Goal: Task Accomplishment & Management: Manage account settings

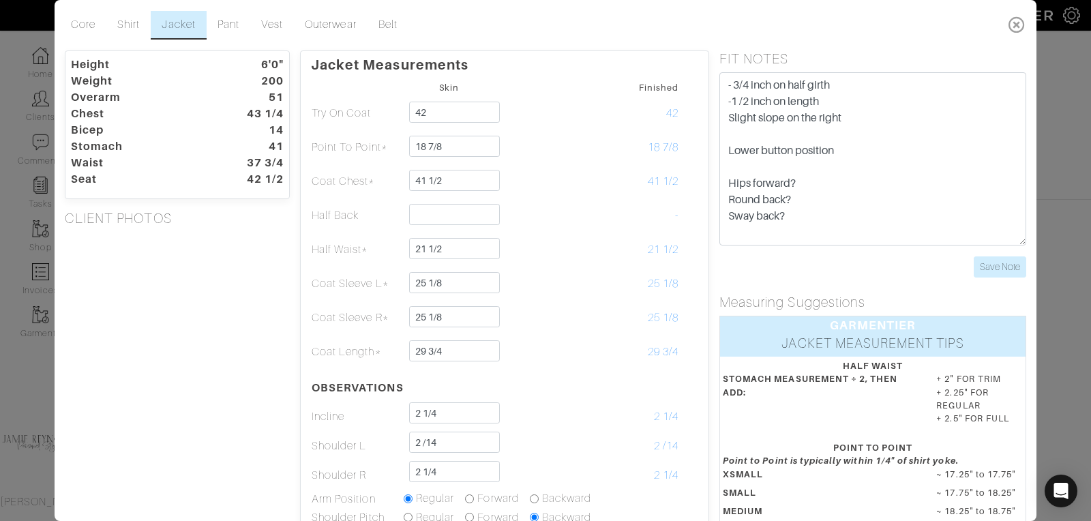
click at [1011, 20] on icon at bounding box center [1017, 24] width 28 height 27
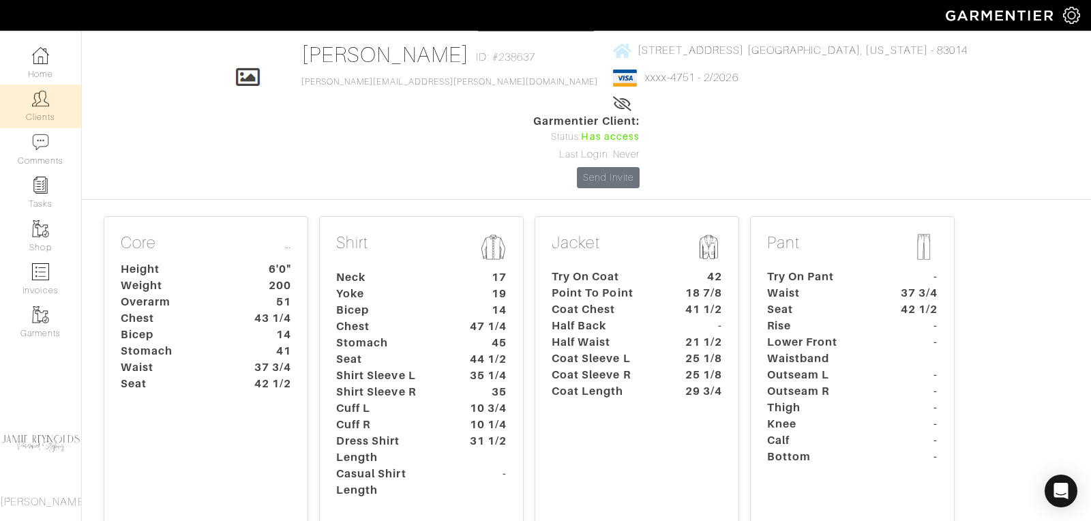
click at [46, 100] on img at bounding box center [40, 98] width 17 height 17
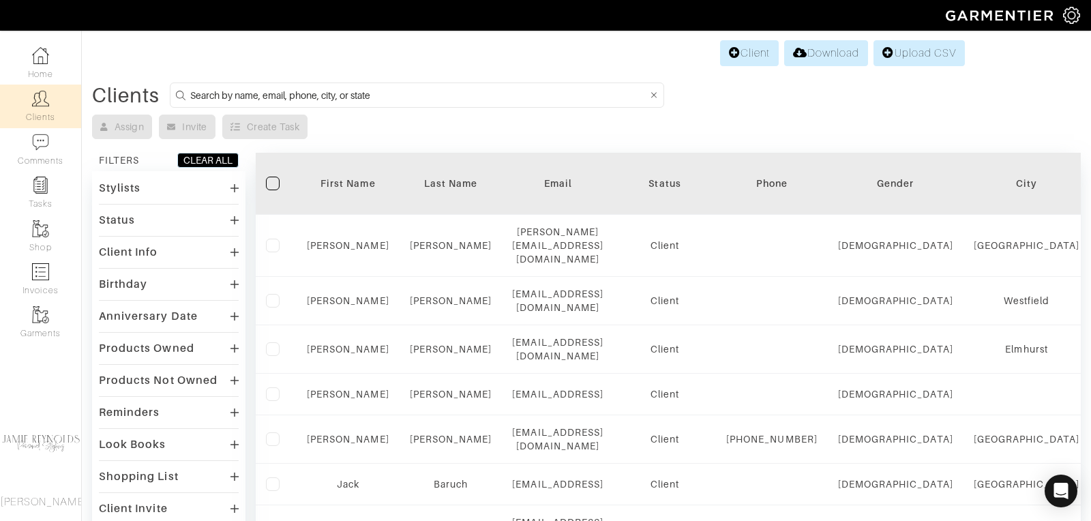
click at [246, 91] on input at bounding box center [418, 95] width 457 height 17
type input "t"
type input "andrew calcutt"
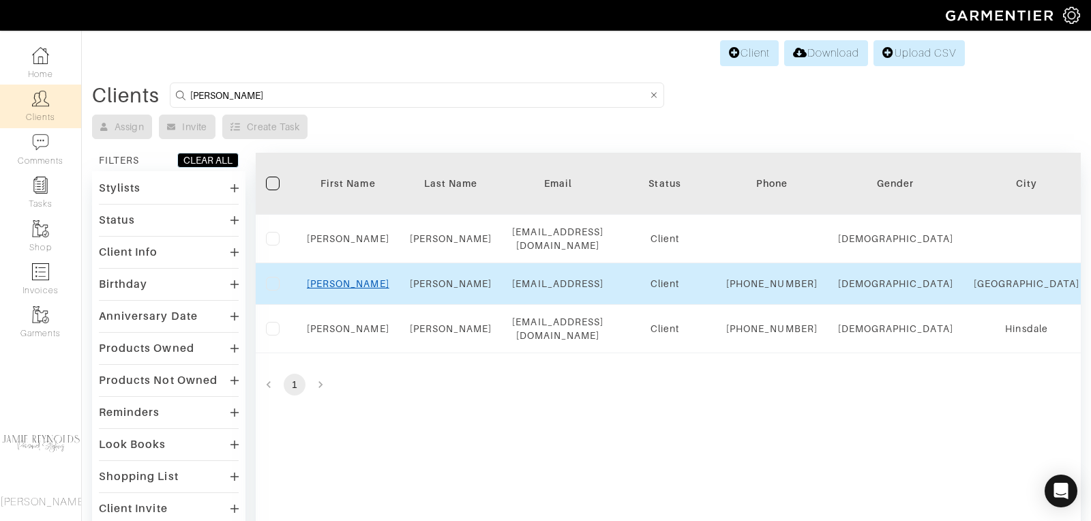
click at [342, 284] on link "Andrew" at bounding box center [348, 283] width 83 height 11
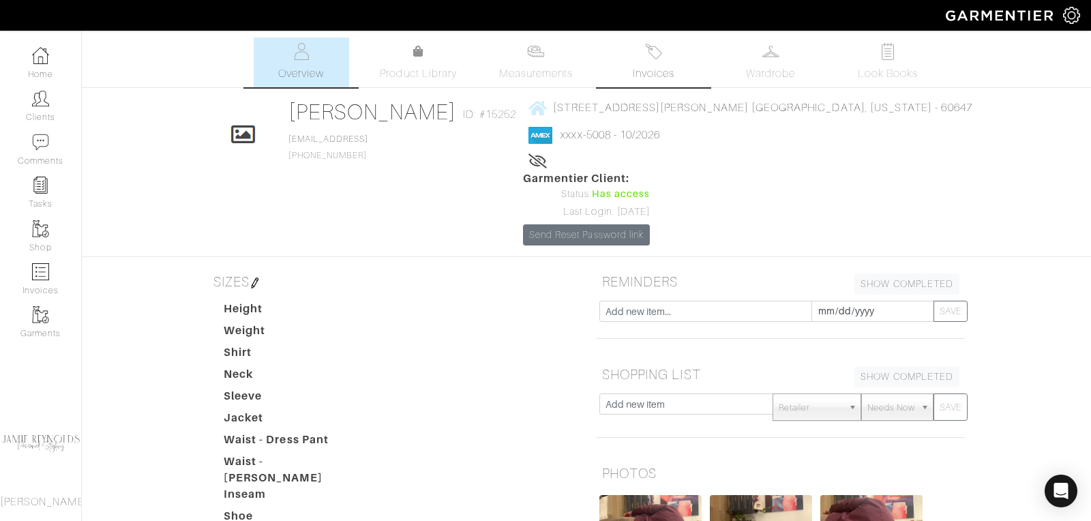
click at [652, 78] on span "Invoices" at bounding box center [654, 73] width 42 height 16
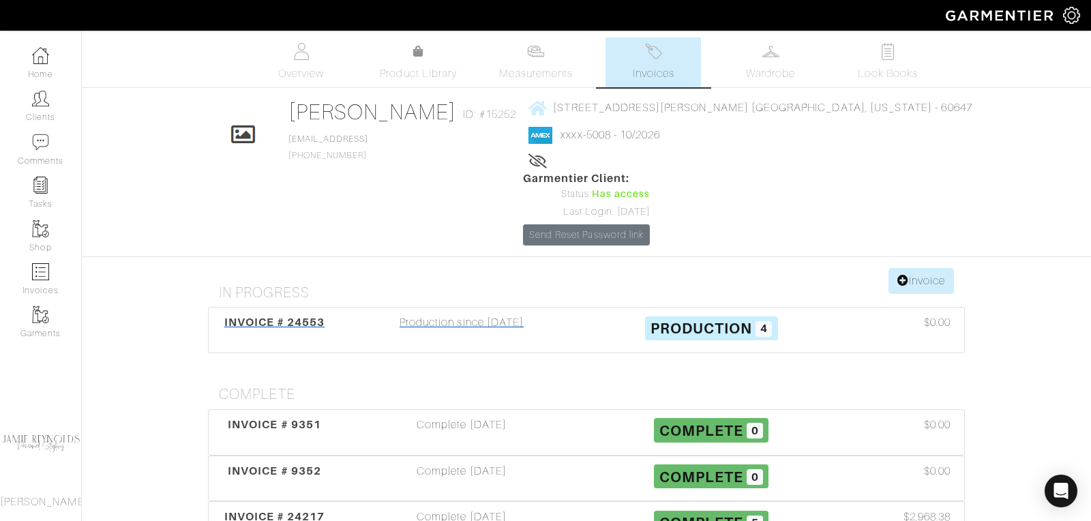
click at [313, 316] on span "INVOICE # 24553" at bounding box center [274, 322] width 101 height 13
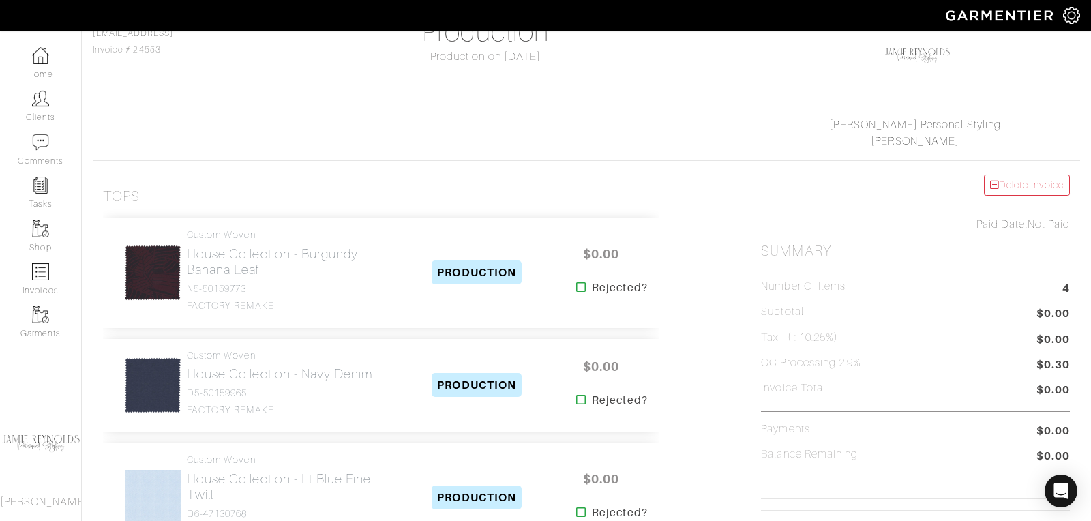
scroll to position [164, 0]
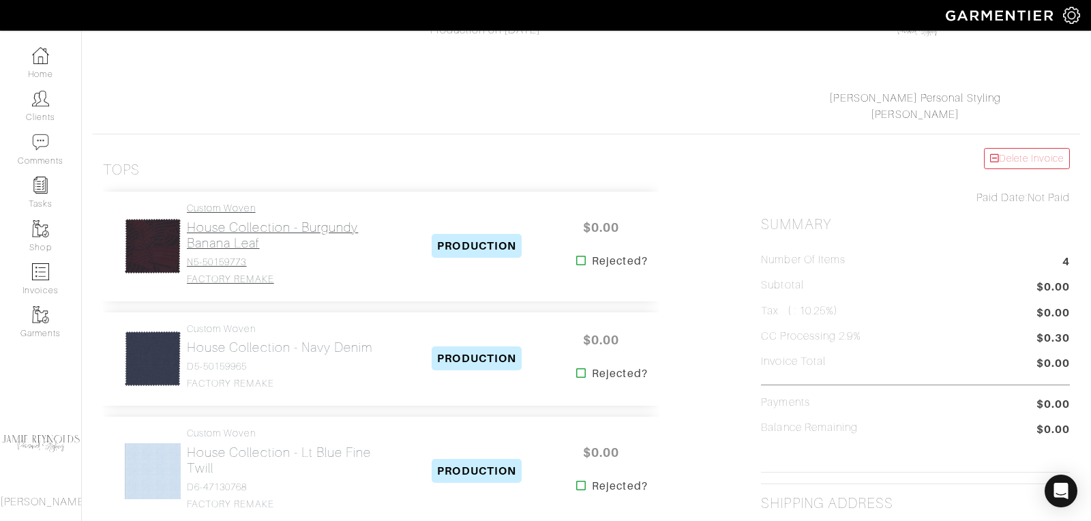
click at [238, 239] on h2 "House Collection - Burgundy Banana Leaf" at bounding box center [293, 235] width 213 height 31
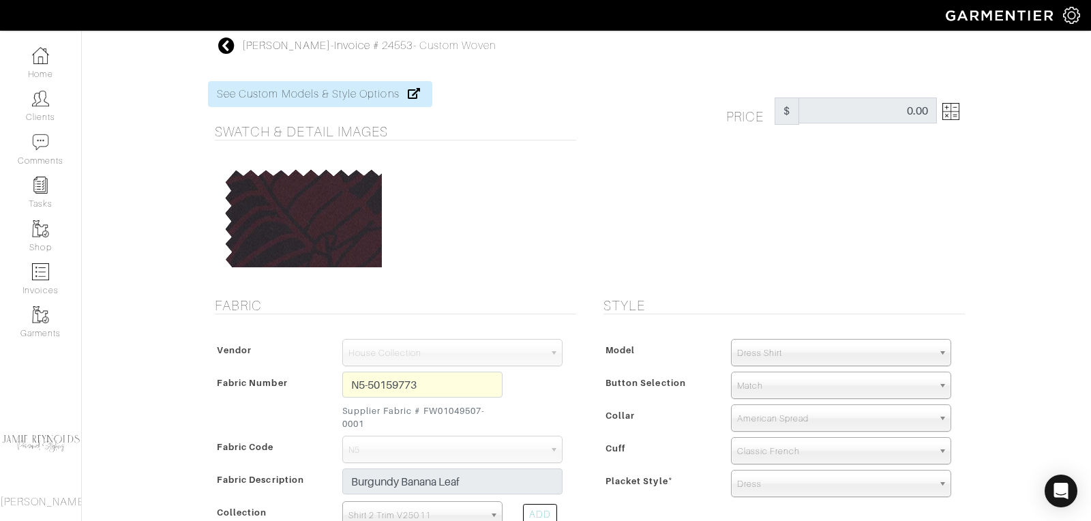
click at [231, 44] on icon at bounding box center [226, 46] width 17 height 16
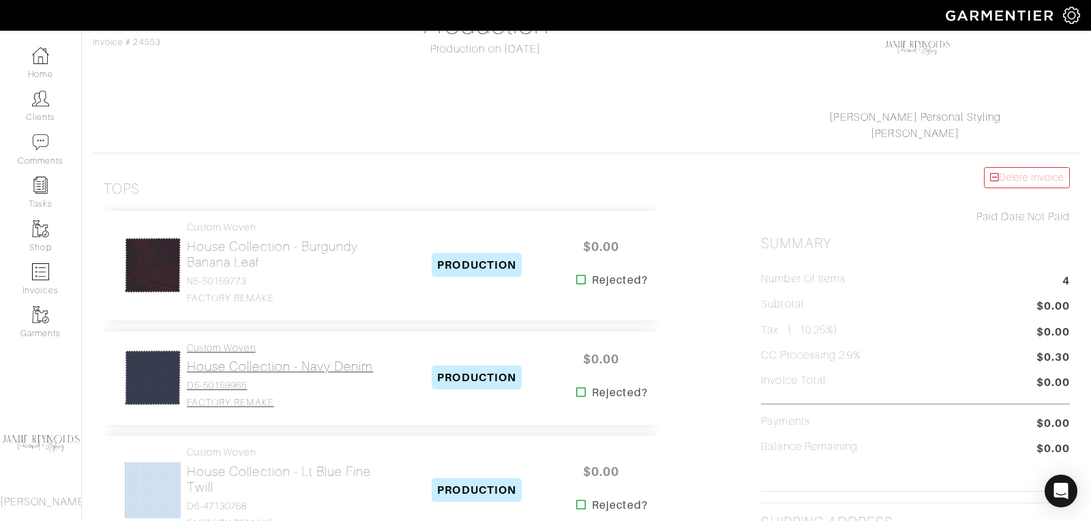
scroll to position [170, 0]
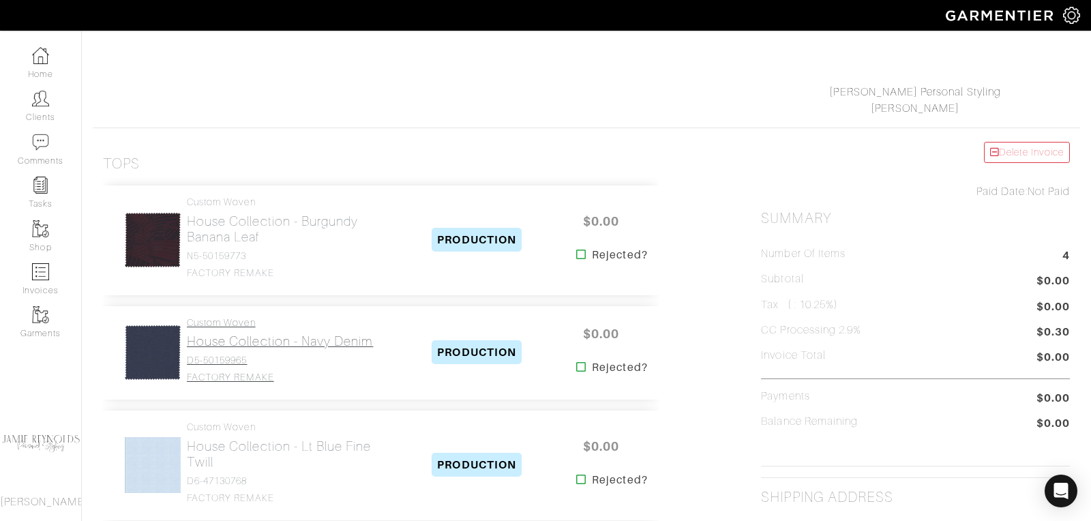
click at [258, 348] on link "Custom Woven House Collection - Navy Denim D5-50159965 FACTORY REMAKE" at bounding box center [280, 350] width 186 height 66
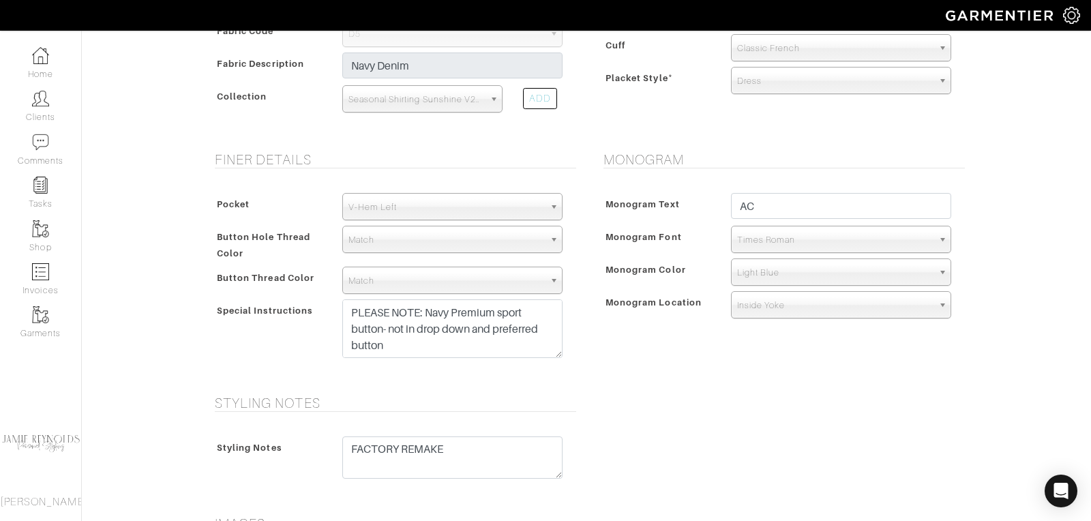
scroll to position [48, 0]
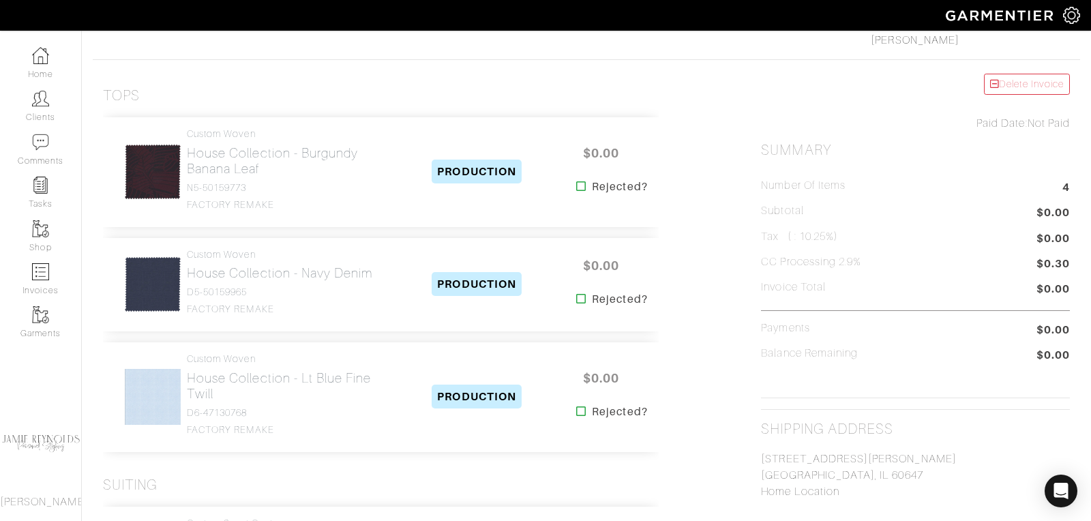
scroll to position [244, 0]
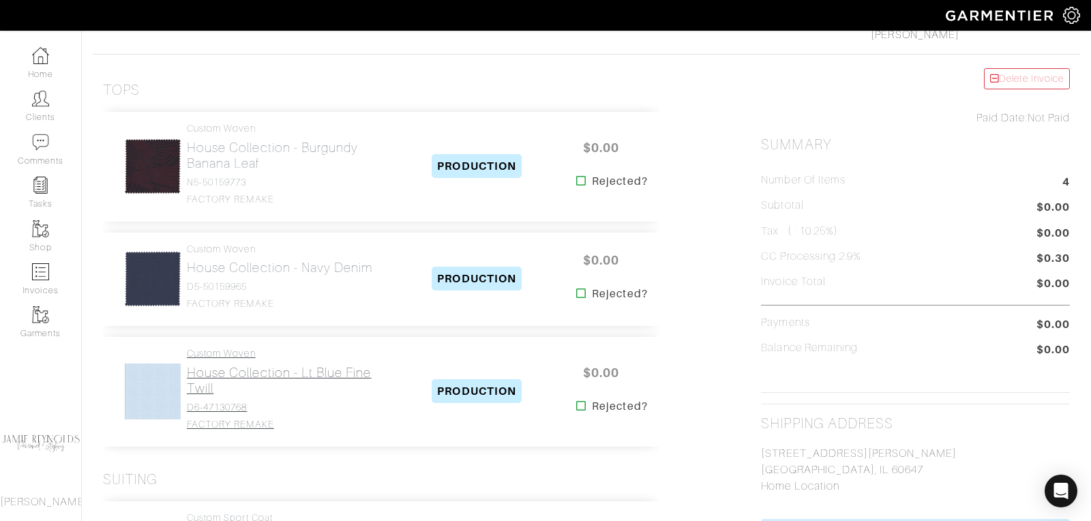
click at [237, 385] on h2 "House Collection - Lt Blue Fine Twill" at bounding box center [293, 380] width 213 height 31
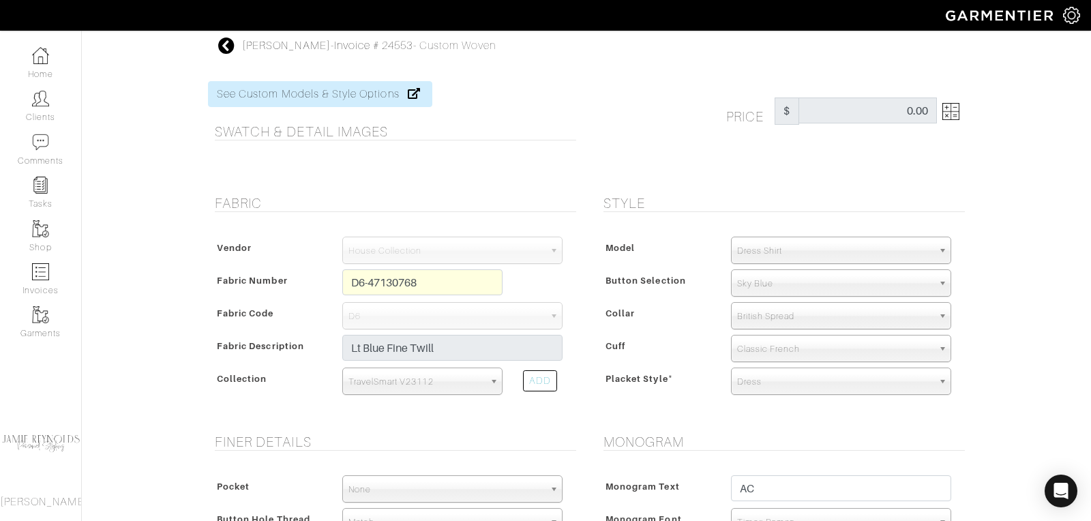
click at [224, 45] on icon at bounding box center [226, 46] width 17 height 16
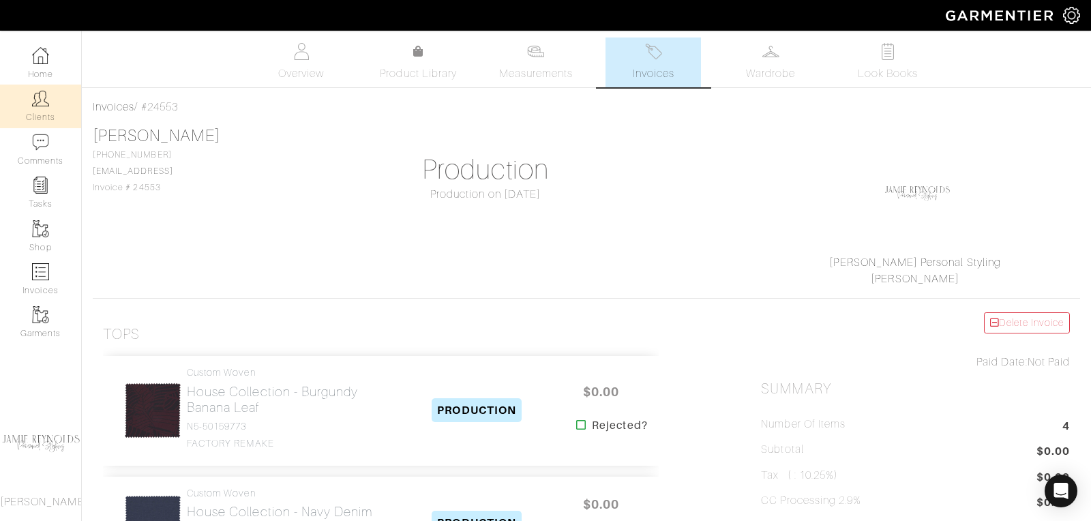
click at [46, 95] on img at bounding box center [40, 98] width 17 height 17
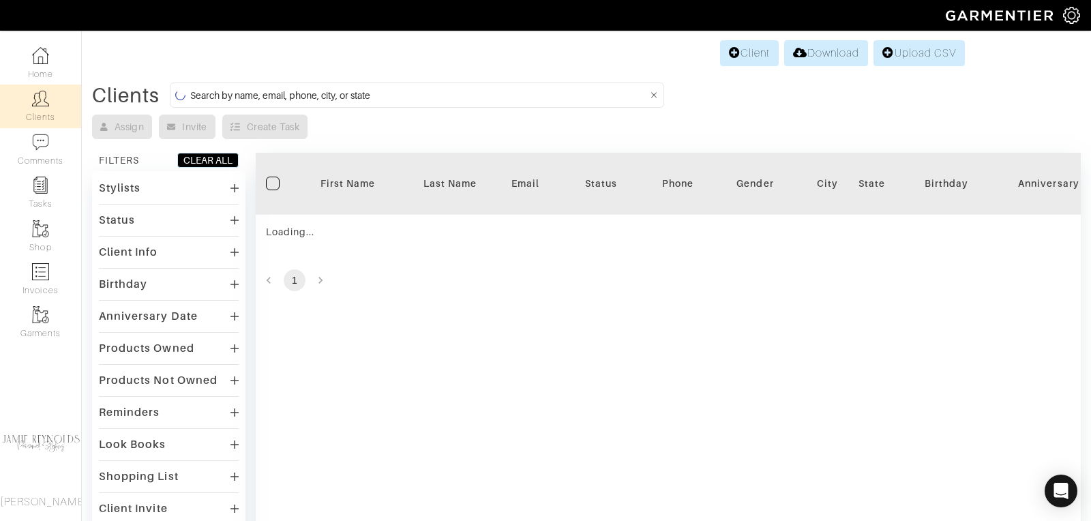
click at [283, 92] on input at bounding box center [418, 95] width 457 height 17
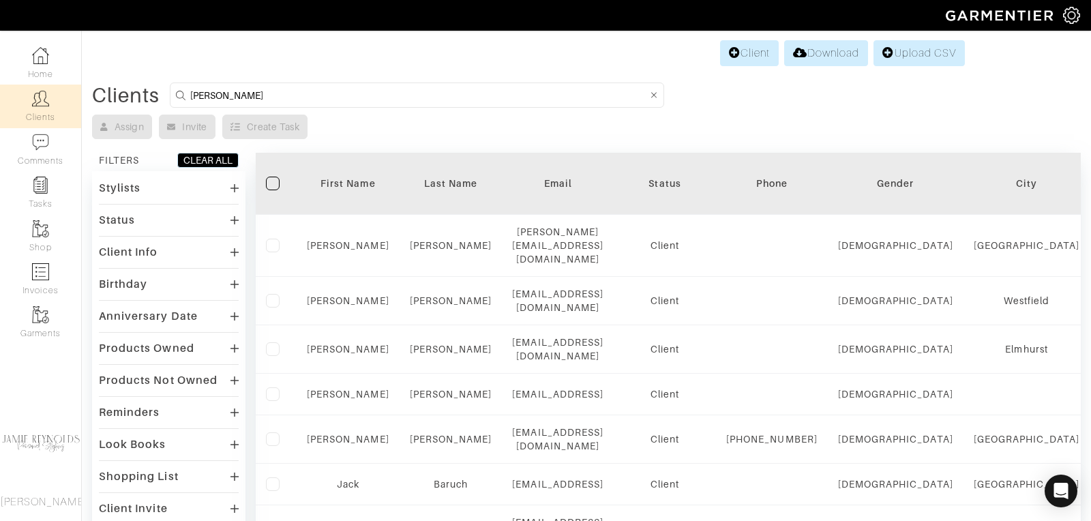
type input "david"
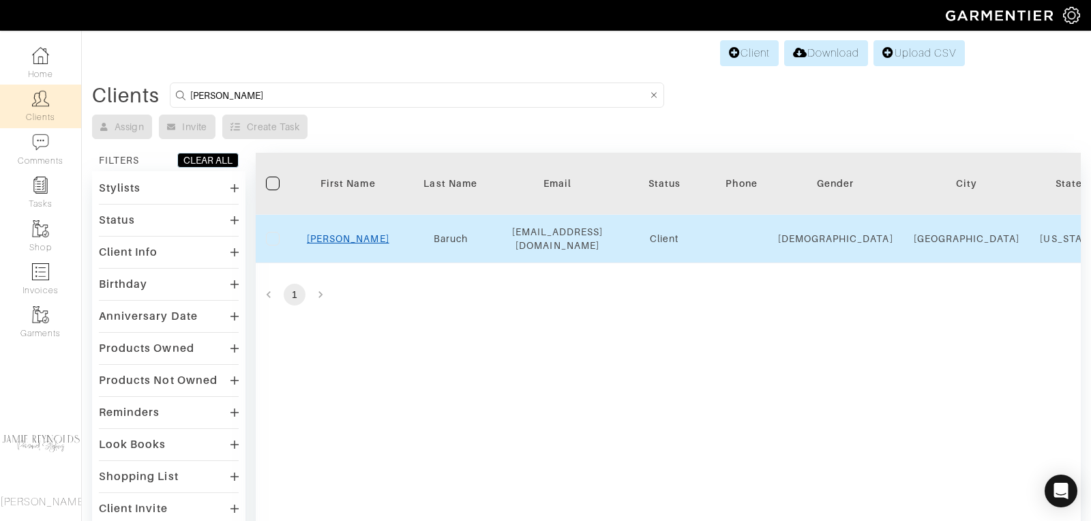
click at [346, 233] on link "David" at bounding box center [348, 238] width 83 height 11
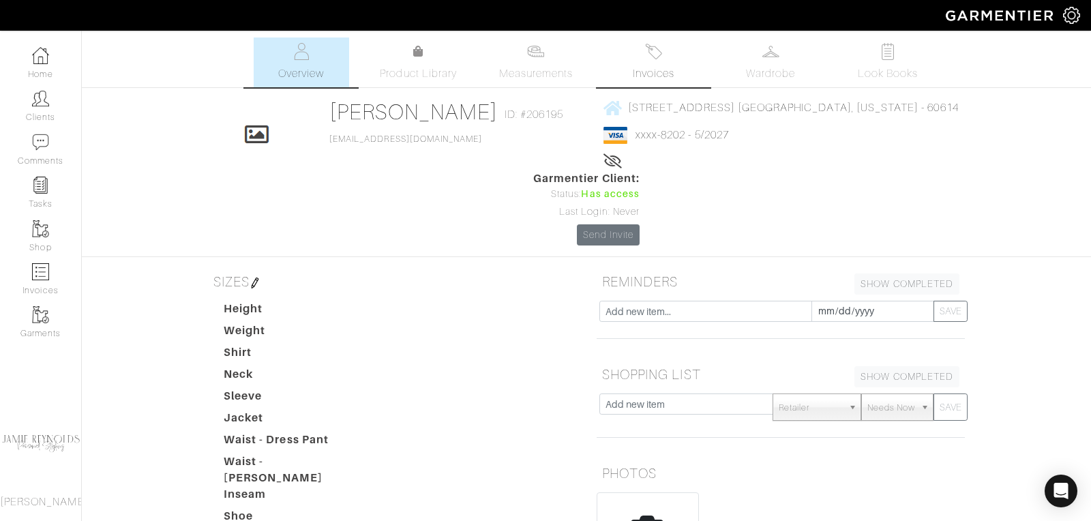
click at [654, 57] on img at bounding box center [653, 51] width 17 height 17
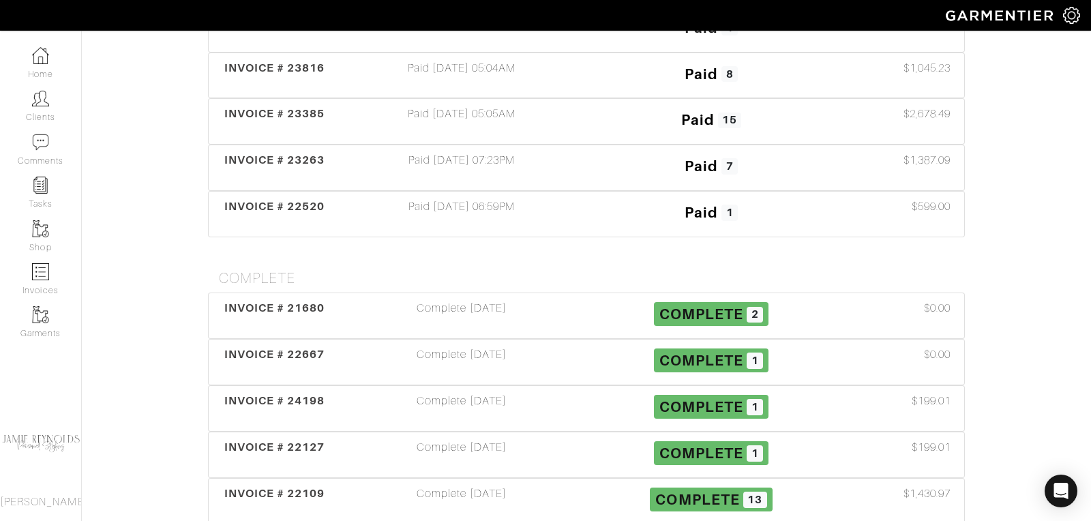
scroll to position [452, 0]
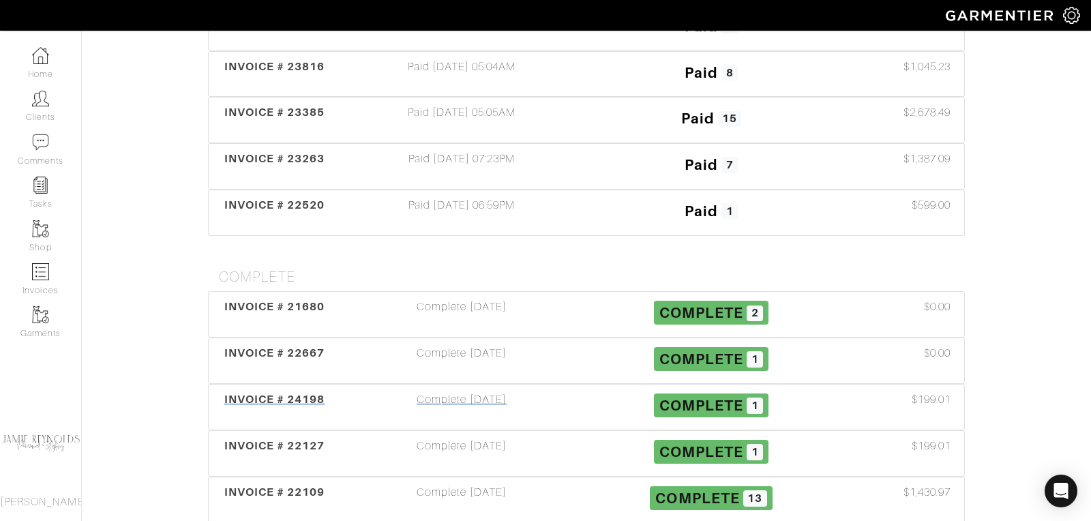
click at [271, 393] on span "INVOICE # 24198" at bounding box center [274, 399] width 101 height 13
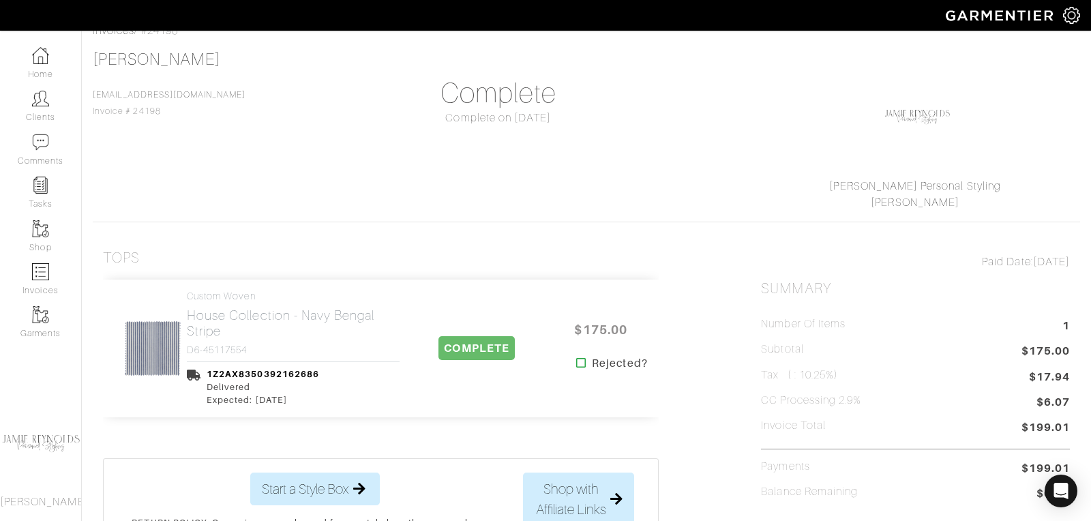
scroll to position [132, 0]
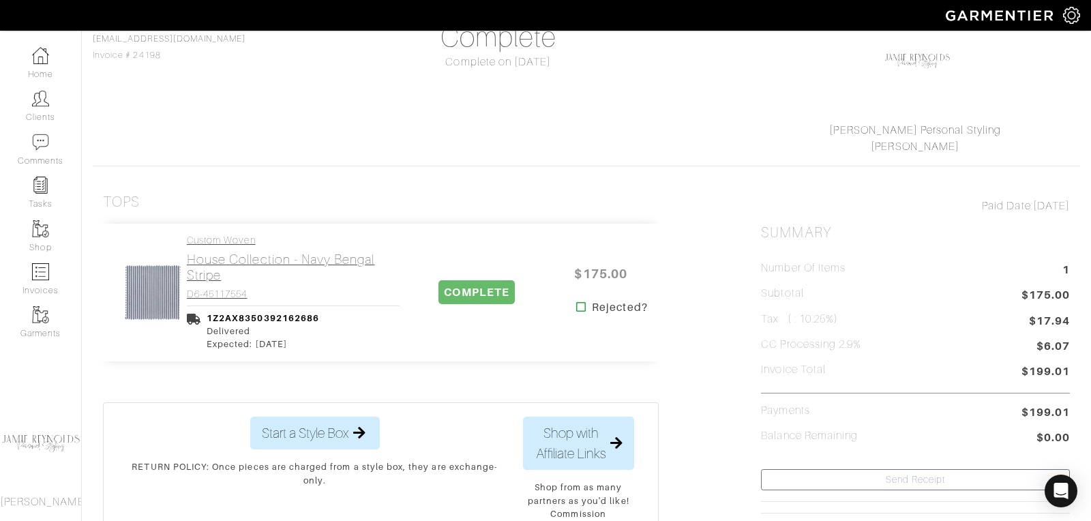
click at [295, 263] on h2 "House Collection - Navy Bengal Stripe" at bounding box center [293, 267] width 213 height 31
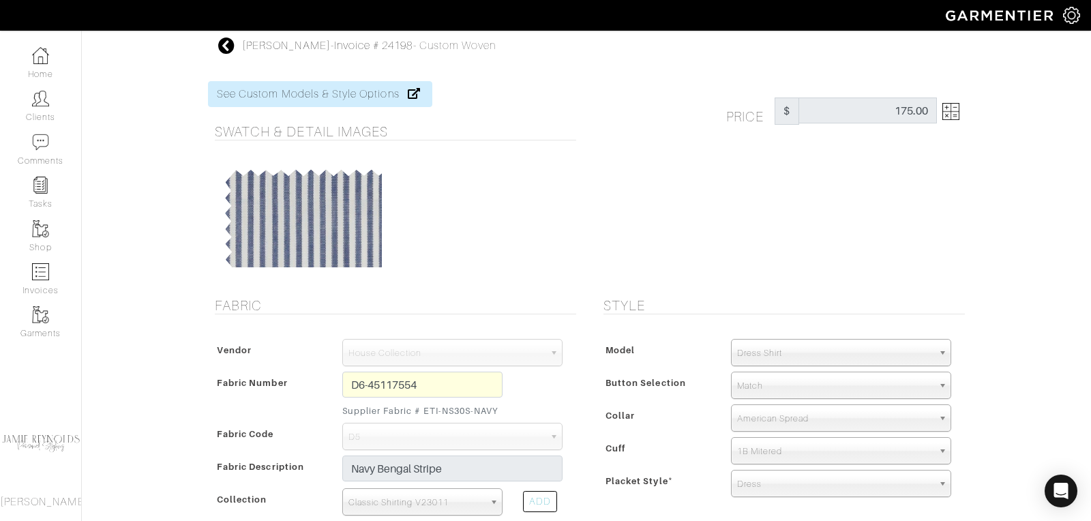
click at [227, 49] on icon at bounding box center [226, 46] width 17 height 16
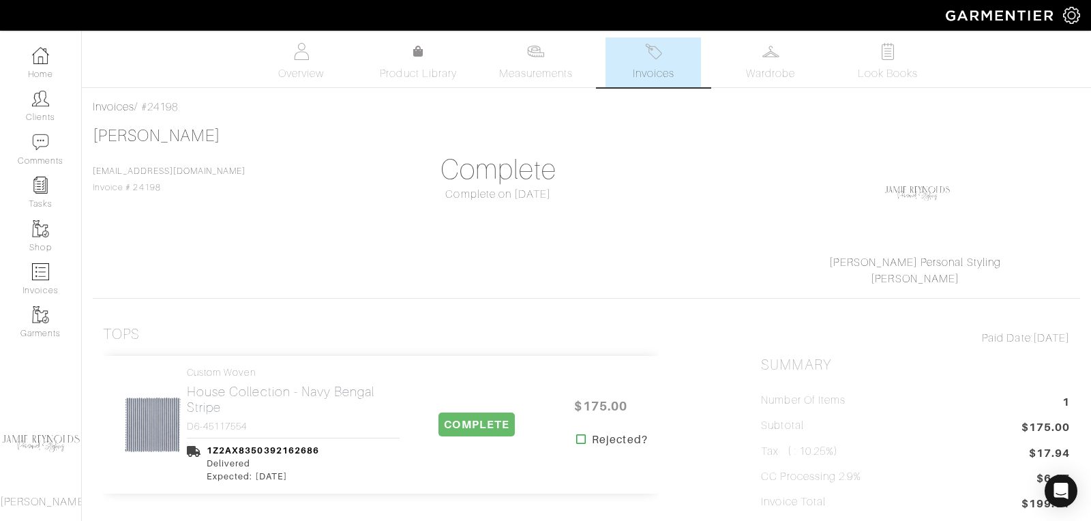
click at [647, 59] on img at bounding box center [653, 51] width 17 height 17
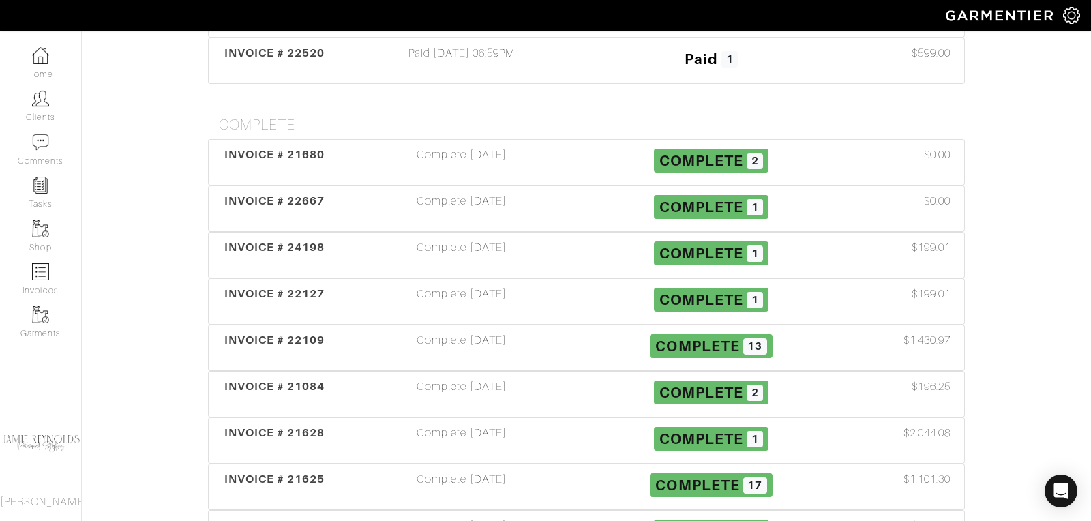
scroll to position [711, 0]
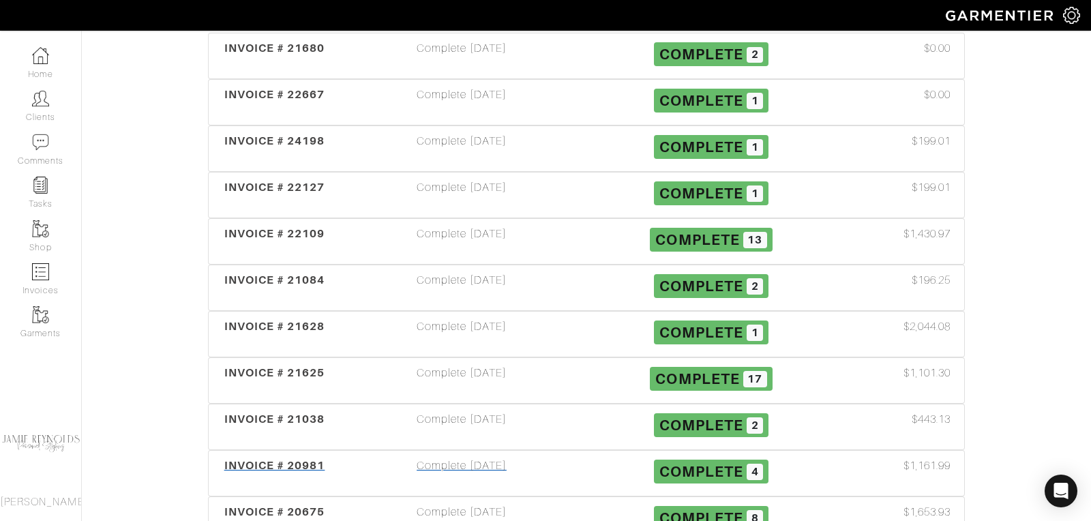
click at [316, 459] on span "INVOICE # 20981" at bounding box center [274, 465] width 101 height 13
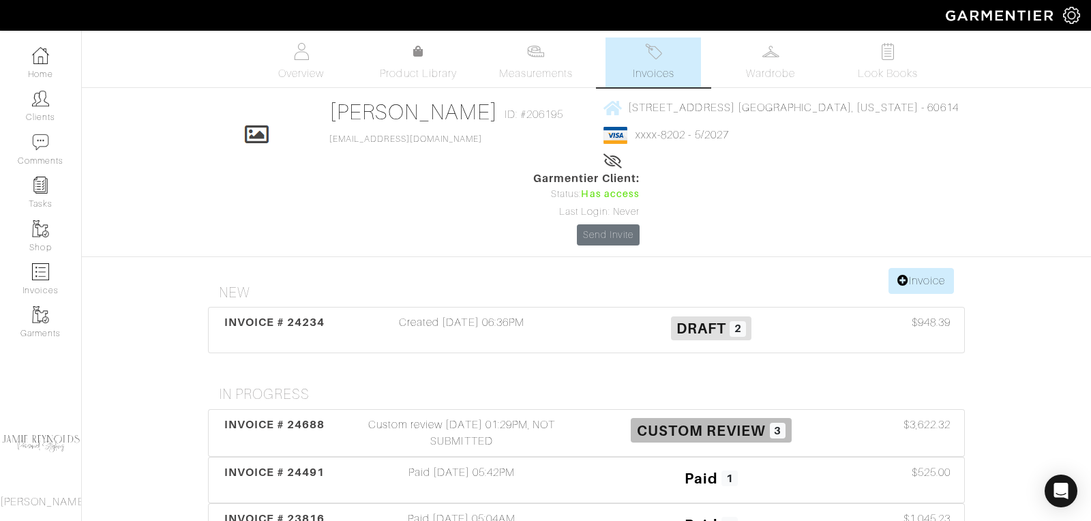
scroll to position [711, 0]
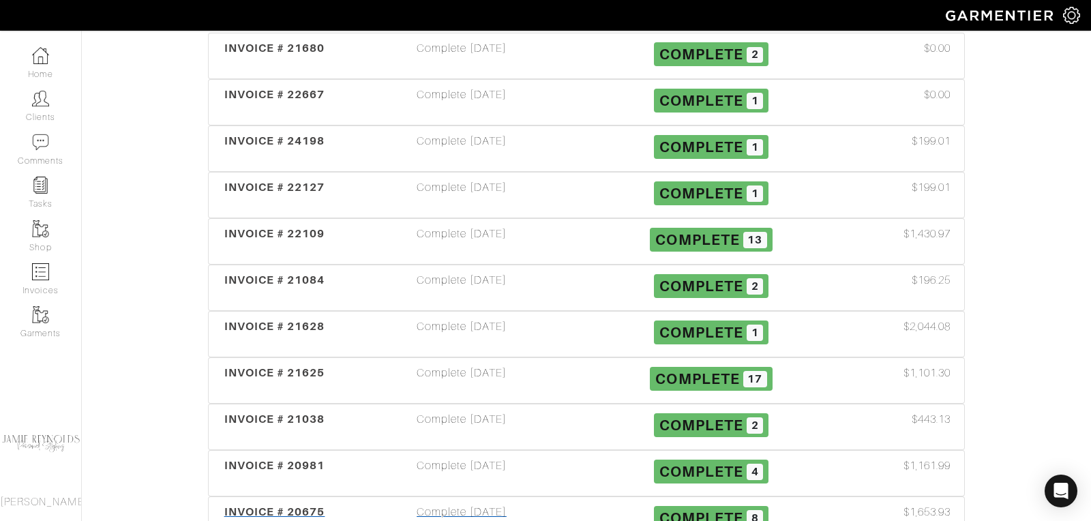
click at [273, 505] on span "INVOICE # 20675" at bounding box center [274, 511] width 101 height 13
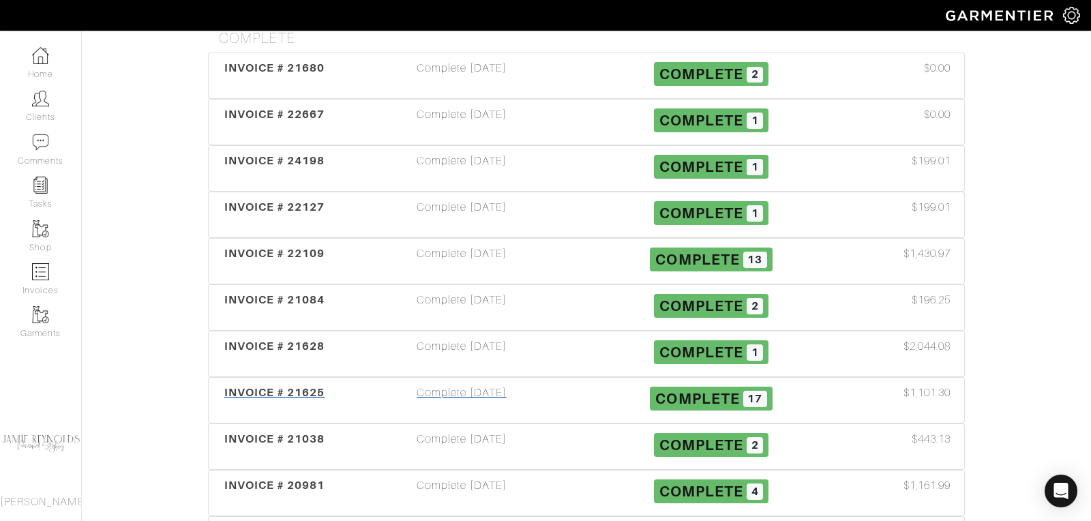
scroll to position [686, 0]
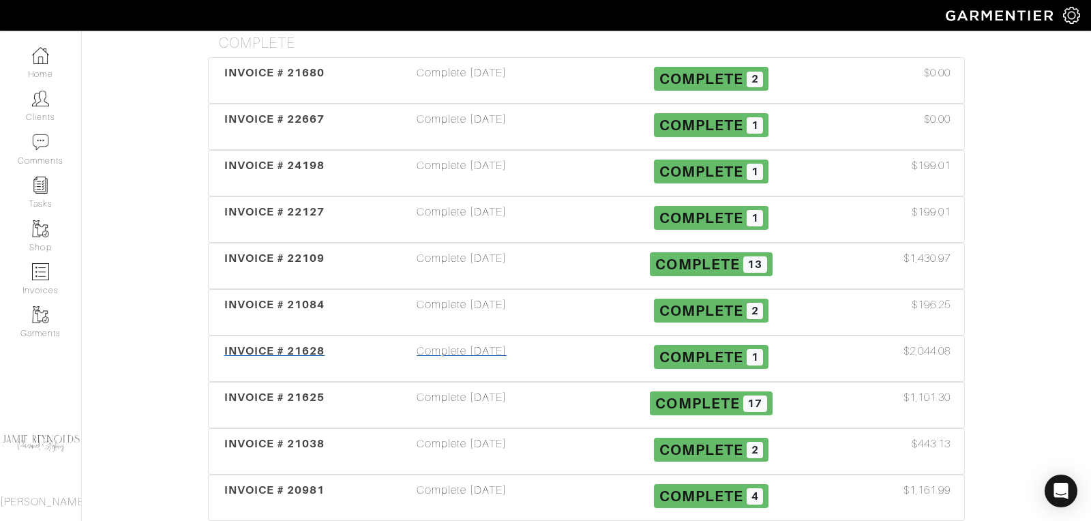
click at [264, 344] on span "INVOICE # 21628" at bounding box center [274, 350] width 101 height 13
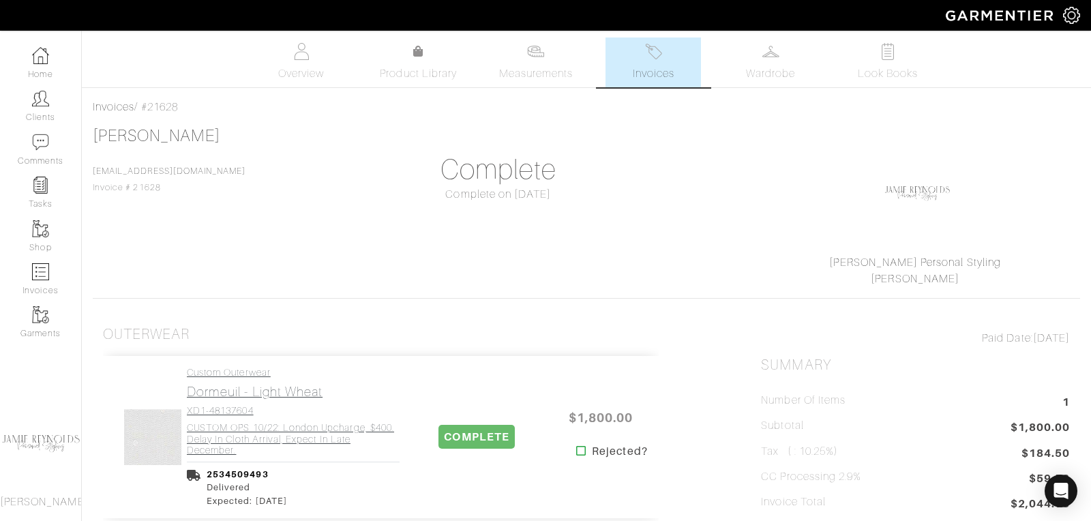
click at [249, 396] on h2 "Dormeuil - Light Wheat" at bounding box center [293, 392] width 213 height 16
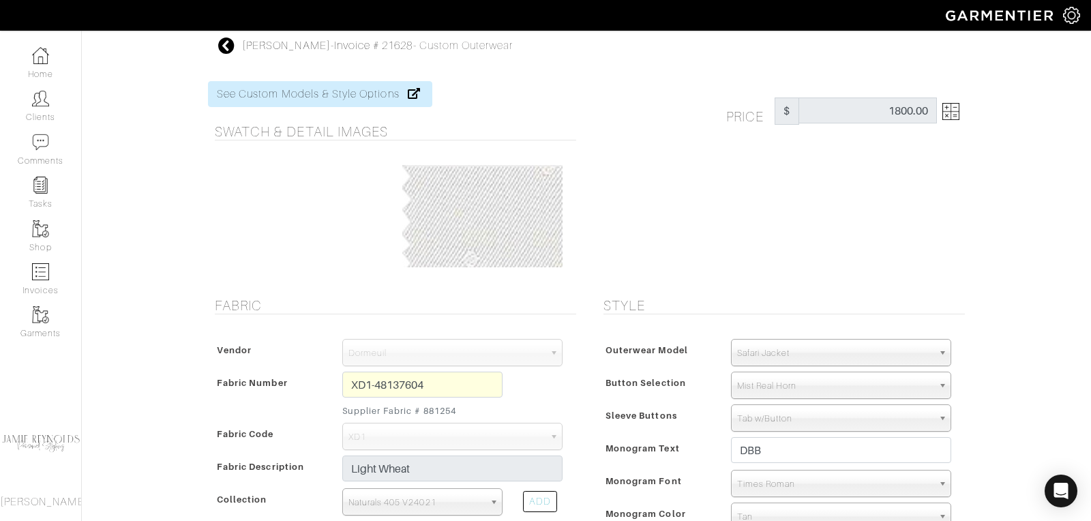
click at [228, 46] on icon at bounding box center [226, 46] width 17 height 16
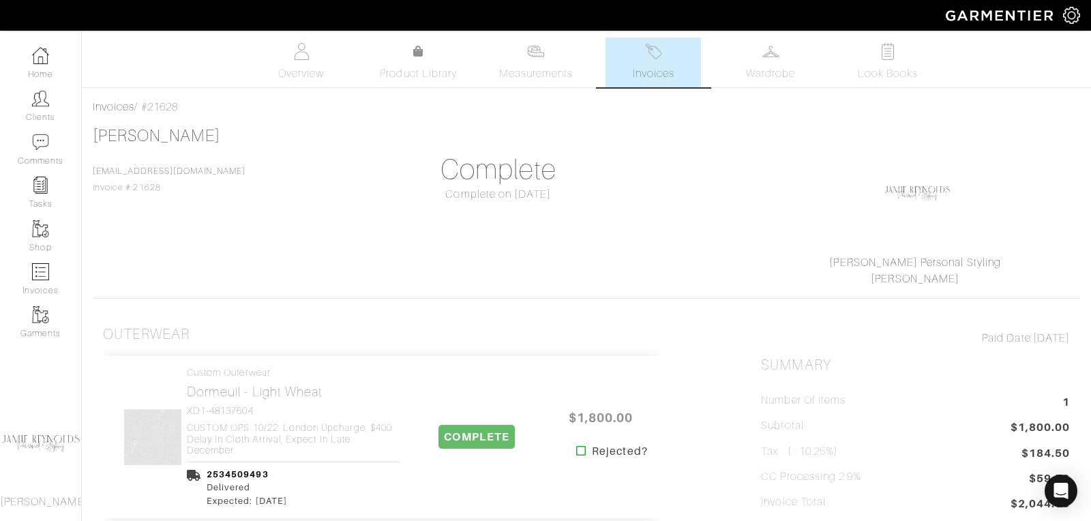
click at [647, 64] on link "Invoices" at bounding box center [653, 63] width 95 height 50
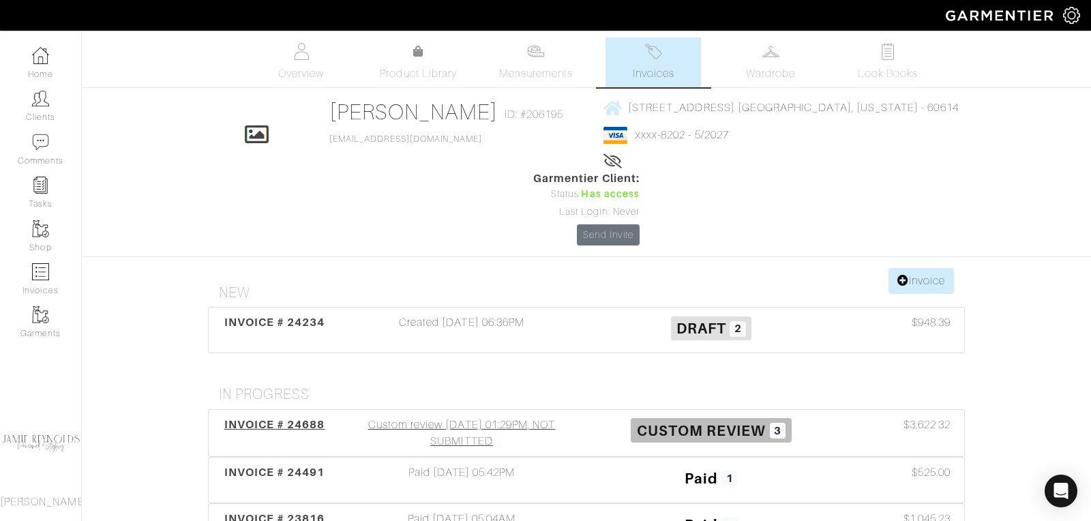
click at [294, 418] on span "INVOICE # 24688" at bounding box center [274, 424] width 101 height 13
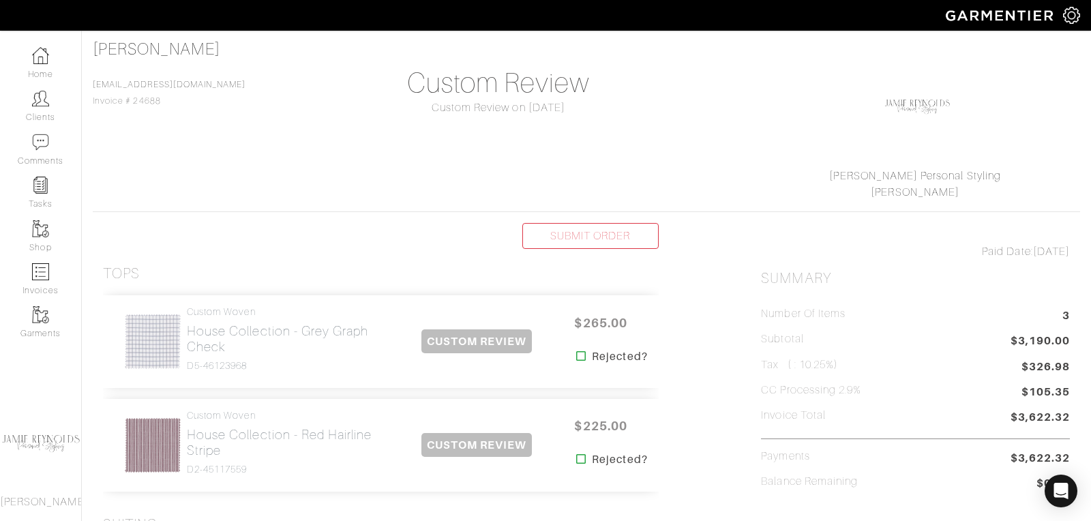
scroll to position [103, 0]
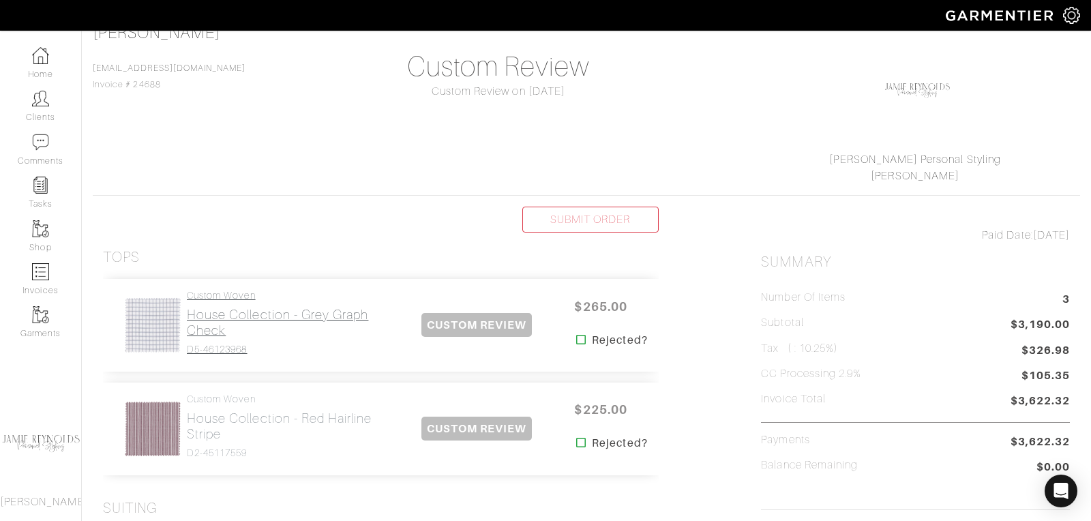
click at [238, 323] on h2 "House Collection - Grey Graph Check" at bounding box center [293, 322] width 213 height 31
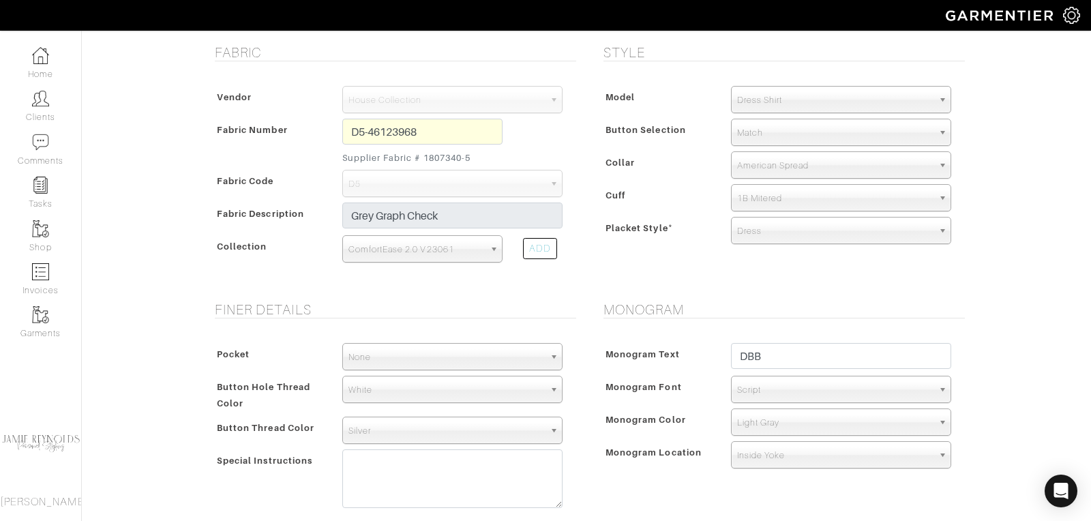
scroll to position [353, 0]
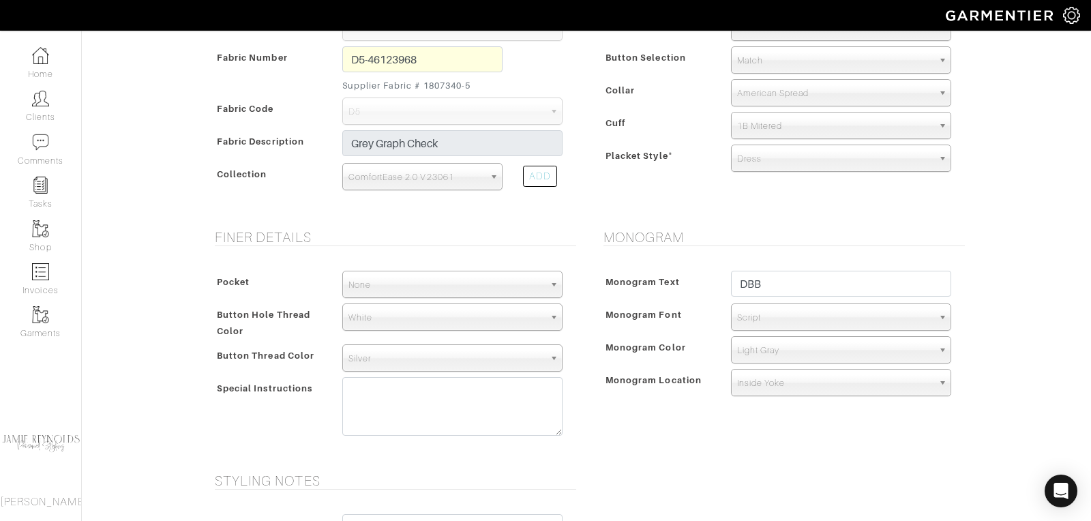
click at [762, 315] on span "Script" at bounding box center [835, 317] width 196 height 27
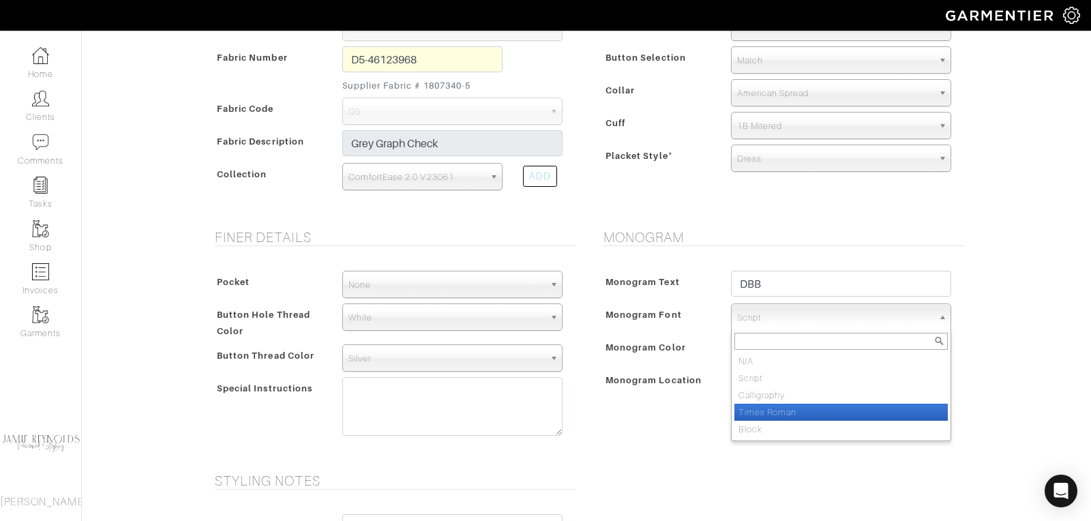
click at [764, 409] on li "Times Roman" at bounding box center [840, 412] width 213 height 17
select select "Times Roman"
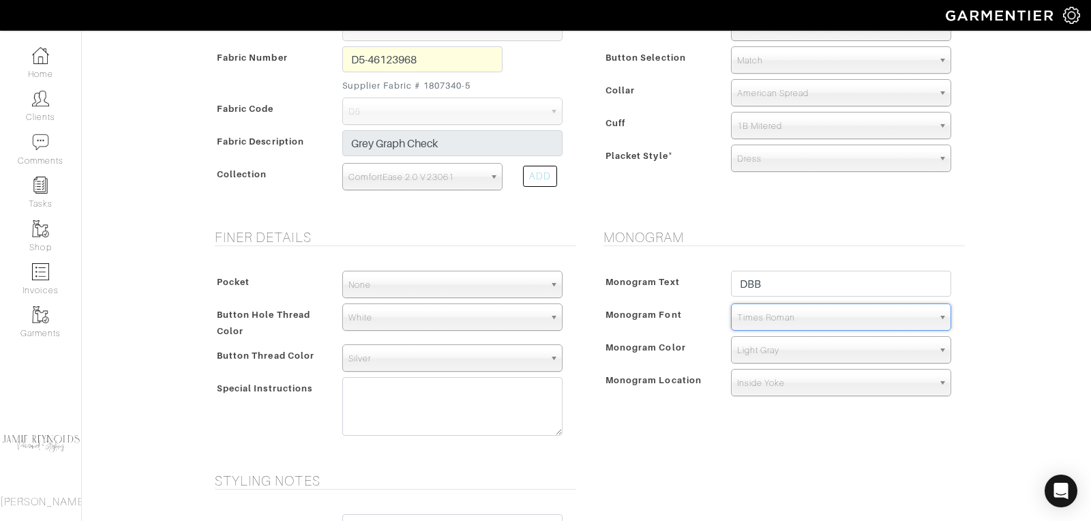
scroll to position [699, 0]
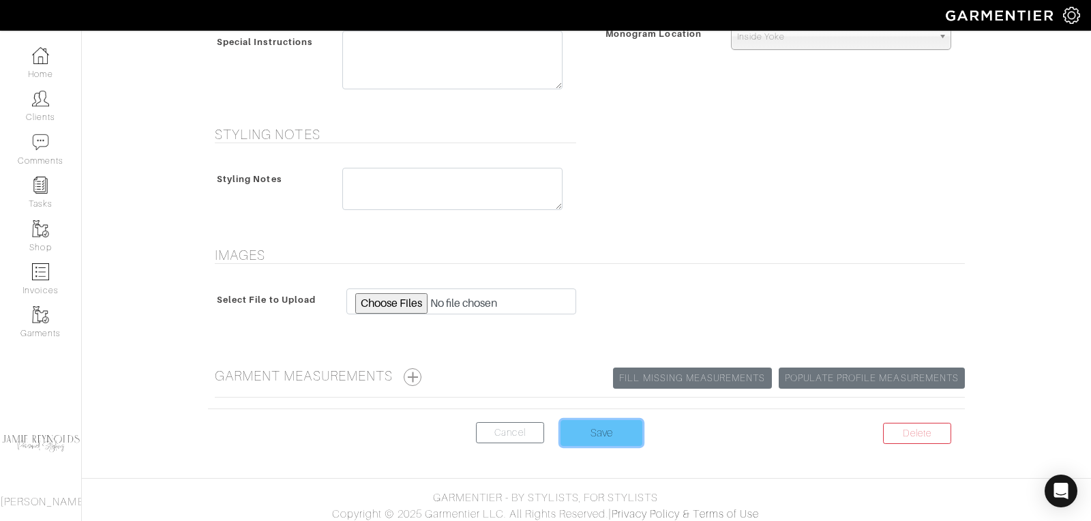
click at [623, 432] on input "Save" at bounding box center [602, 433] width 82 height 26
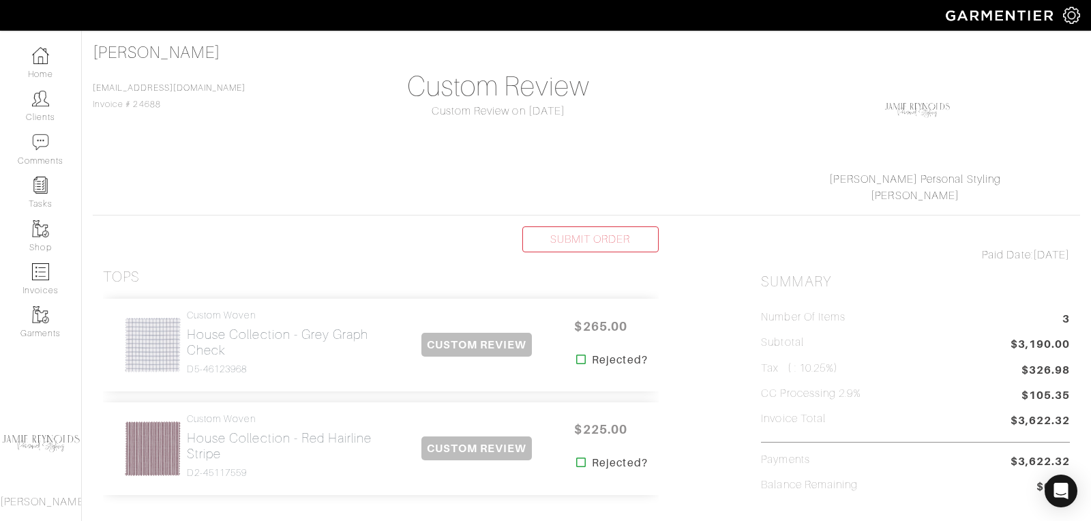
scroll to position [184, 0]
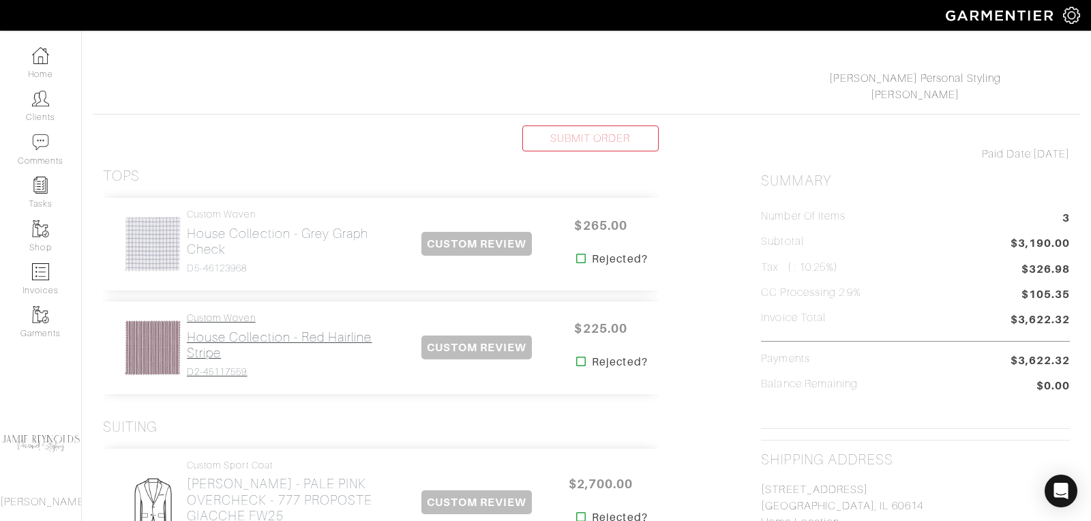
click at [243, 342] on h2 "House Collection - Red Hairline Stripe" at bounding box center [293, 344] width 213 height 31
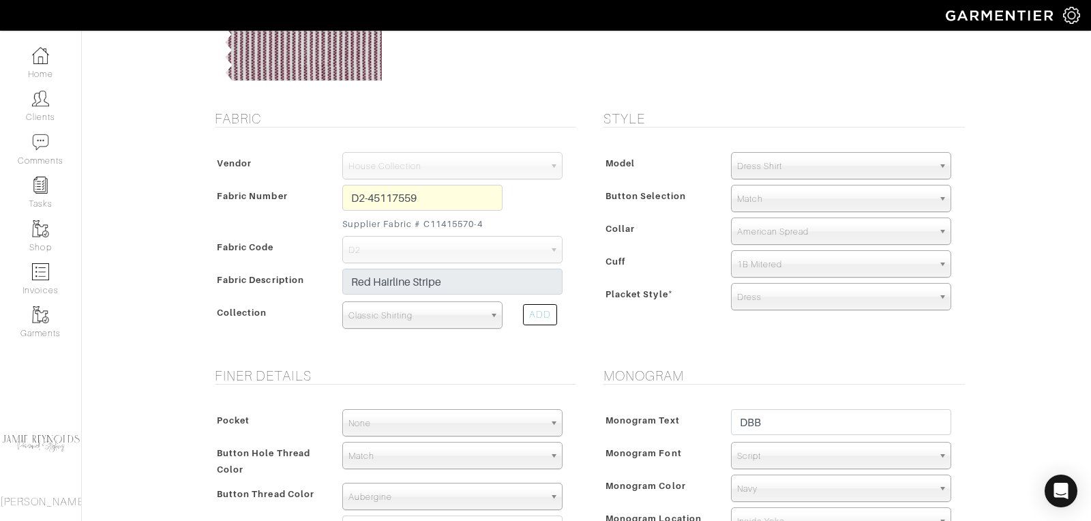
scroll to position [243, 0]
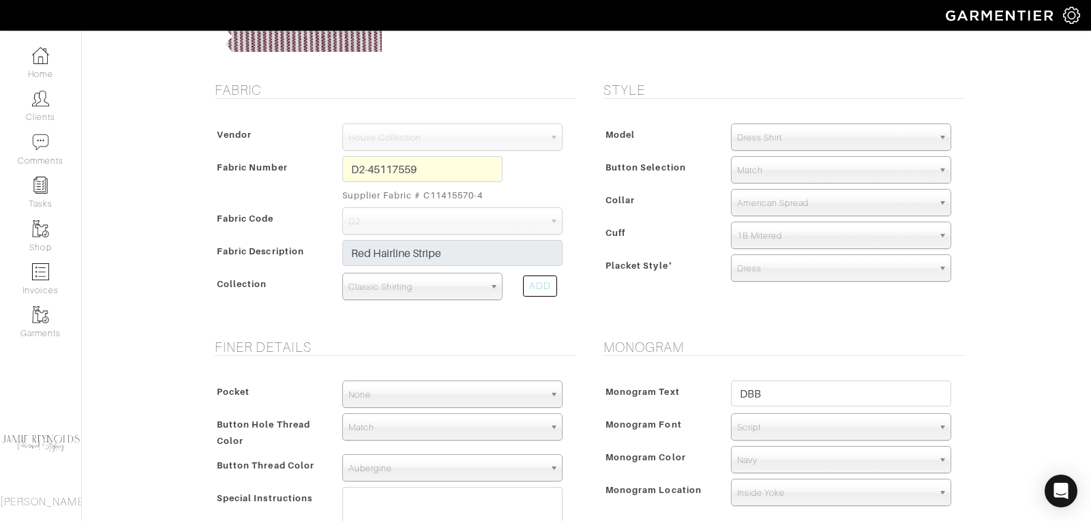
click at [766, 432] on span "Script" at bounding box center [835, 427] width 196 height 27
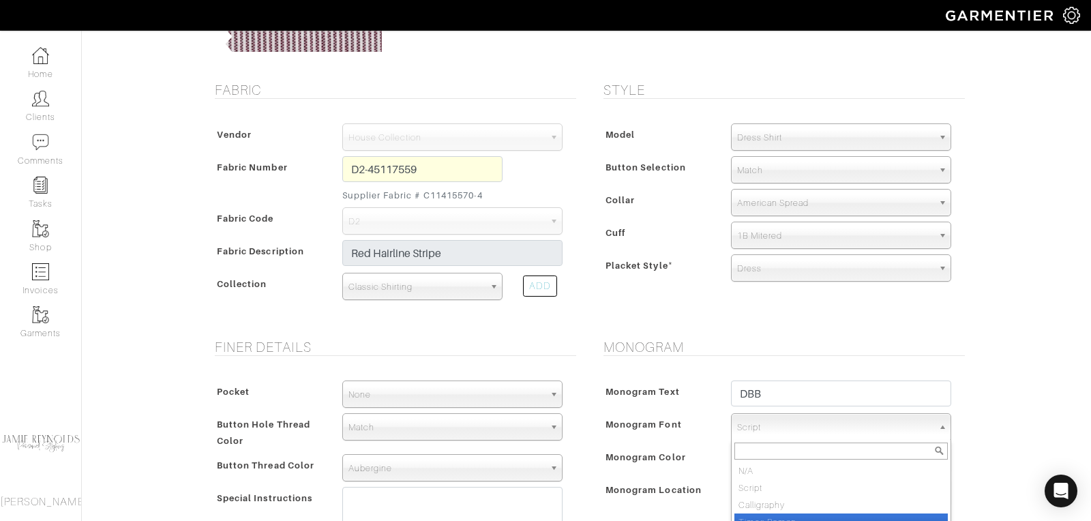
click at [764, 514] on li "Times Roman" at bounding box center [840, 522] width 213 height 17
select select "Times Roman"
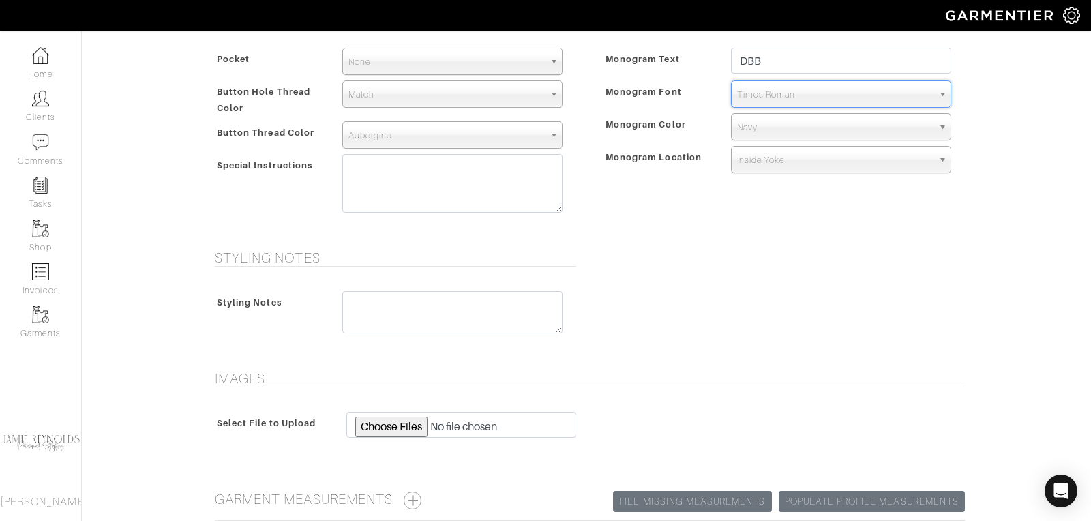
scroll to position [699, 0]
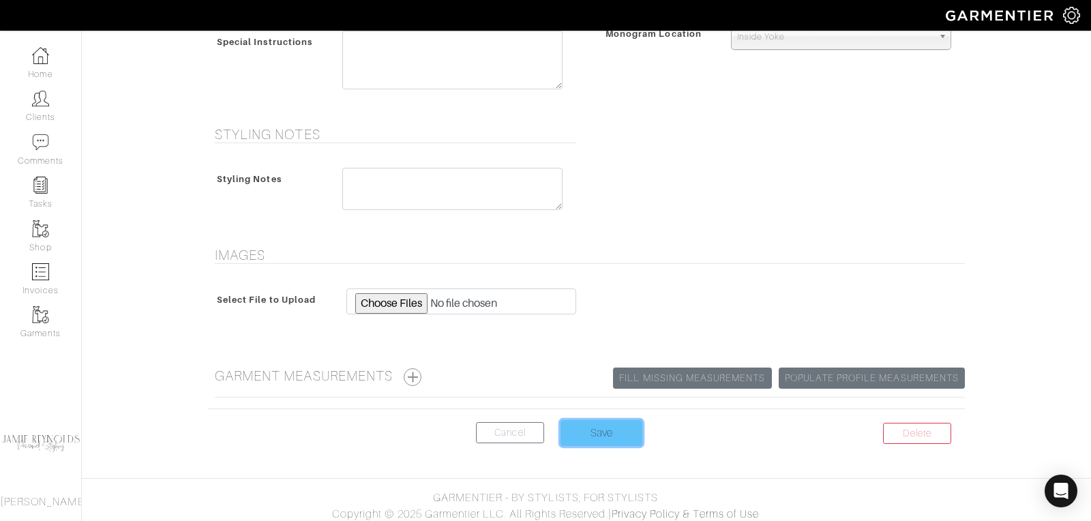
click at [591, 422] on input "Save" at bounding box center [602, 433] width 82 height 26
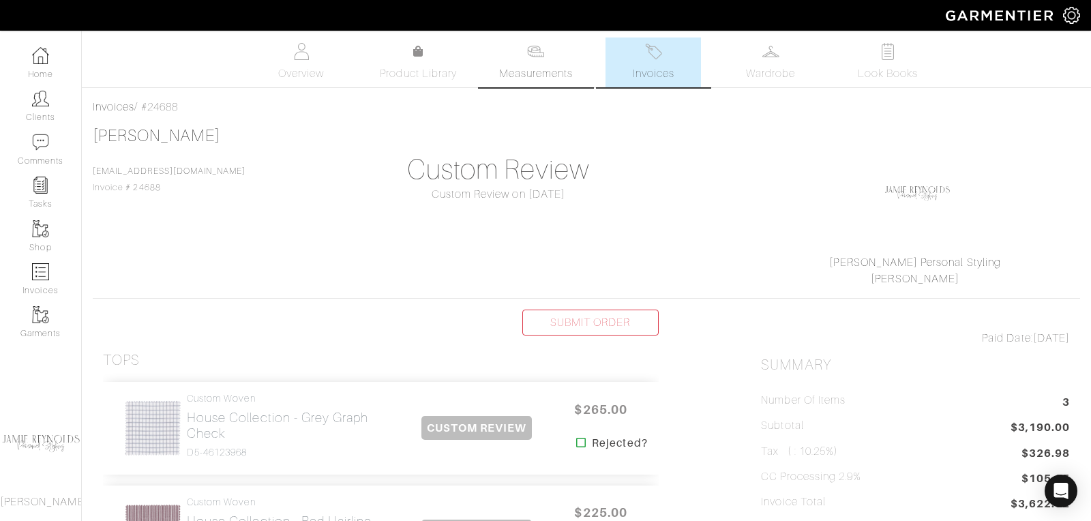
click at [537, 68] on span "Measurements" at bounding box center [536, 73] width 74 height 16
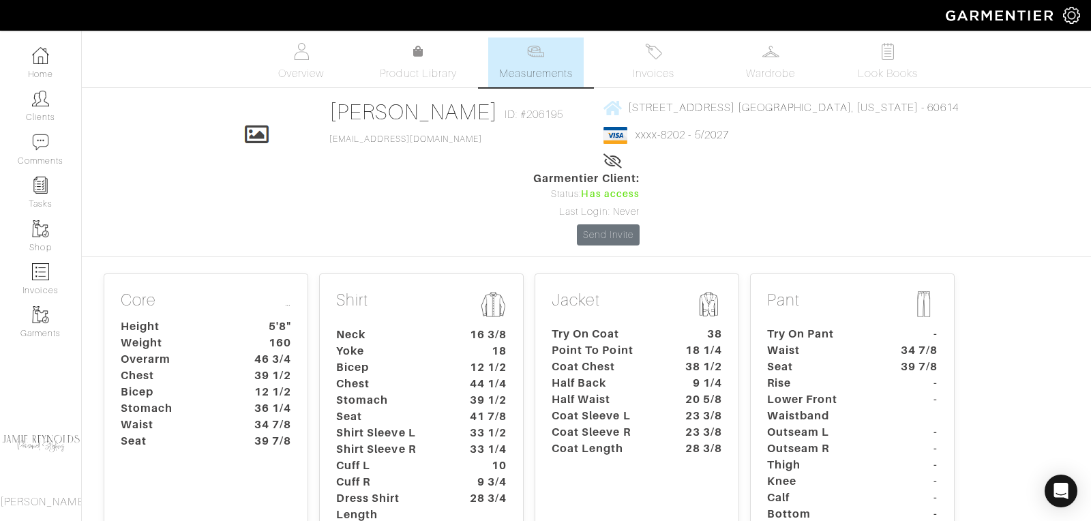
click at [441, 343] on dt "Yoke" at bounding box center [390, 351] width 128 height 16
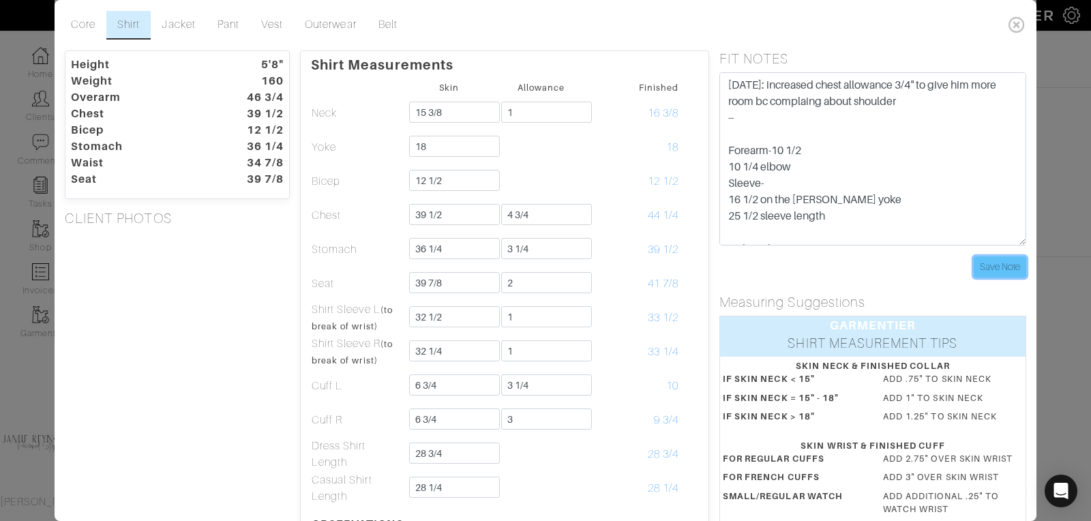
click at [999, 268] on input "Save Note" at bounding box center [1000, 266] width 53 height 21
click at [1017, 27] on icon at bounding box center [1017, 24] width 28 height 27
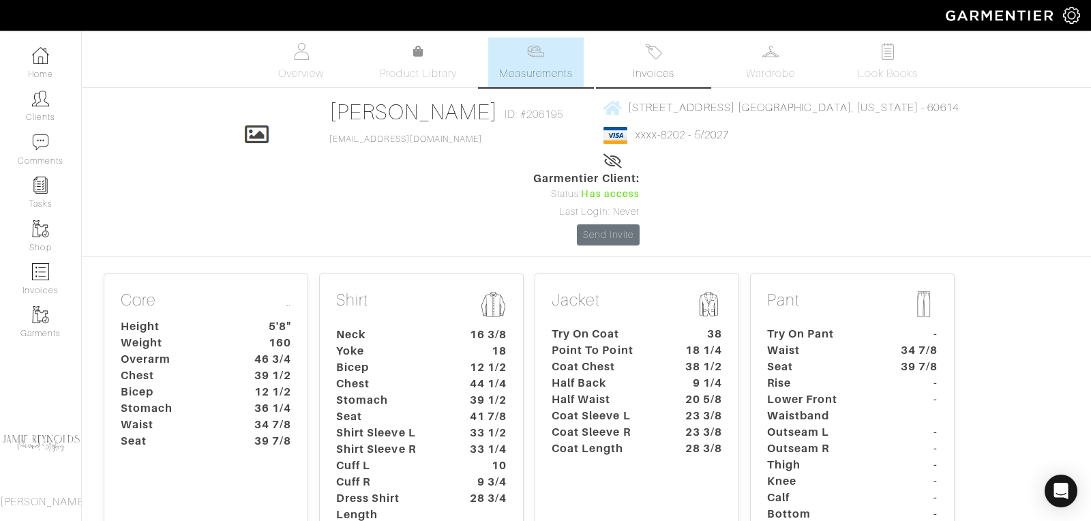
click at [650, 63] on link "Invoices" at bounding box center [653, 63] width 95 height 50
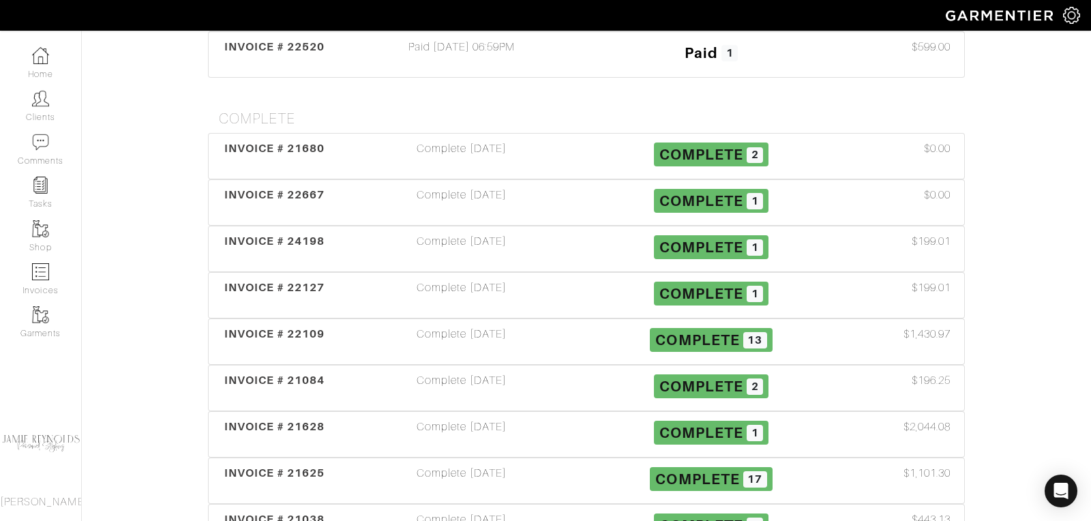
scroll to position [743, 0]
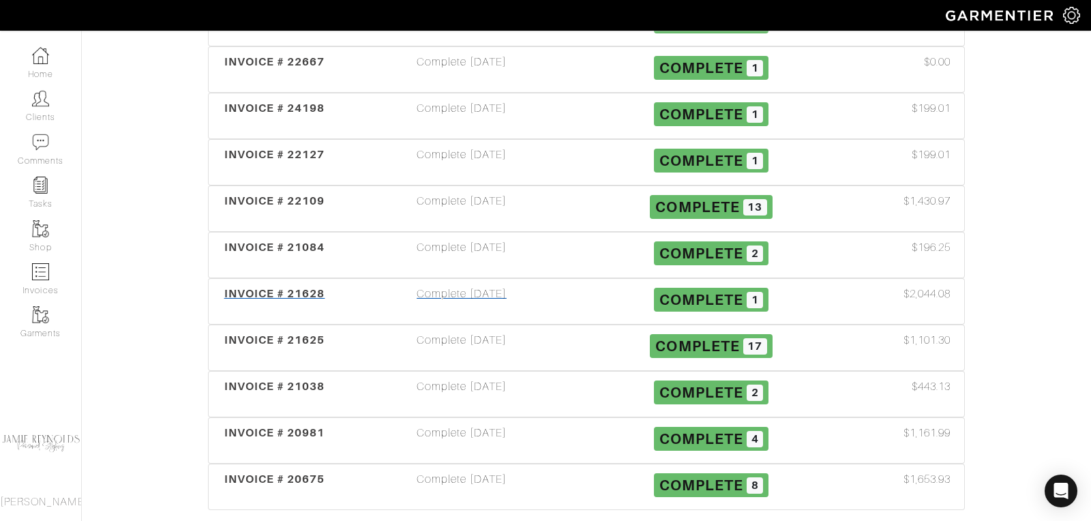
click at [282, 287] on span "INVOICE # 21628" at bounding box center [274, 293] width 101 height 13
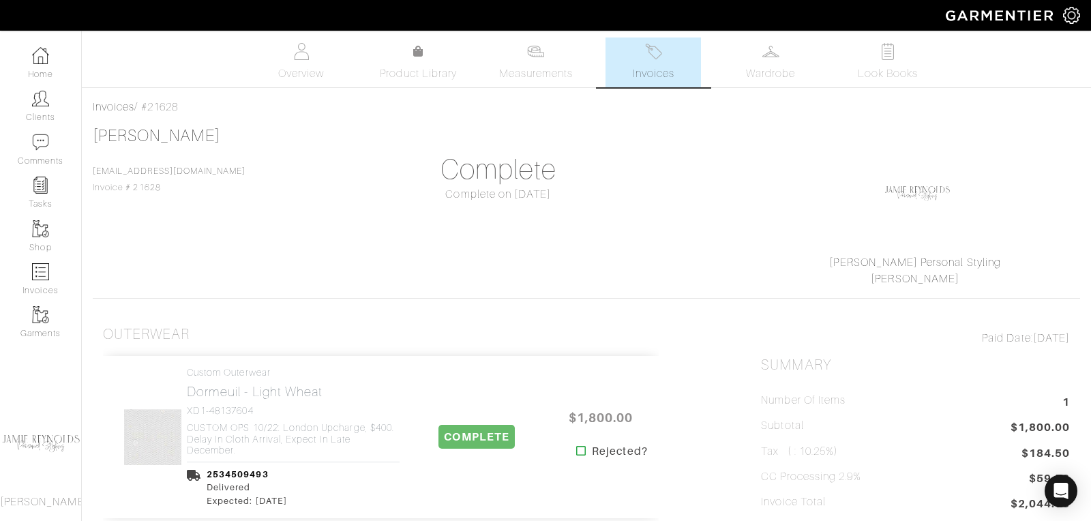
scroll to position [116, 0]
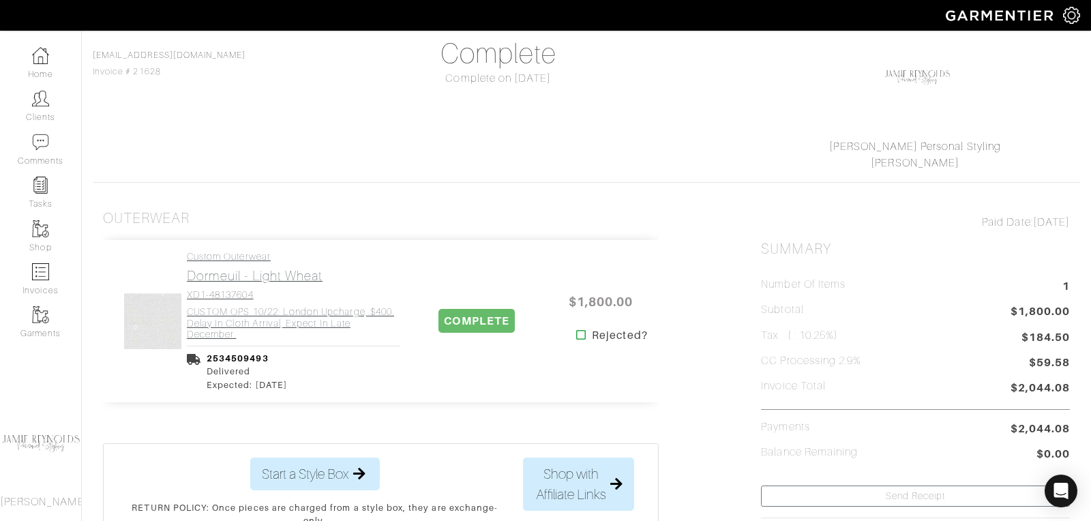
click at [275, 303] on link "Custom Outerwear Dormeuil - Light Wheat XD1-48137604 CUSTOM OPS 10/22: London U…" at bounding box center [293, 295] width 213 height 89
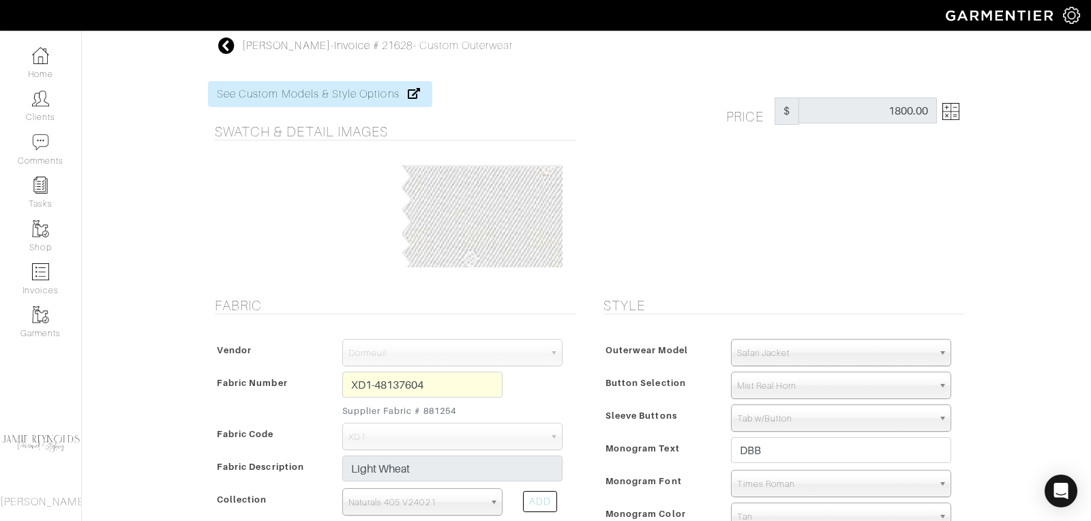
click at [224, 44] on icon at bounding box center [226, 46] width 17 height 16
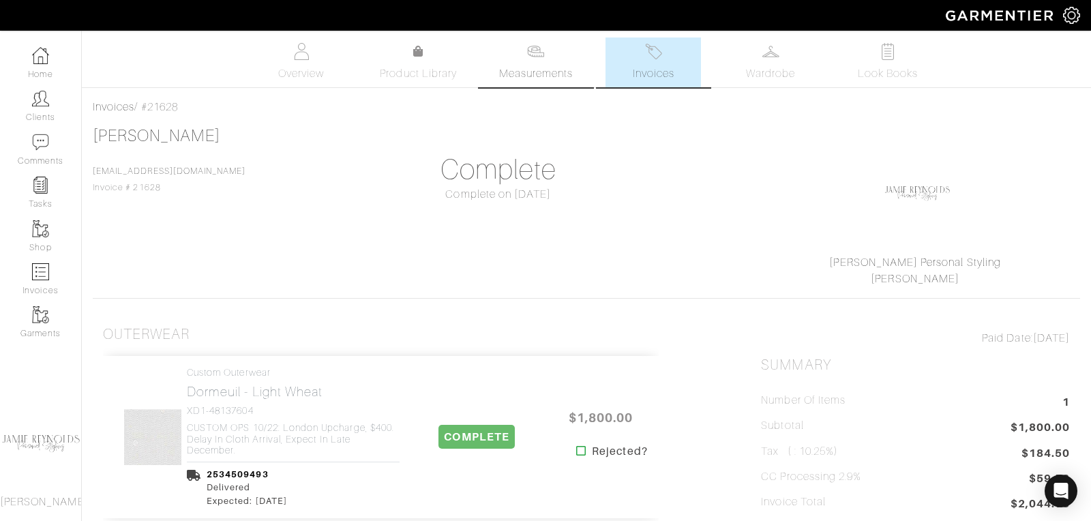
click at [548, 59] on link "Measurements" at bounding box center [536, 63] width 96 height 50
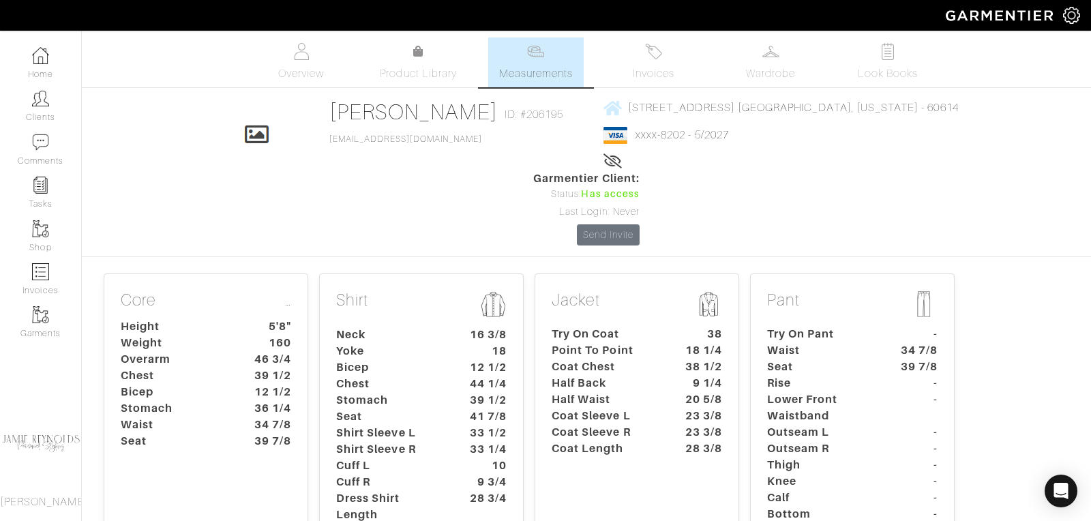
click at [566, 359] on dt "Coat Chest" at bounding box center [605, 367] width 128 height 16
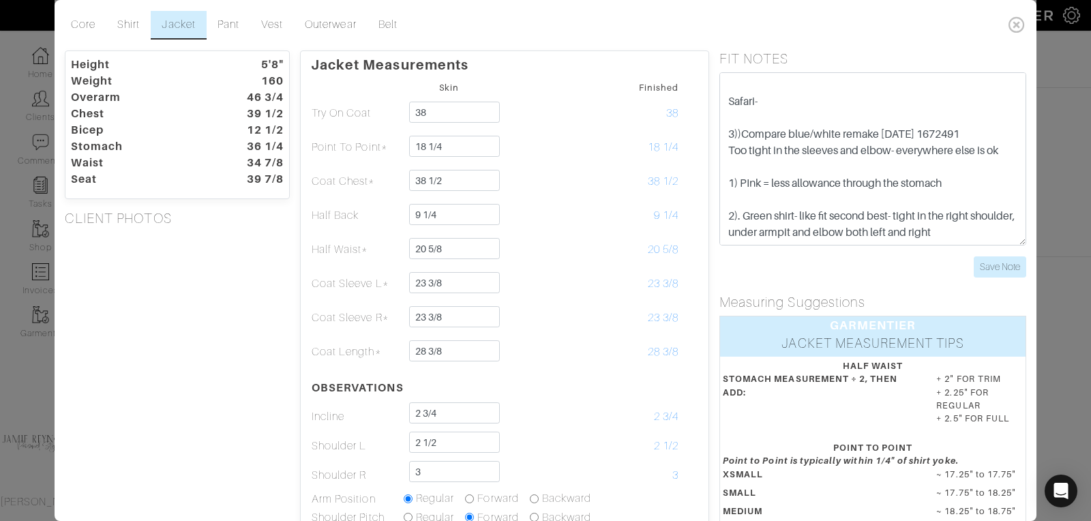
scroll to position [29, 0]
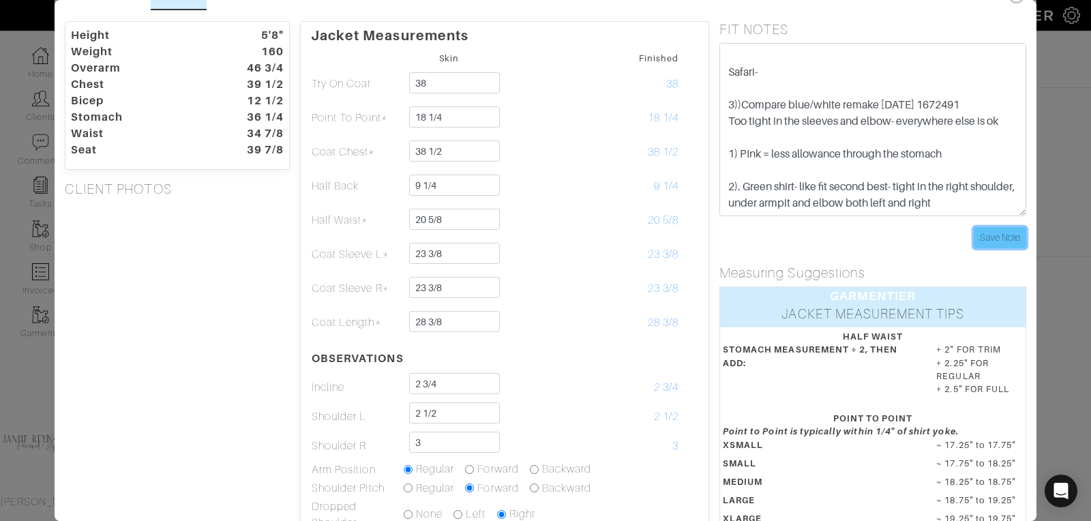
click at [999, 239] on input "Save Note" at bounding box center [1000, 237] width 53 height 21
click at [1002, 242] on input "Save Note" at bounding box center [1000, 237] width 53 height 21
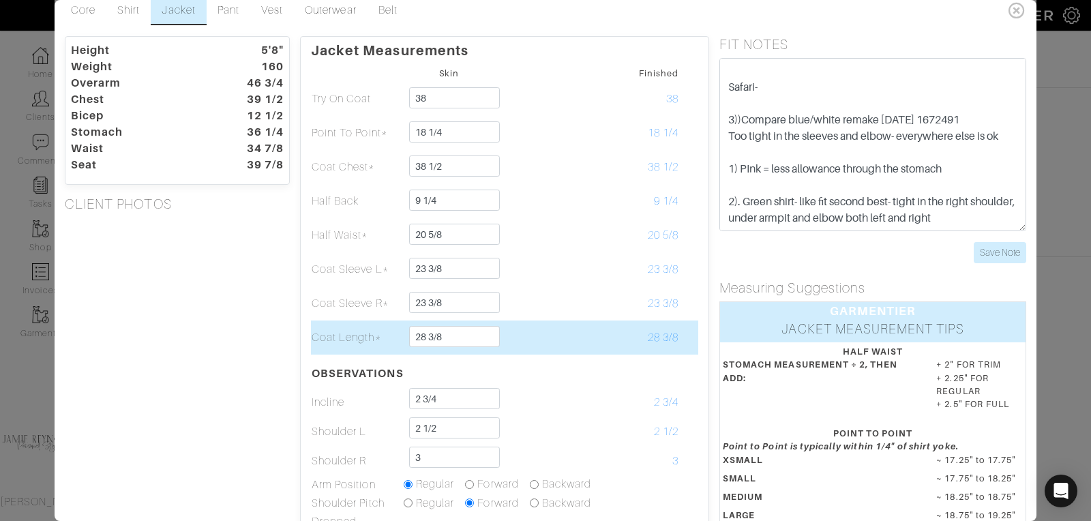
scroll to position [12, 0]
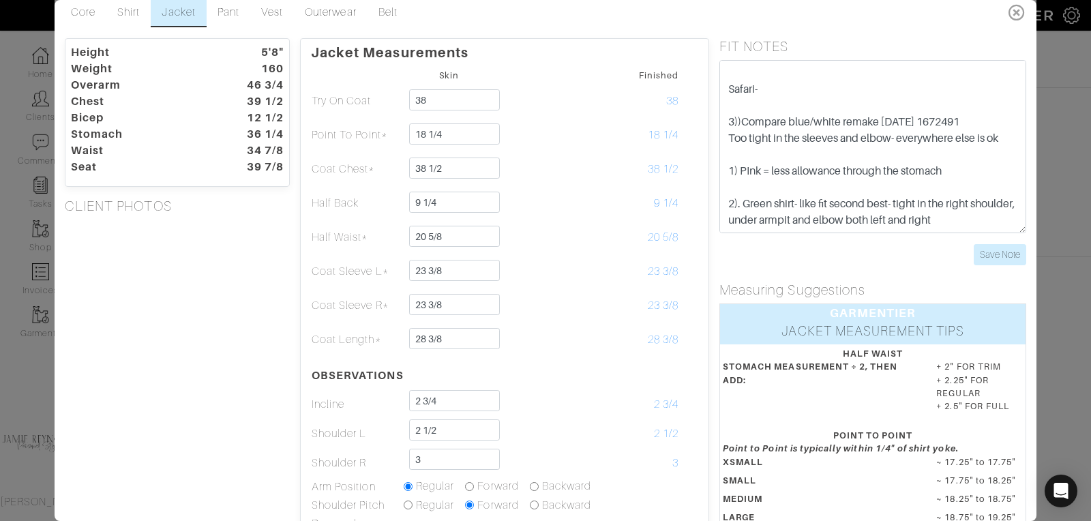
click at [1020, 12] on icon at bounding box center [1017, 12] width 28 height 27
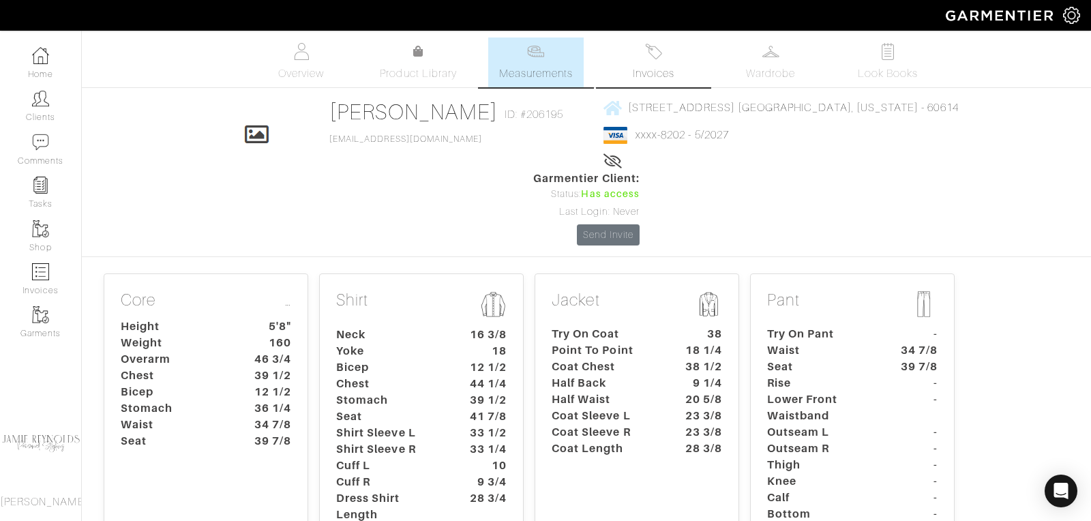
click at [662, 56] on img at bounding box center [653, 51] width 17 height 17
click at [625, 359] on dt "Coat Chest" at bounding box center [605, 367] width 128 height 16
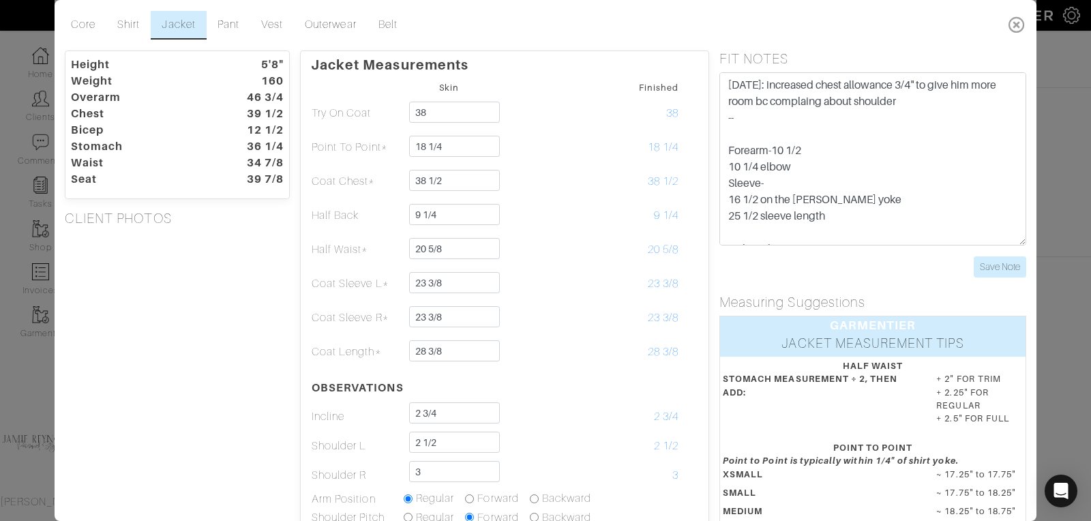
click at [1016, 24] on icon at bounding box center [1017, 24] width 28 height 27
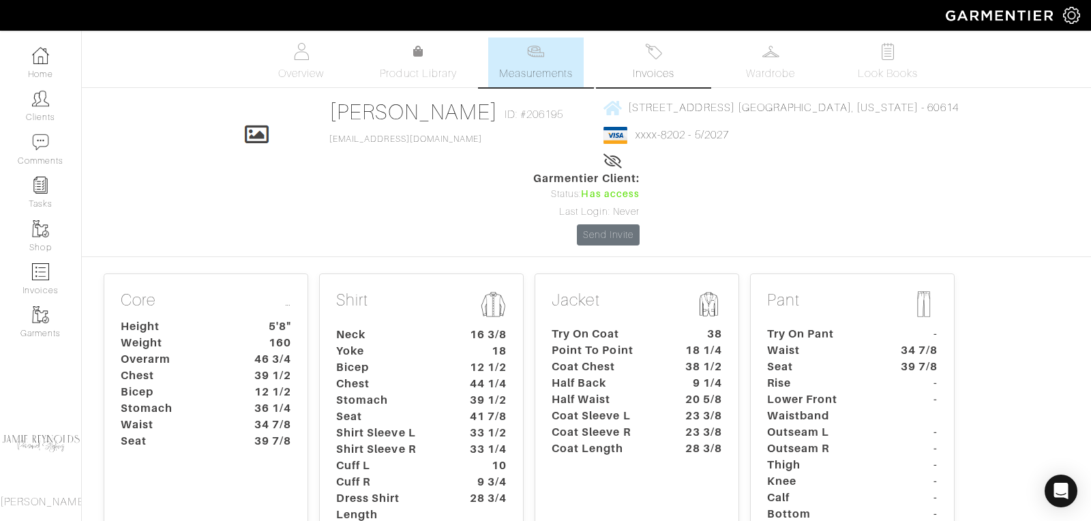
click at [653, 70] on span "Invoices" at bounding box center [654, 73] width 42 height 16
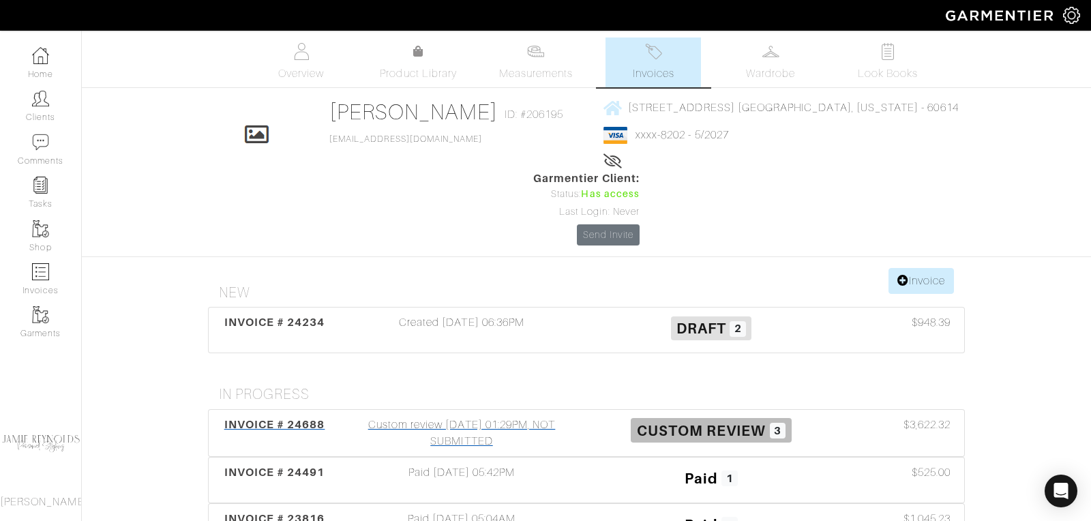
click at [299, 418] on span "INVOICE # 24688" at bounding box center [274, 424] width 101 height 13
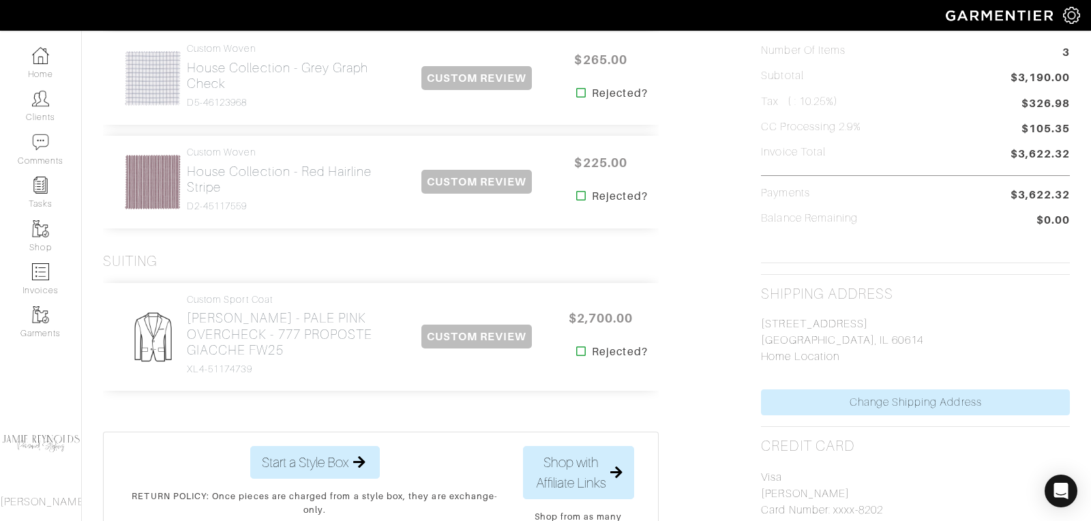
scroll to position [371, 0]
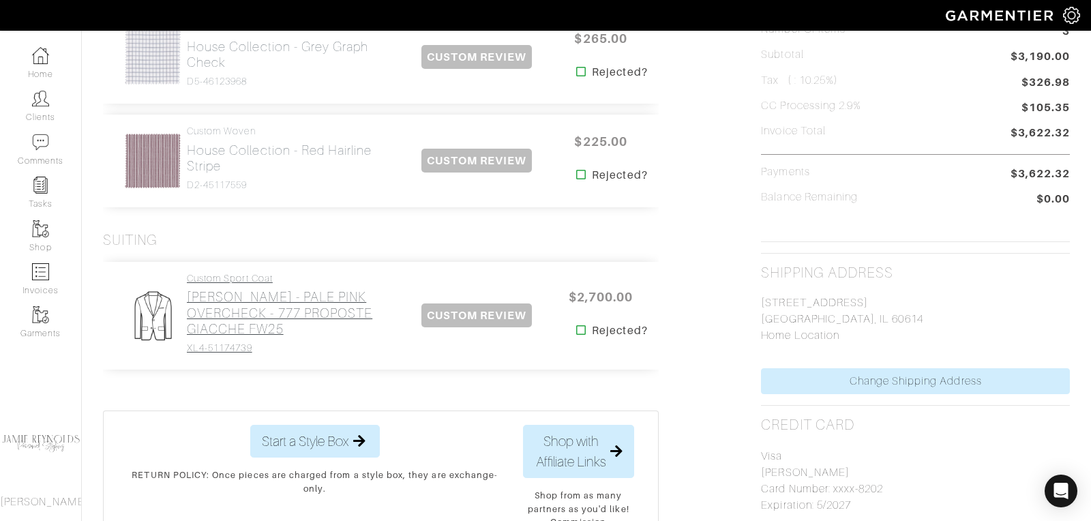
click at [270, 312] on h2 "[PERSON_NAME] - PALE PINK OVERCHECK - 777 PROPOSTE GIACCHE FW25" at bounding box center [293, 312] width 213 height 47
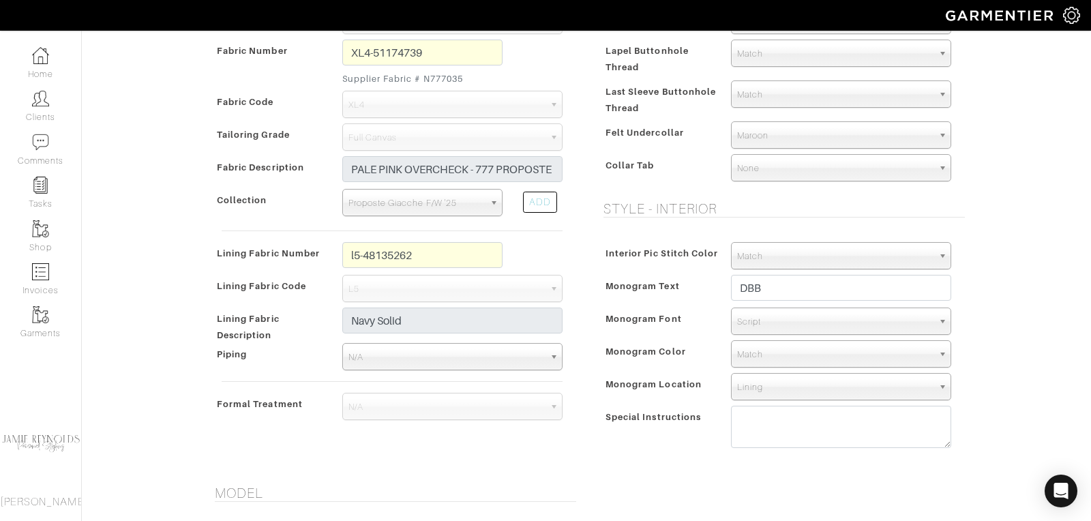
scroll to position [363, 0]
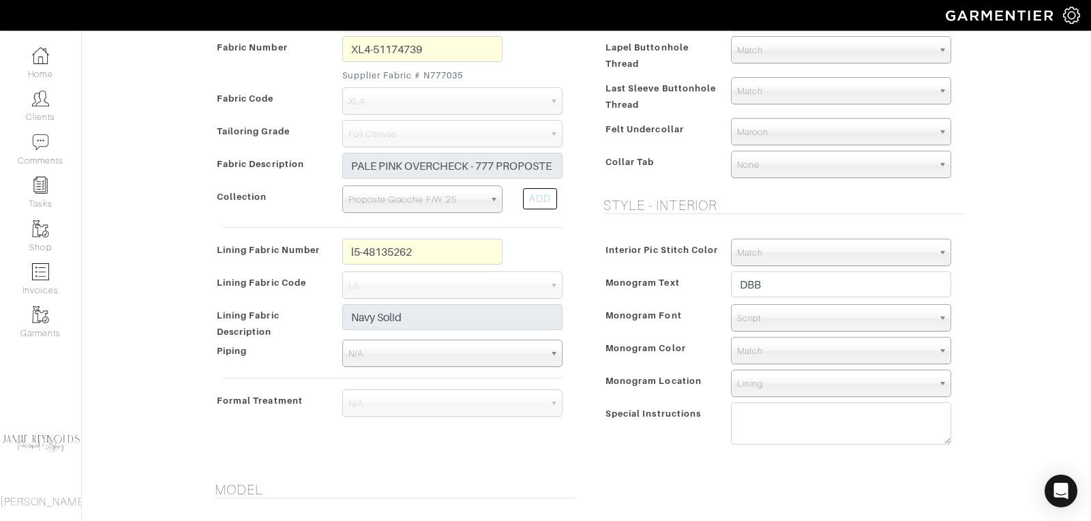
click at [759, 316] on span "Script" at bounding box center [835, 318] width 196 height 27
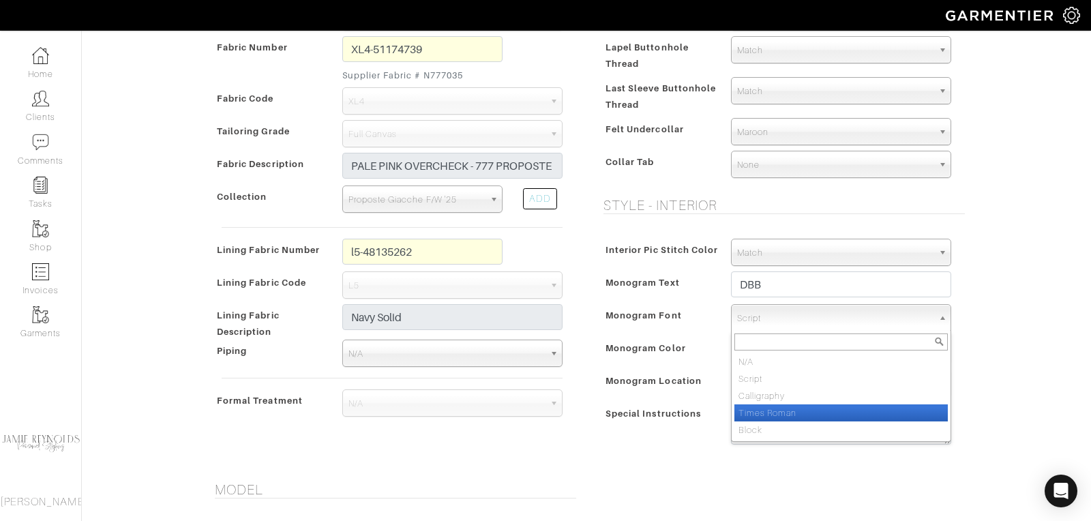
click at [757, 406] on li "Times Roman" at bounding box center [840, 412] width 213 height 17
select select "Times Roman"
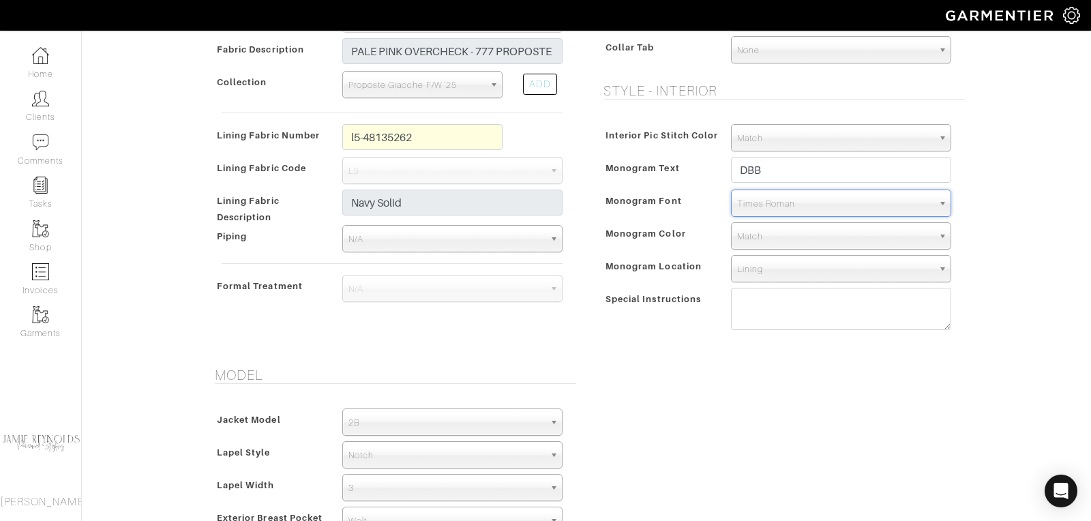
scroll to position [479, 0]
click at [760, 301] on textarea at bounding box center [841, 307] width 220 height 42
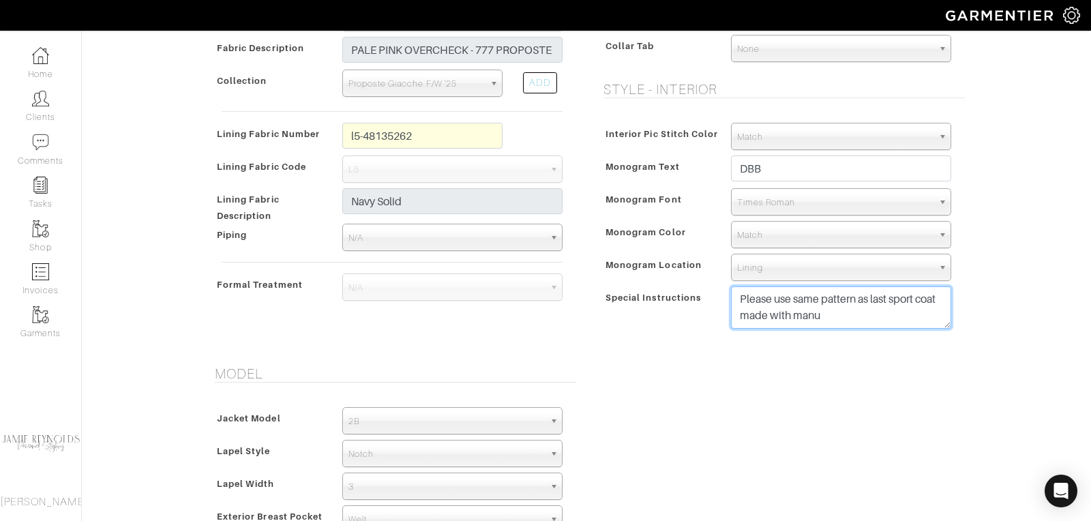
click at [855, 299] on textarea "Please use same pattern as last sport coat made with manu" at bounding box center [841, 307] width 220 height 42
click at [910, 314] on textarea "Please use same pattern measurements as last sport coat made with manu" at bounding box center [841, 307] width 220 height 42
click at [773, 295] on textarea "Please use same pattern measurements as last sport coat made with manufacturer.…" at bounding box center [841, 307] width 220 height 42
click at [888, 295] on textarea "Please reference and use same pattern measurements as last sport coat made with…" at bounding box center [841, 307] width 220 height 42
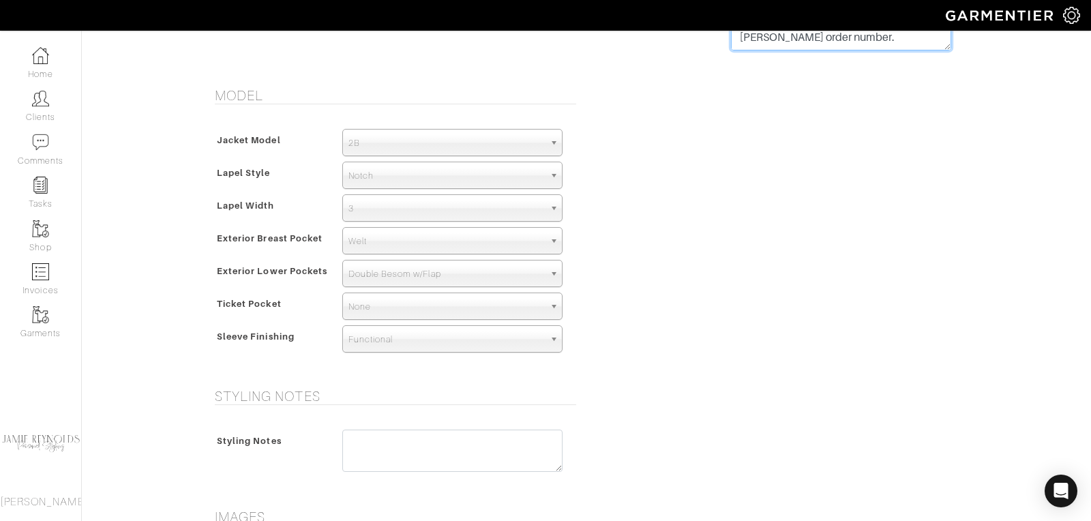
scroll to position [735, 0]
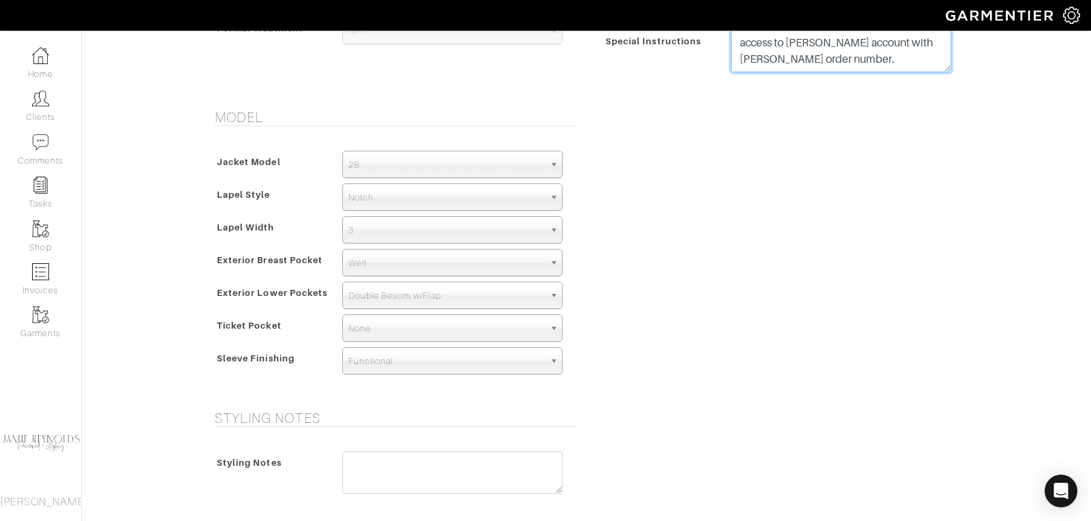
type textarea "Please reference and use same jacket pattern measurements as last sport coat ma…"
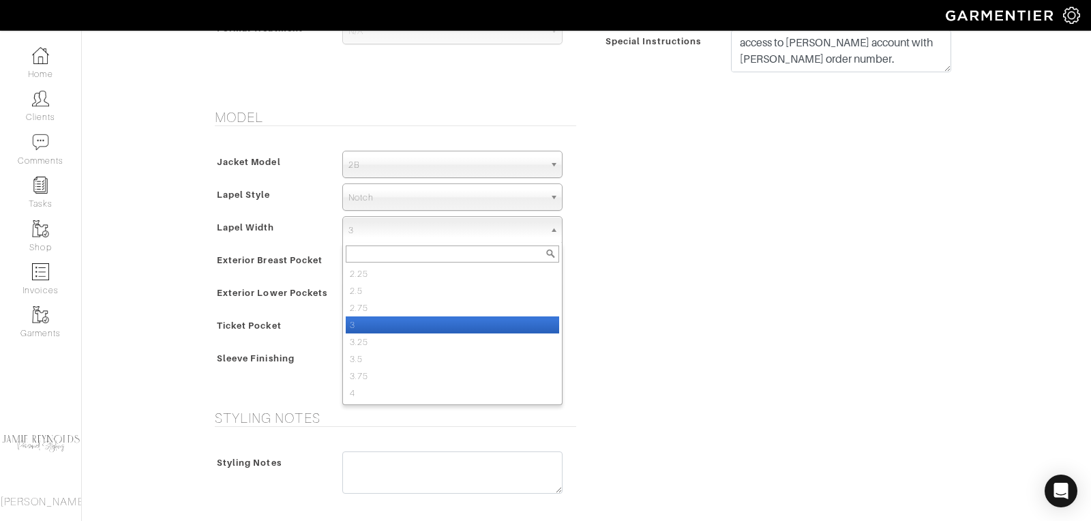
click at [398, 228] on span "3" at bounding box center [446, 230] width 196 height 27
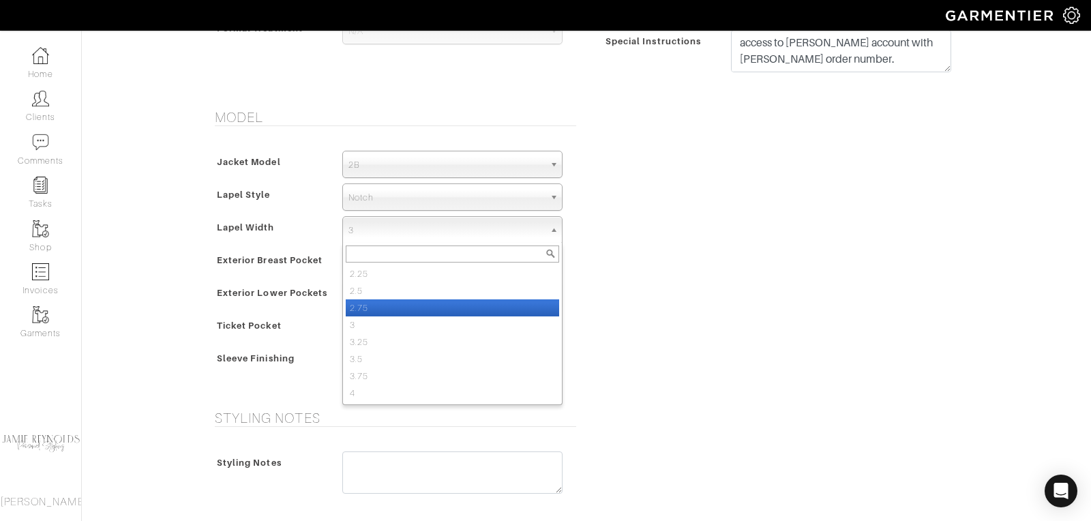
click at [381, 300] on li "2.75" at bounding box center [452, 307] width 213 height 17
select select "2.75"
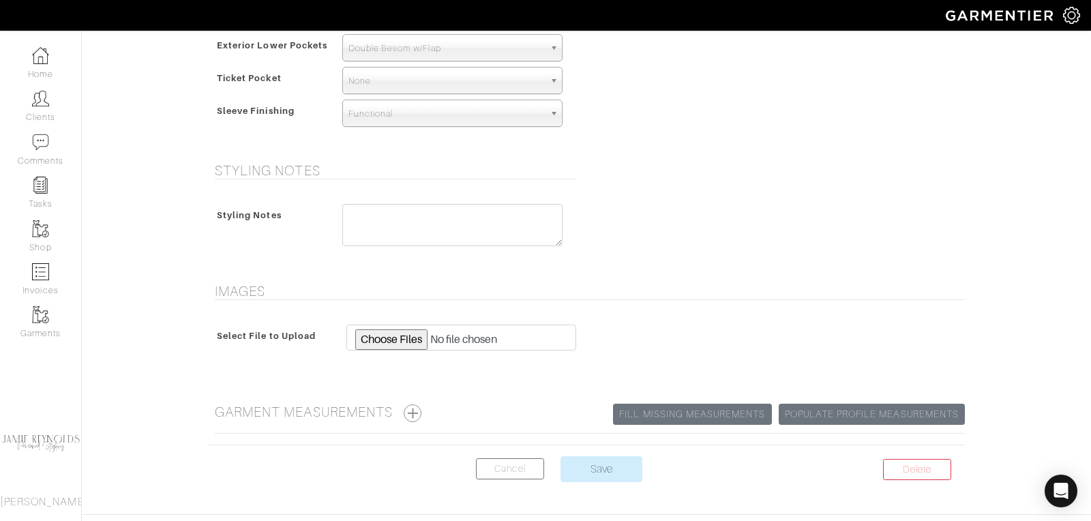
scroll to position [1019, 0]
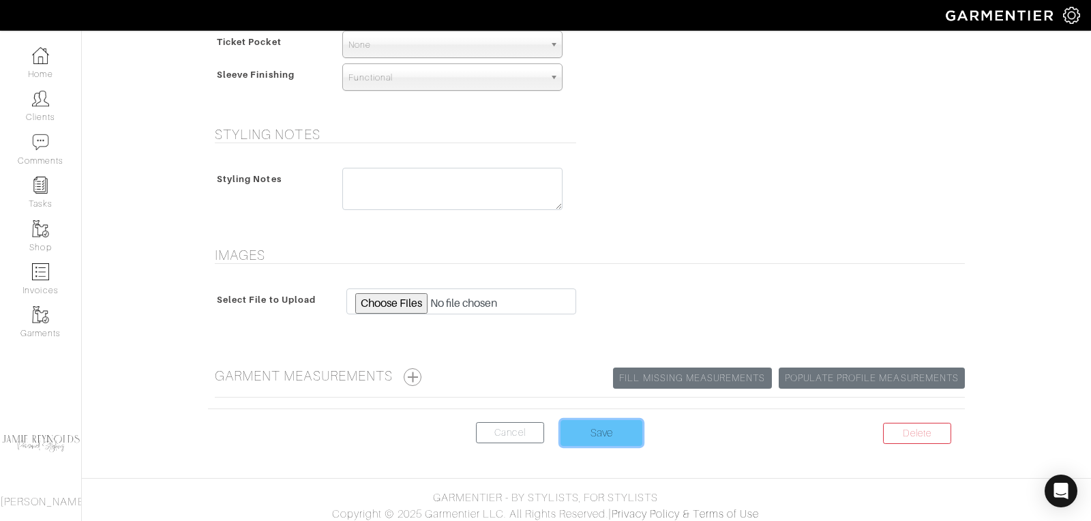
click at [602, 427] on input "Save" at bounding box center [602, 433] width 82 height 26
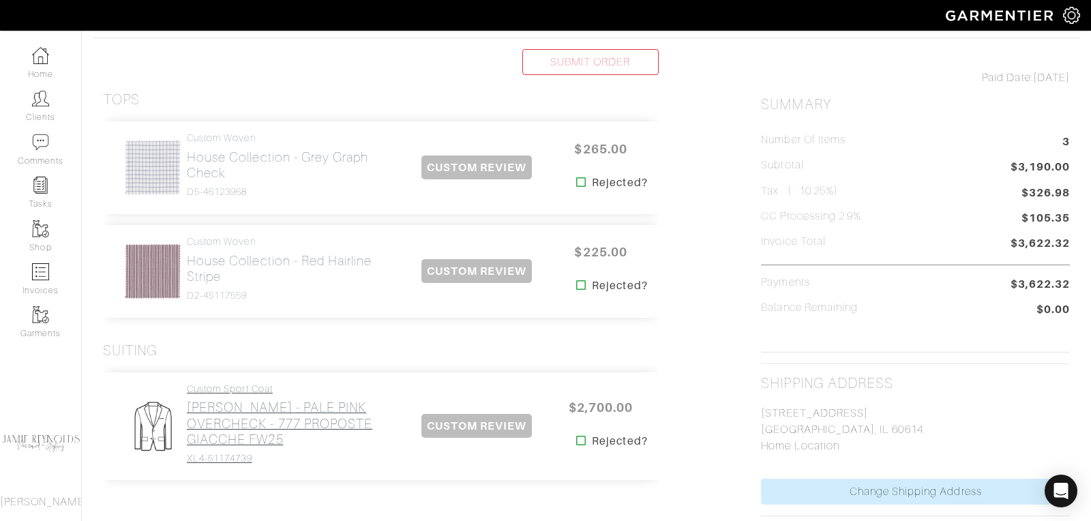
scroll to position [267, 0]
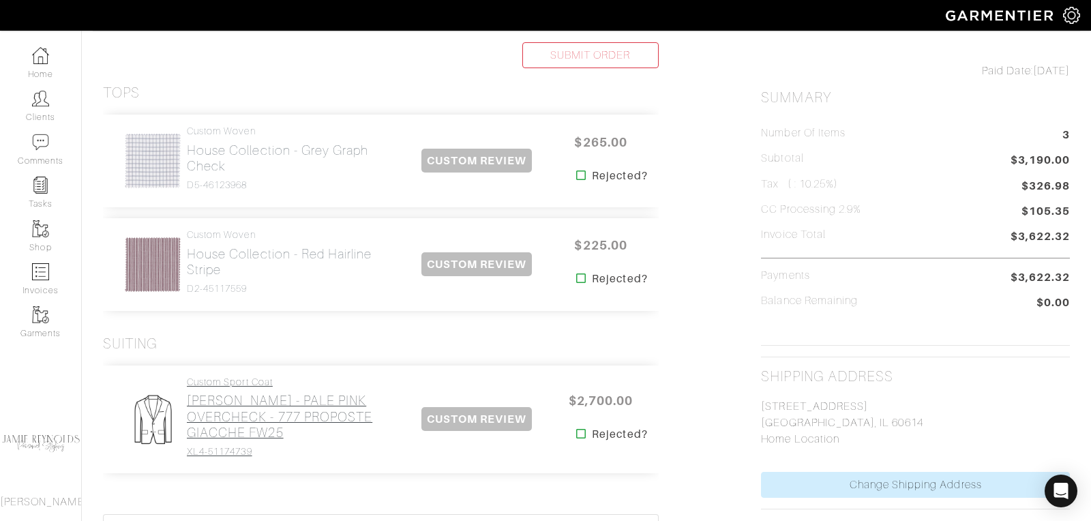
click at [298, 400] on h2 "Loro Piana - PALE PINK OVERCHECK - 777 PROPOSTE GIACCHE FW25" at bounding box center [293, 416] width 213 height 47
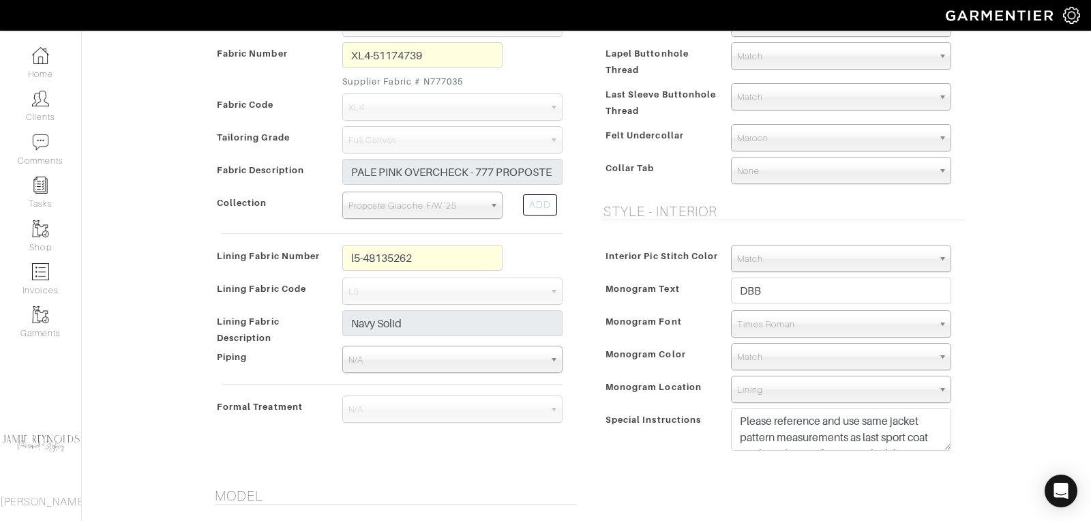
scroll to position [359, 0]
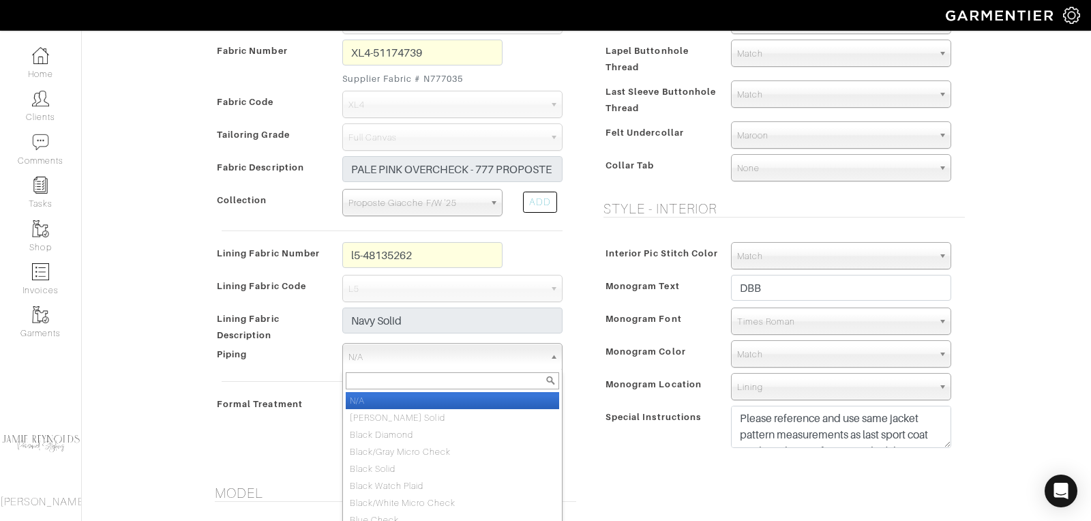
click at [419, 359] on span "N/A" at bounding box center [446, 357] width 196 height 27
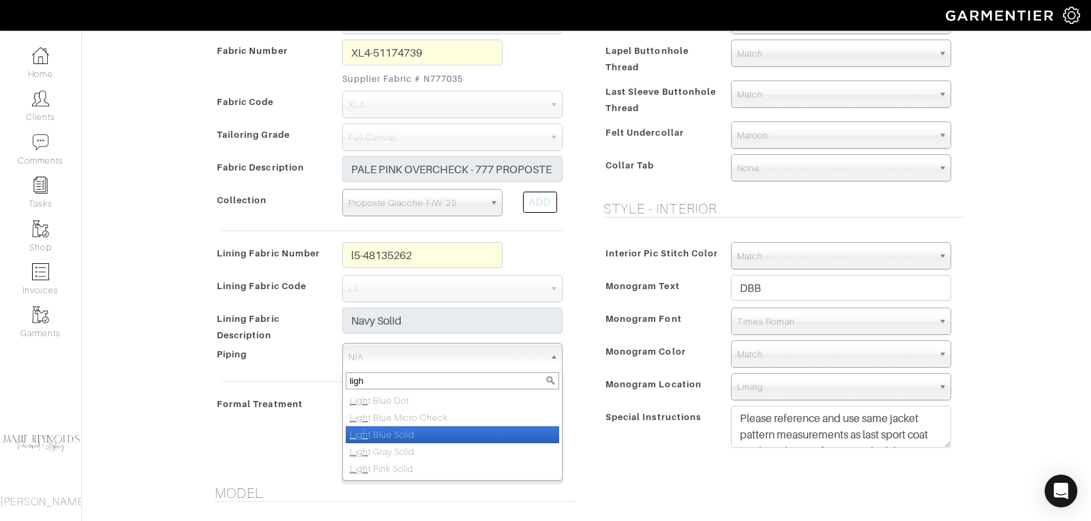
type input "ligh"
click at [409, 430] on li "Ligh t Blue Solid" at bounding box center [452, 434] width 213 height 17
select select "119"
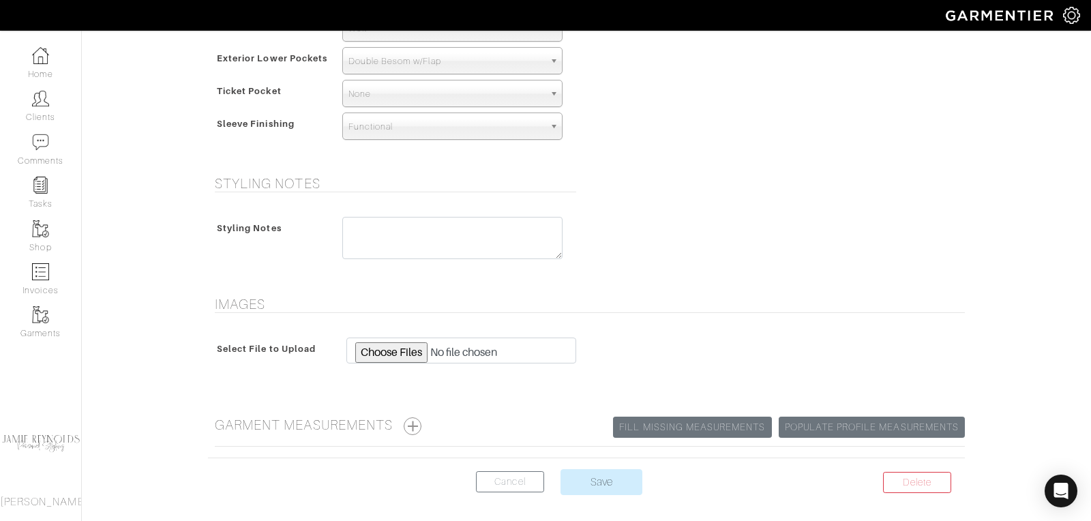
scroll to position [1019, 0]
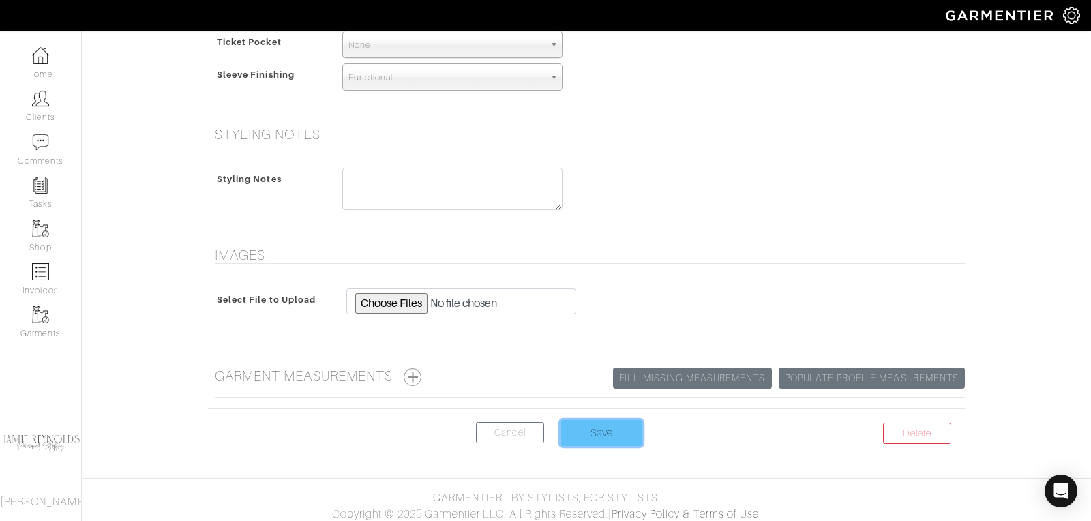
click at [613, 423] on input "Save" at bounding box center [602, 433] width 82 height 26
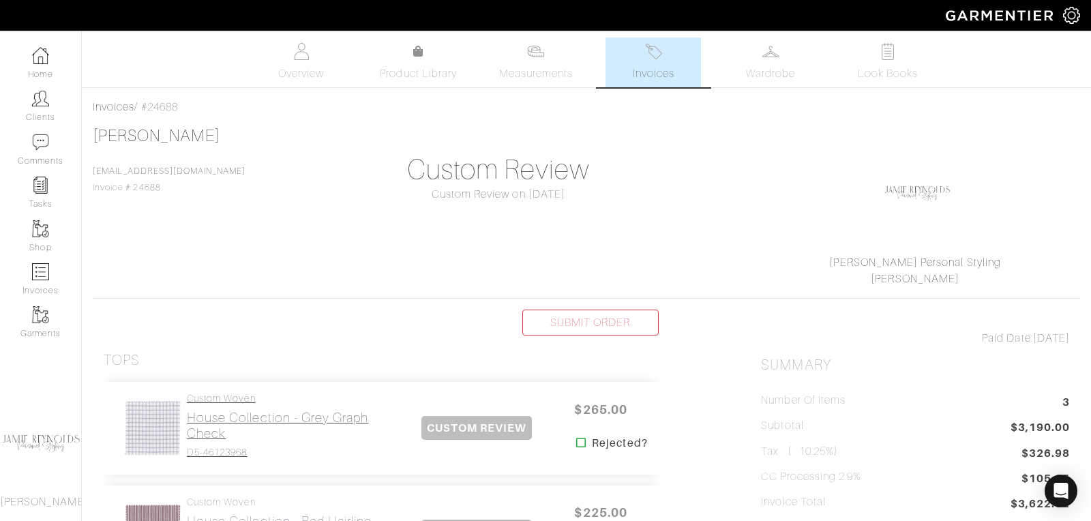
click at [251, 422] on h2 "House Collection - Grey Graph Check" at bounding box center [293, 425] width 213 height 31
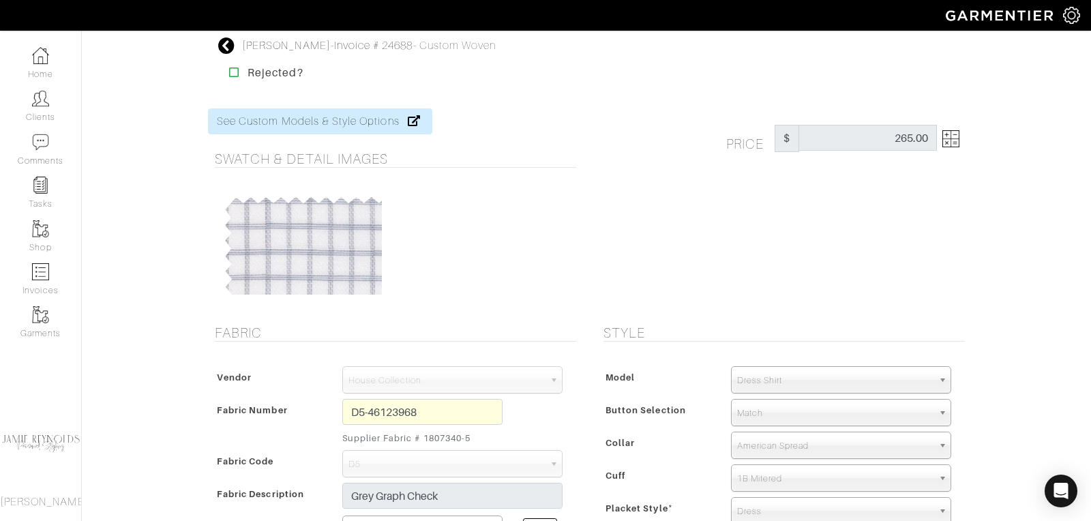
click at [229, 43] on icon at bounding box center [226, 46] width 17 height 16
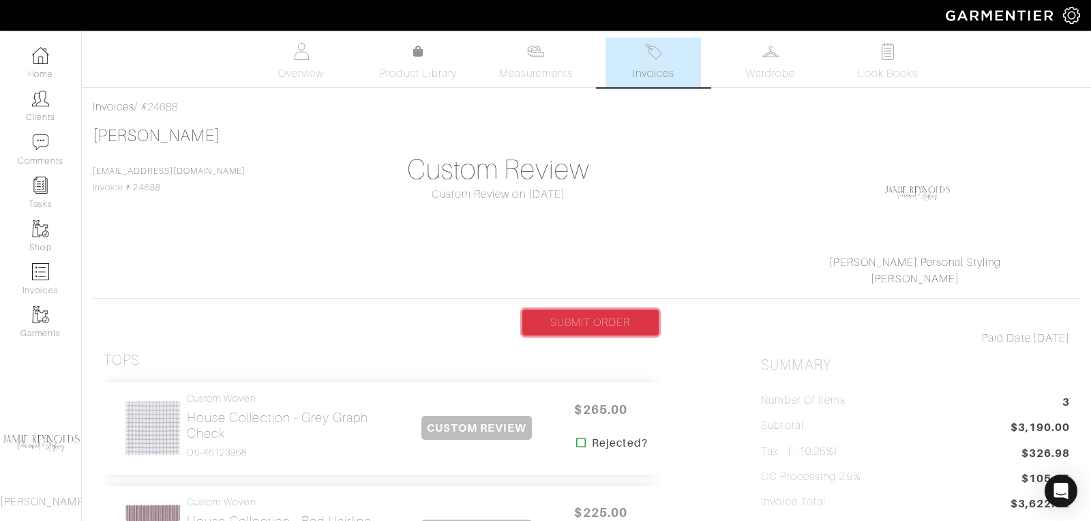
click at [579, 318] on link "SUBMIT ORDER" at bounding box center [590, 323] width 136 height 26
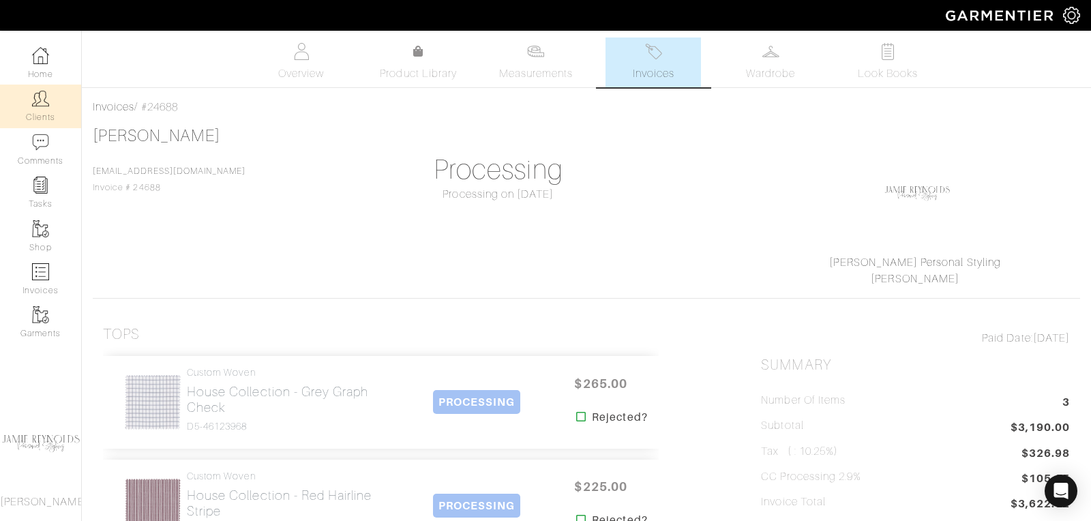
click at [49, 104] on link "Clients" at bounding box center [40, 106] width 81 height 43
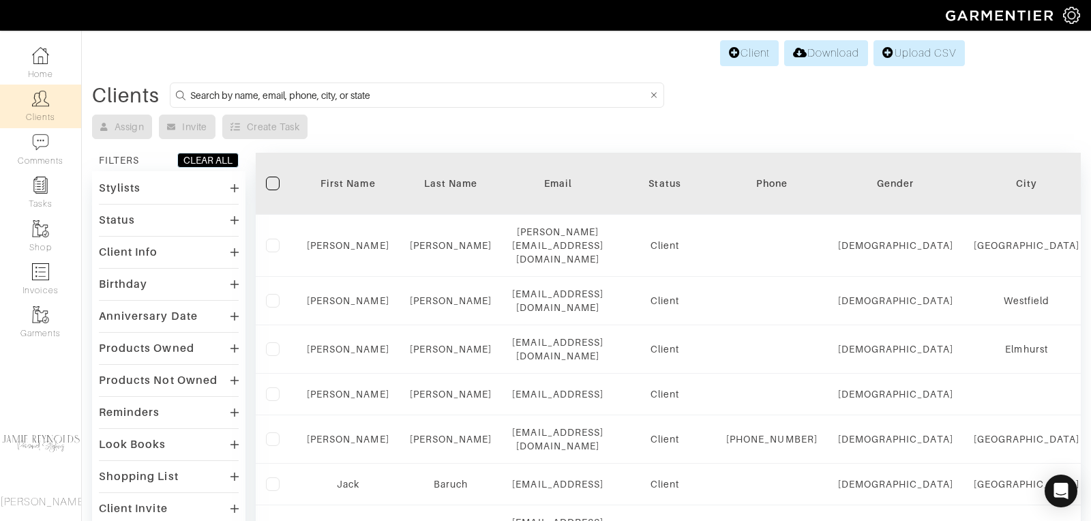
click at [291, 91] on input at bounding box center [418, 95] width 457 height 17
type input "kevin"
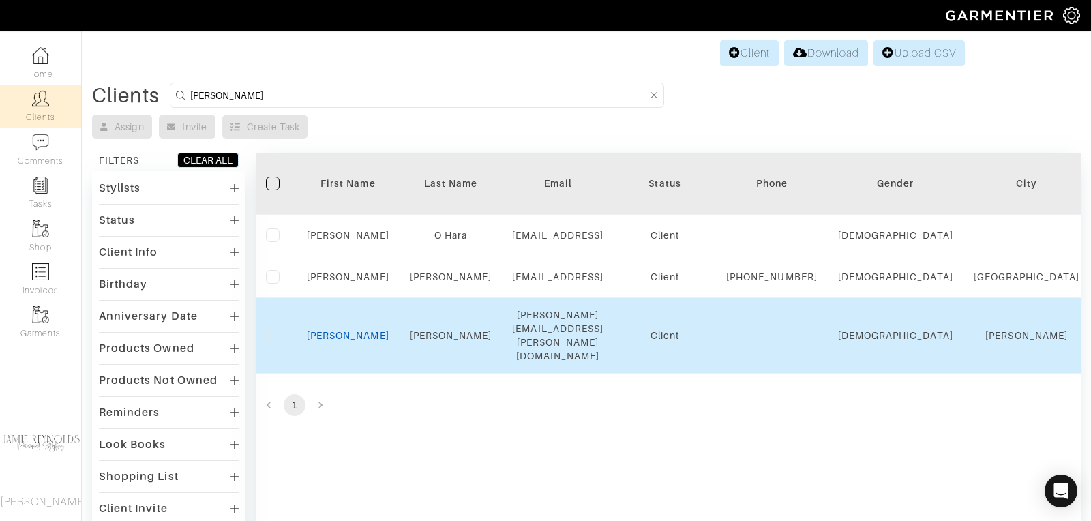
click at [346, 337] on link "Kevin" at bounding box center [348, 335] width 83 height 11
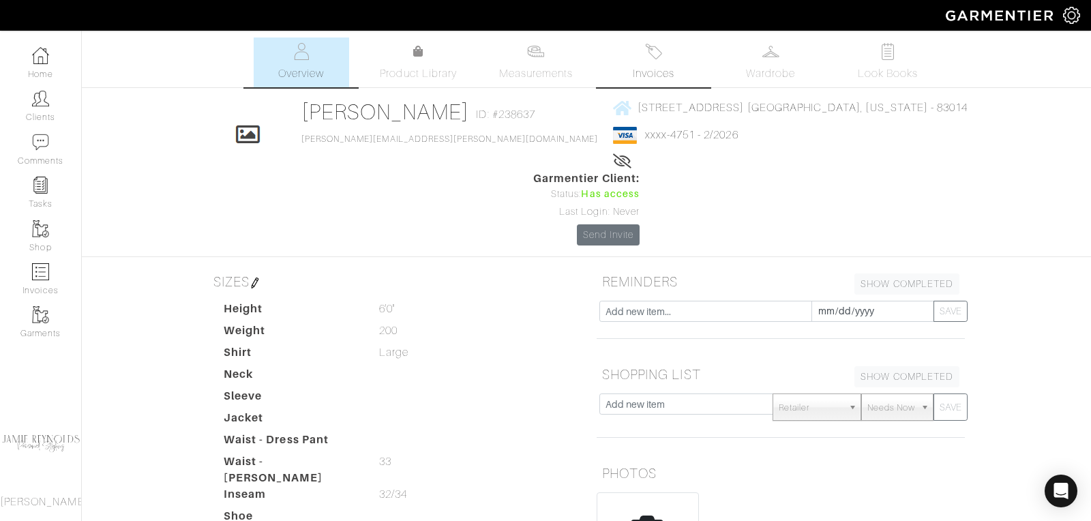
click at [655, 59] on img at bounding box center [653, 51] width 17 height 17
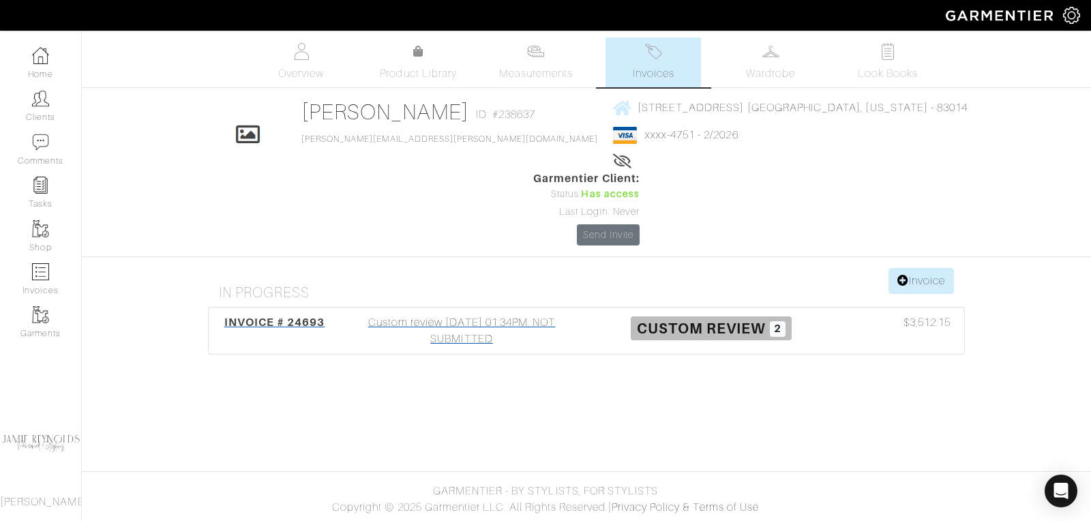
click at [274, 316] on span "INVOICE # 24693" at bounding box center [274, 322] width 101 height 13
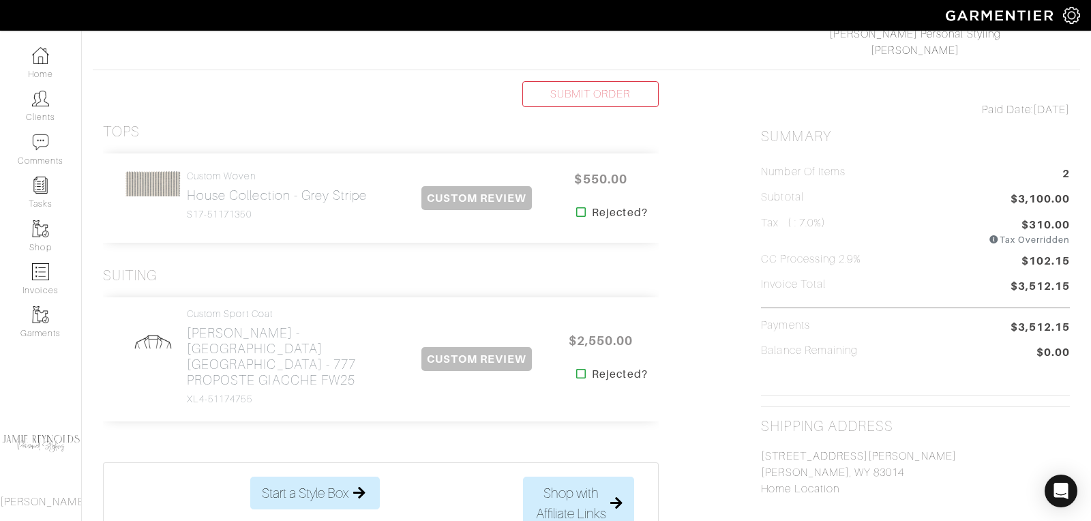
scroll to position [214, 0]
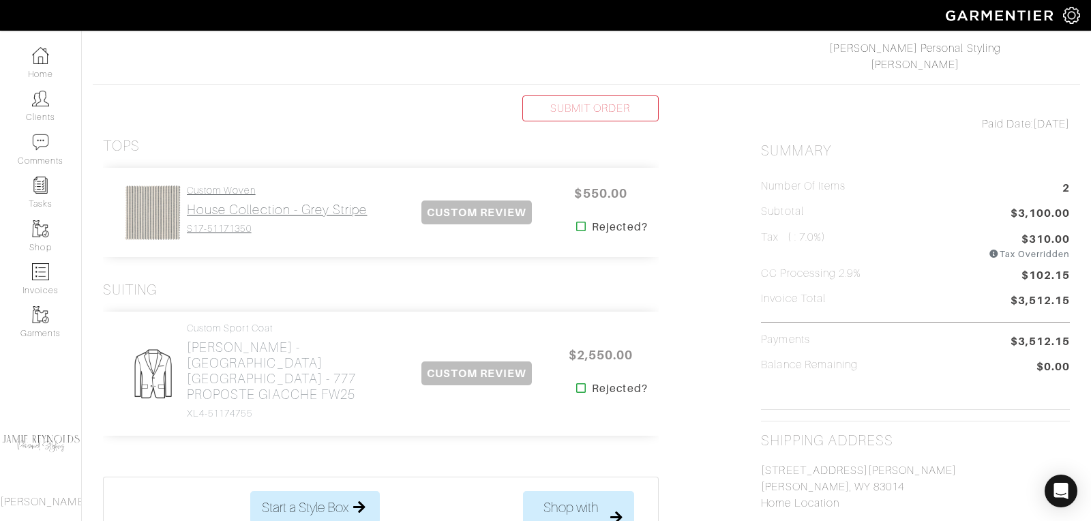
click at [251, 211] on h2 "House Collection - Grey Stripe" at bounding box center [277, 210] width 181 height 16
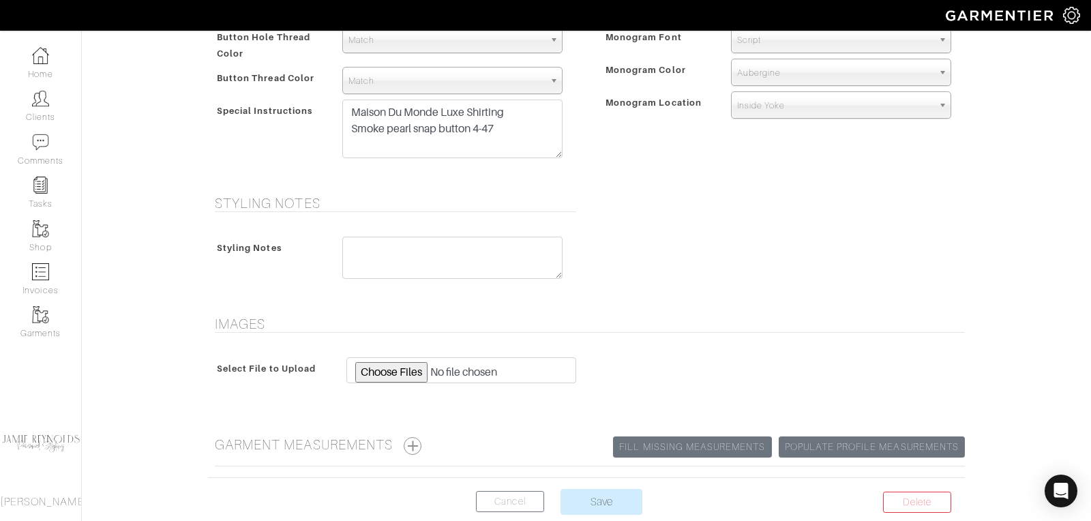
scroll to position [699, 0]
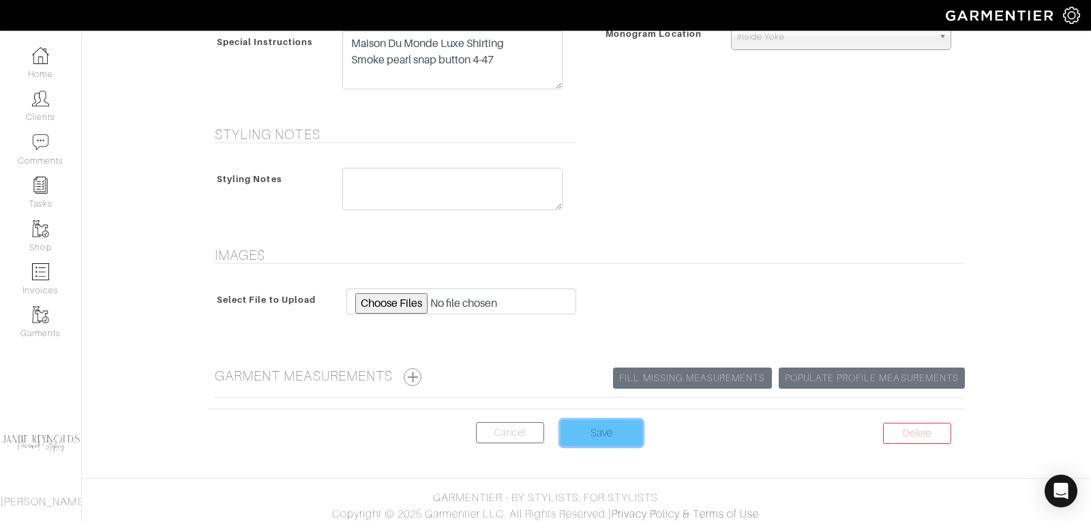
click at [584, 421] on input "Save" at bounding box center [602, 433] width 82 height 26
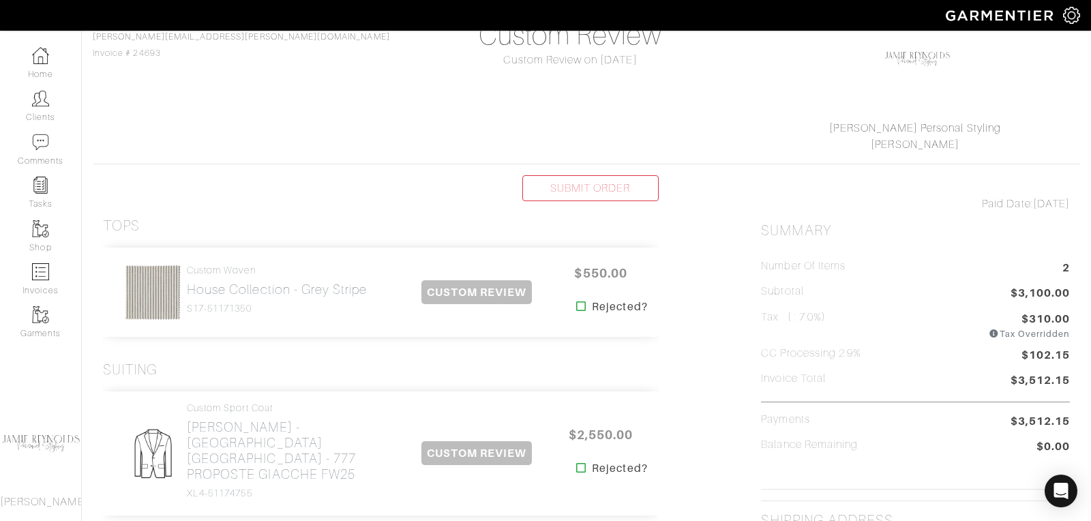
scroll to position [153, 0]
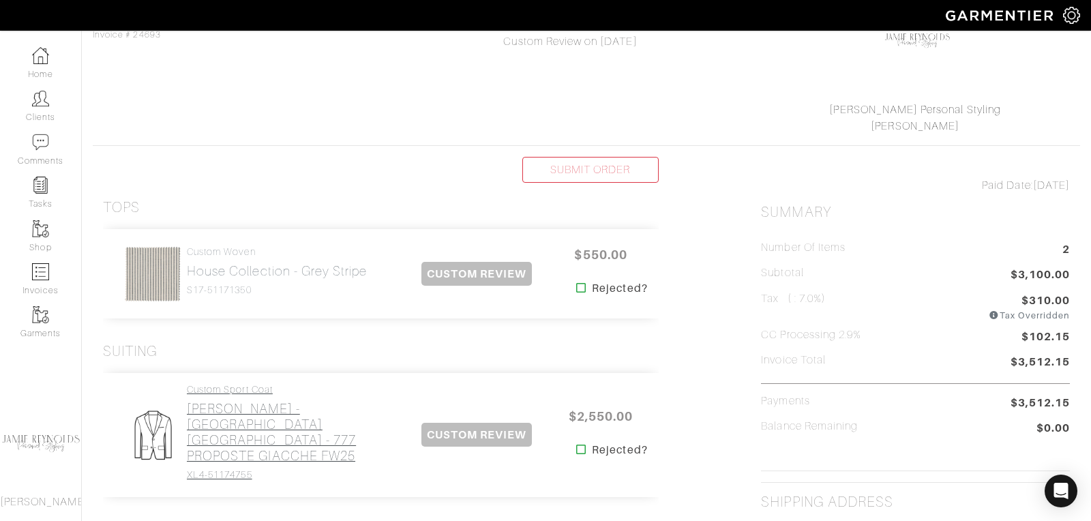
click at [257, 417] on h2 "[PERSON_NAME] - [GEOGRAPHIC_DATA] [GEOGRAPHIC_DATA] - 777 PROPOSTE GIACCHE FW25" at bounding box center [293, 432] width 213 height 63
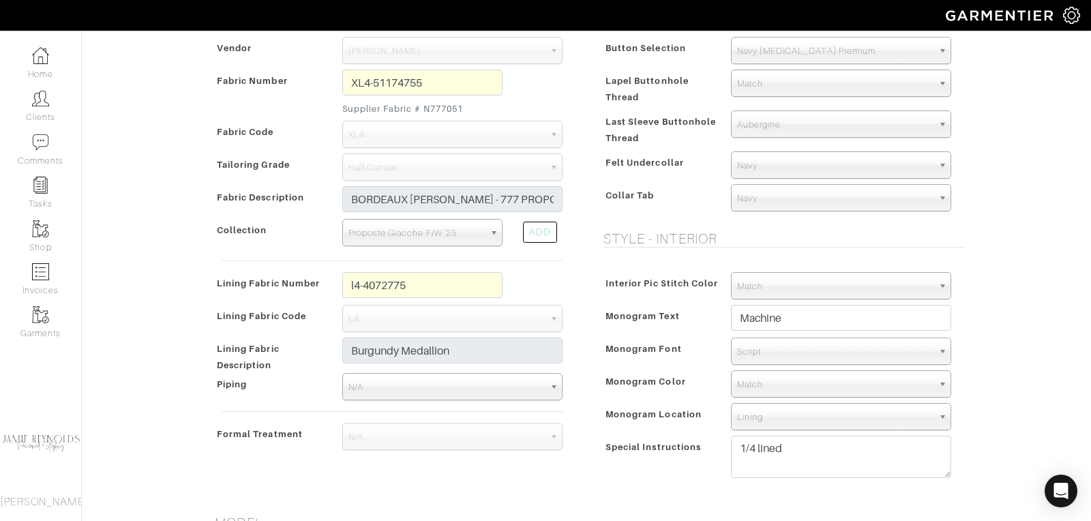
scroll to position [329, 0]
click at [794, 451] on textarea "1/4 lined" at bounding box center [841, 457] width 220 height 42
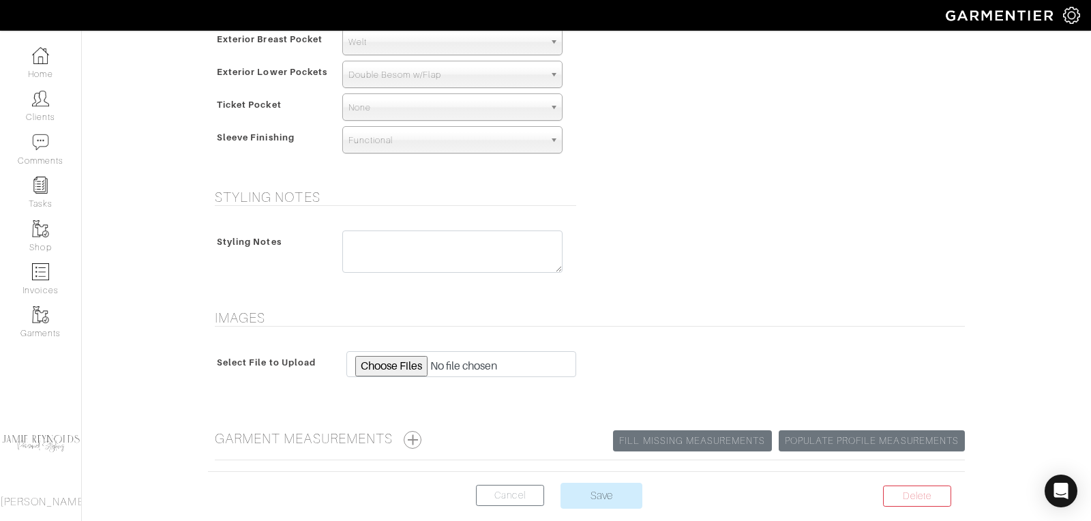
scroll to position [1019, 0]
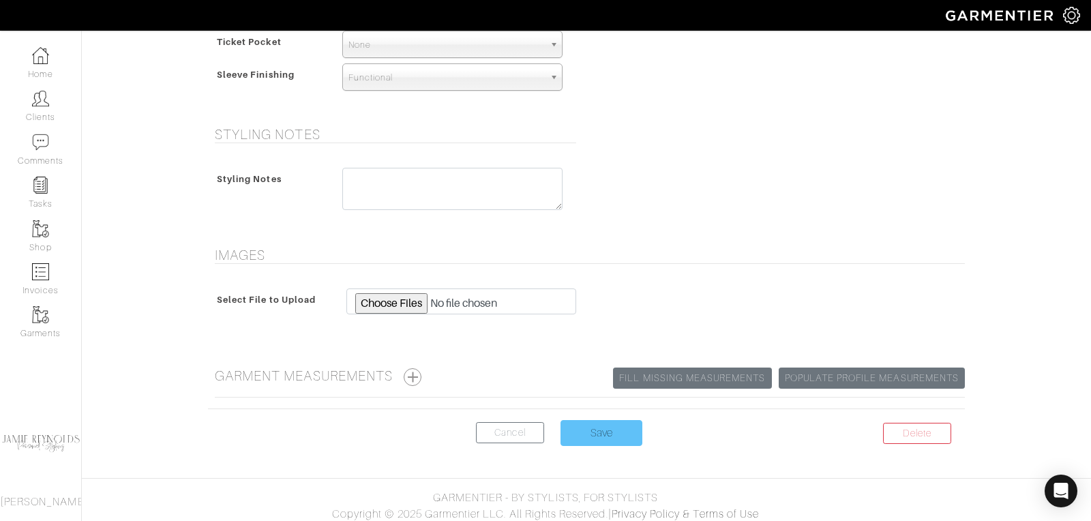
type textarea "1/4 lined 1/8 shoulder pad"
click at [608, 427] on input "Save" at bounding box center [602, 433] width 82 height 26
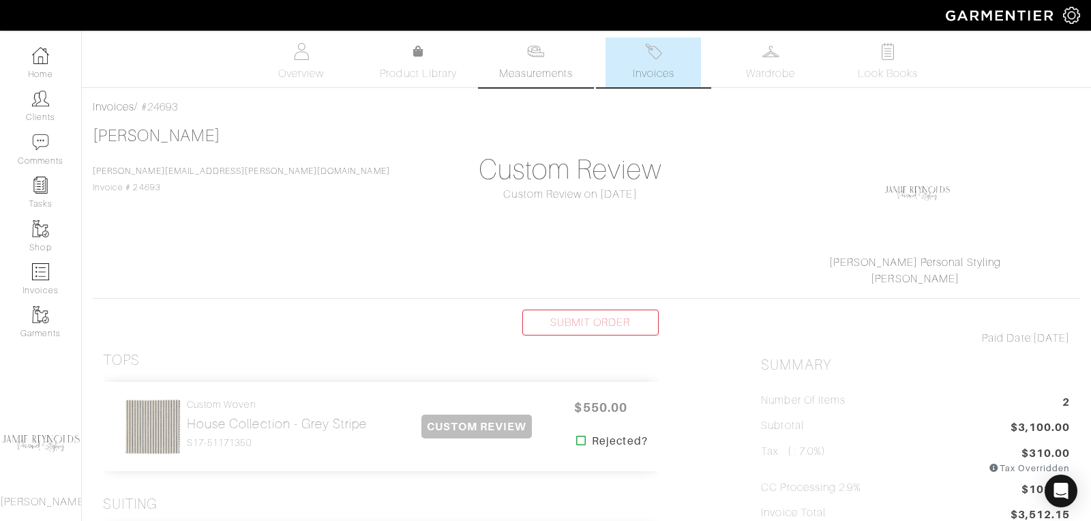
click at [550, 61] on link "Measurements" at bounding box center [536, 63] width 96 height 50
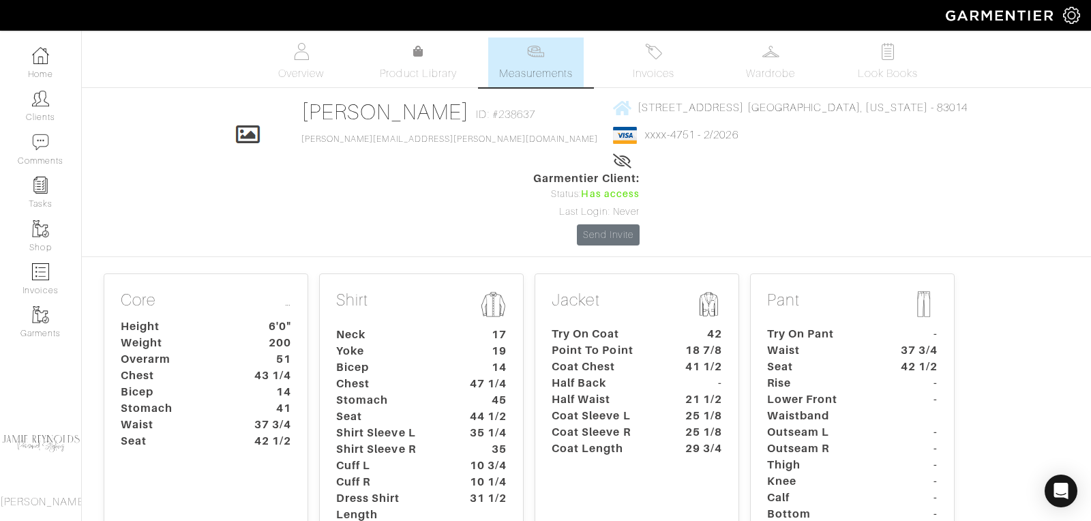
click at [617, 375] on dt "Half Back" at bounding box center [605, 383] width 128 height 16
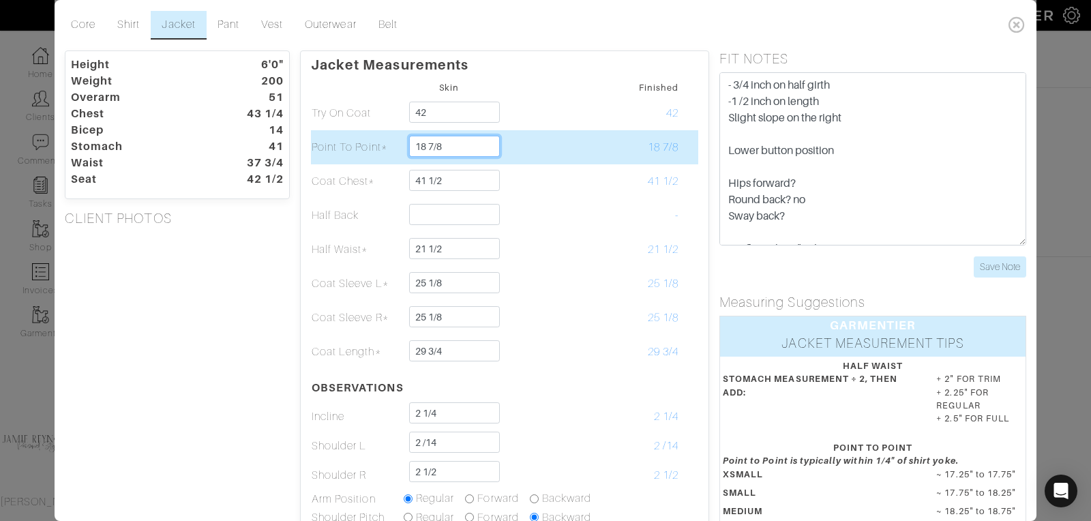
click at [449, 145] on input "18 7/8" at bounding box center [454, 146] width 91 height 21
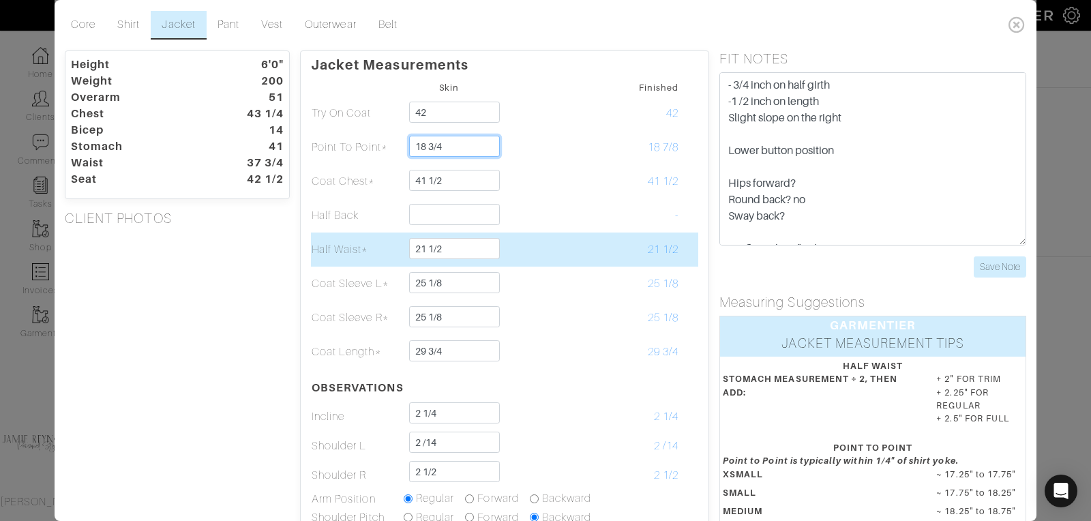
type input "18 3/4"
click at [605, 265] on td "21 1/2" at bounding box center [633, 250] width 92 height 34
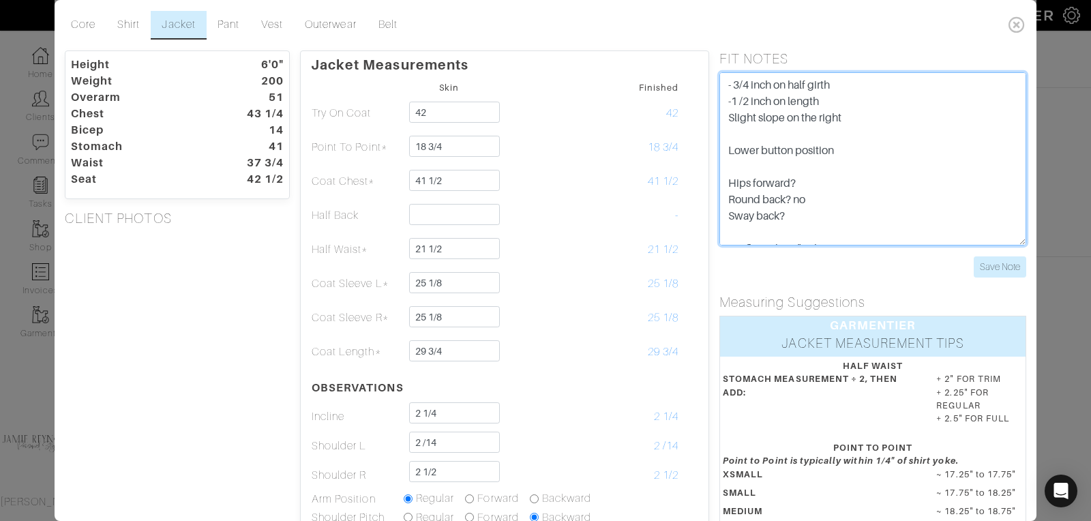
click at [728, 85] on textarea "- 3/4 inch on half girth -1 /2 inch on length Slight slope on the right Lower b…" at bounding box center [872, 158] width 307 height 173
click at [732, 87] on textarea "- 3/4 inch on half girth -1 /2 inch on length Slight slope on the right Lower b…" at bounding box center [872, 158] width 307 height 173
click at [869, 188] on textarea "- 3/4 inch on half girth -1 /2 inch on length Slight slope on the right Lower b…" at bounding box center [872, 158] width 307 height 173
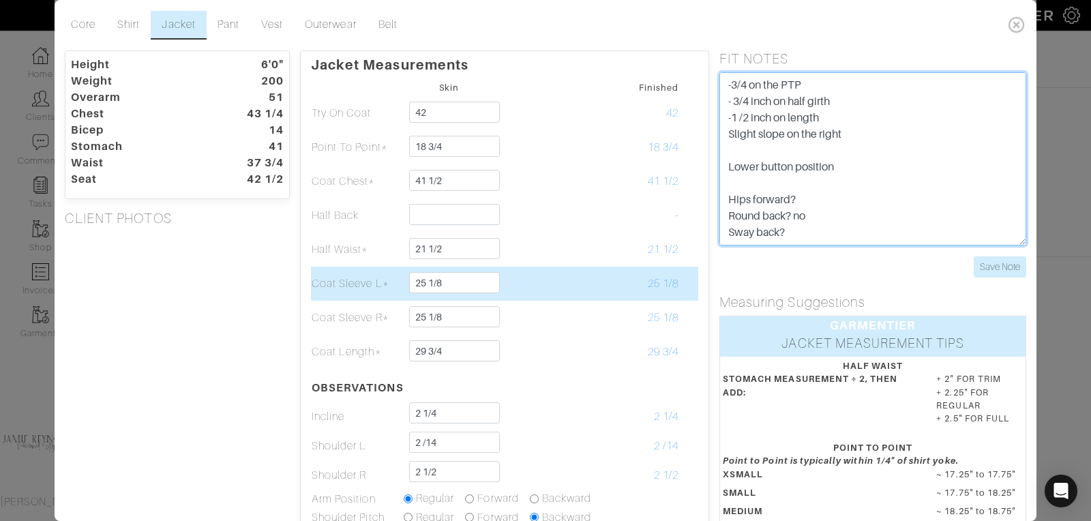
type textarea "-3/4 on the PTP - 3/4 inch on half girth -1 /2 inch on length Slight slope on t…"
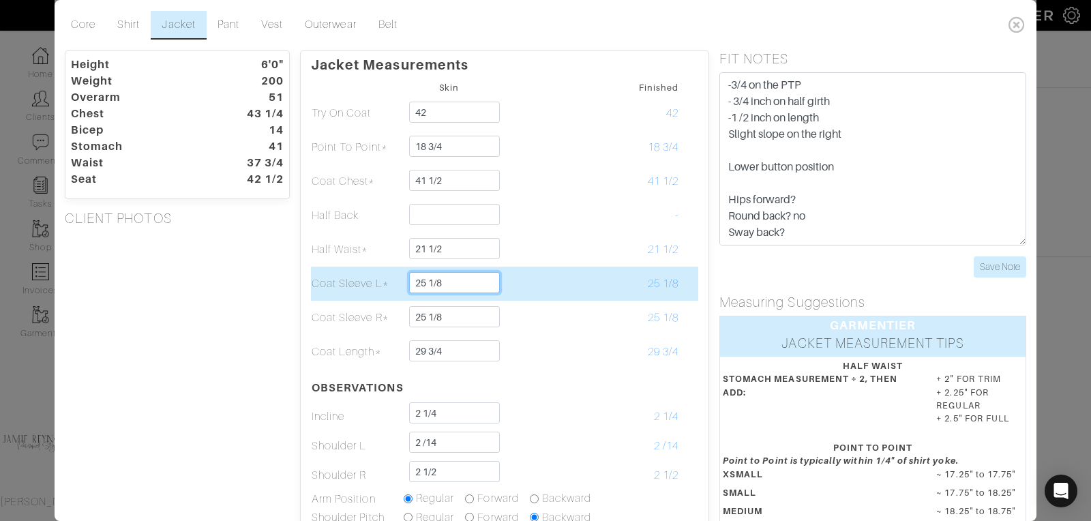
click at [443, 283] on input "25 1/8" at bounding box center [454, 282] width 91 height 21
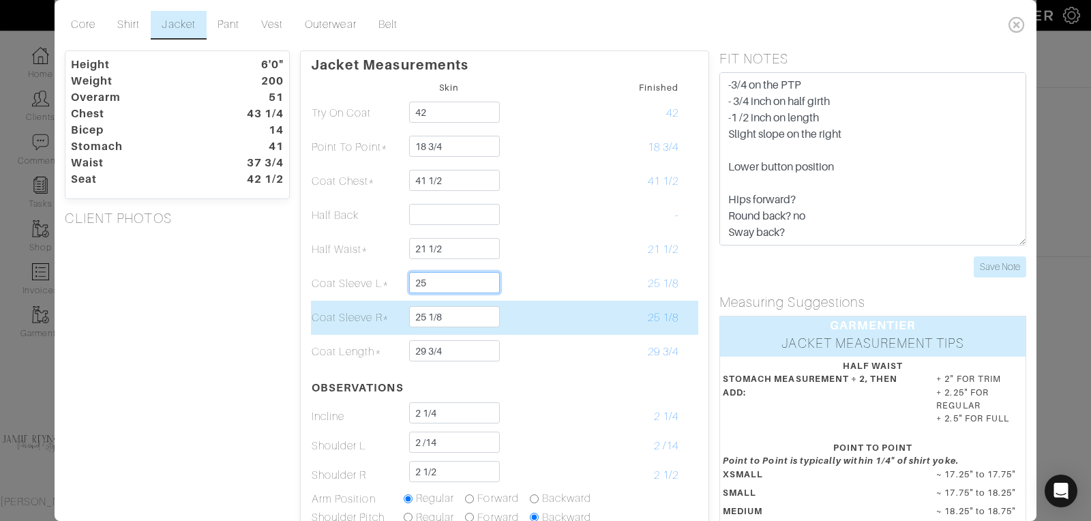
type input "25"
click at [409, 325] on td "25 1/8" at bounding box center [449, 318] width 92 height 34
click at [451, 325] on input "25 1/8" at bounding box center [454, 316] width 91 height 21
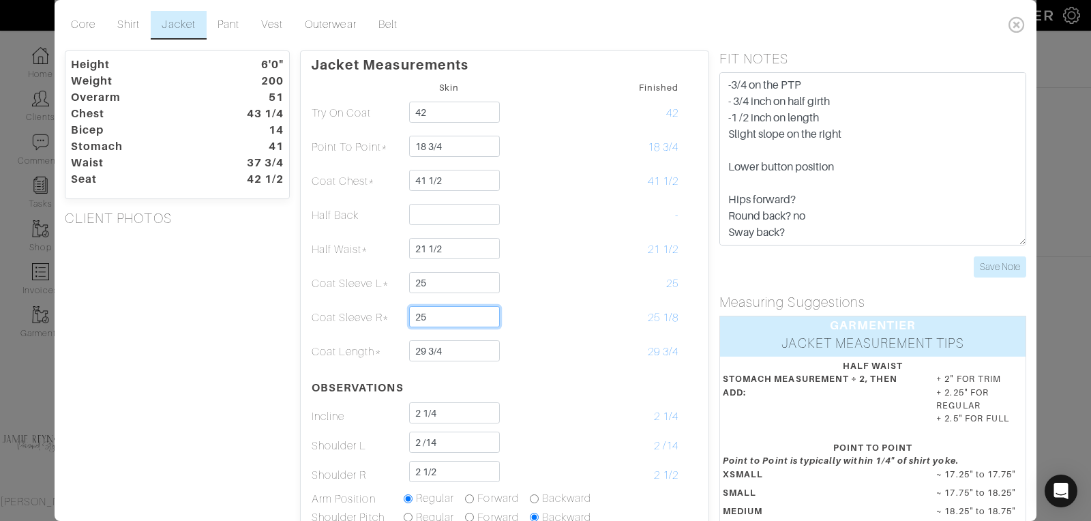
type input "25"
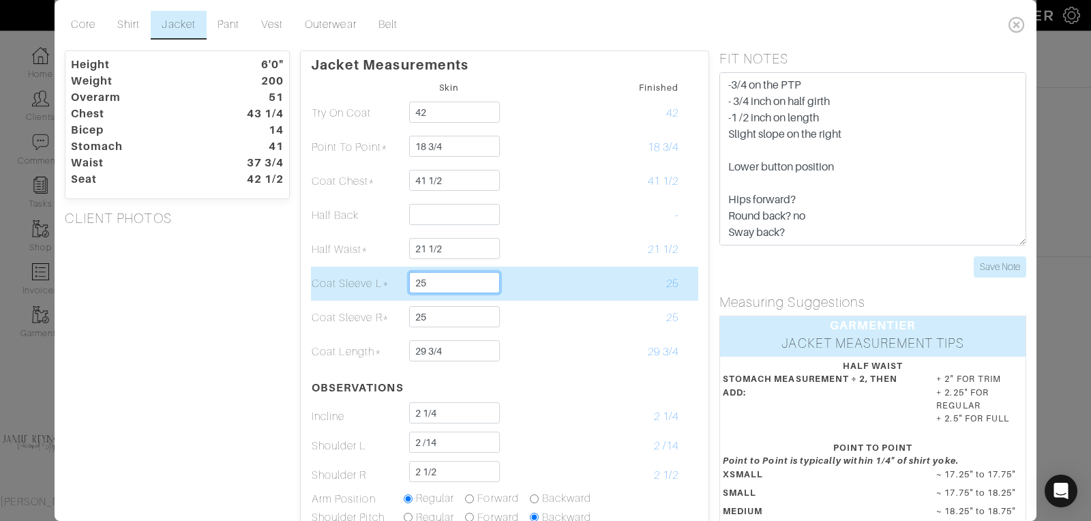
click at [447, 281] on input "25" at bounding box center [454, 282] width 91 height 21
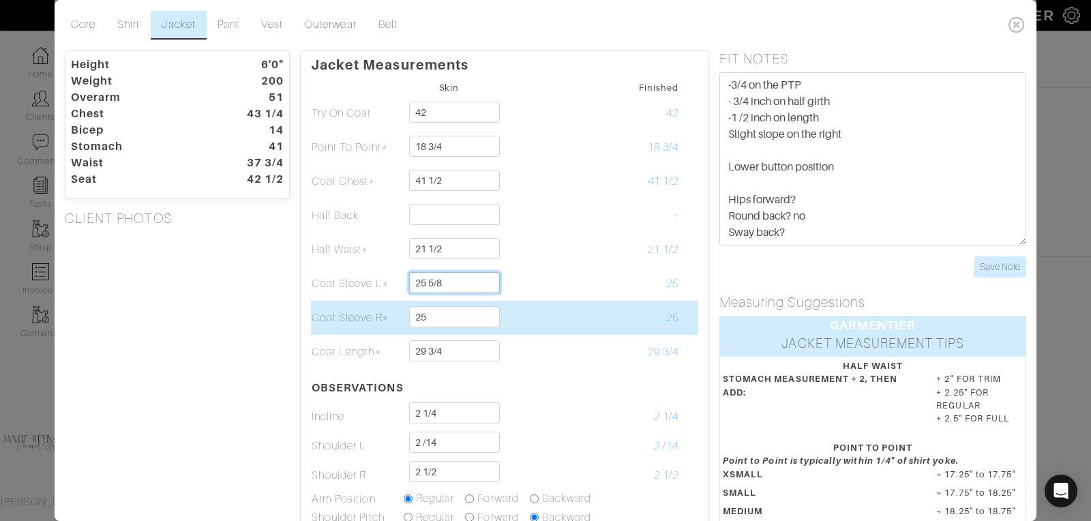
type input "25 5/8"
click at [440, 317] on input "25" at bounding box center [454, 316] width 91 height 21
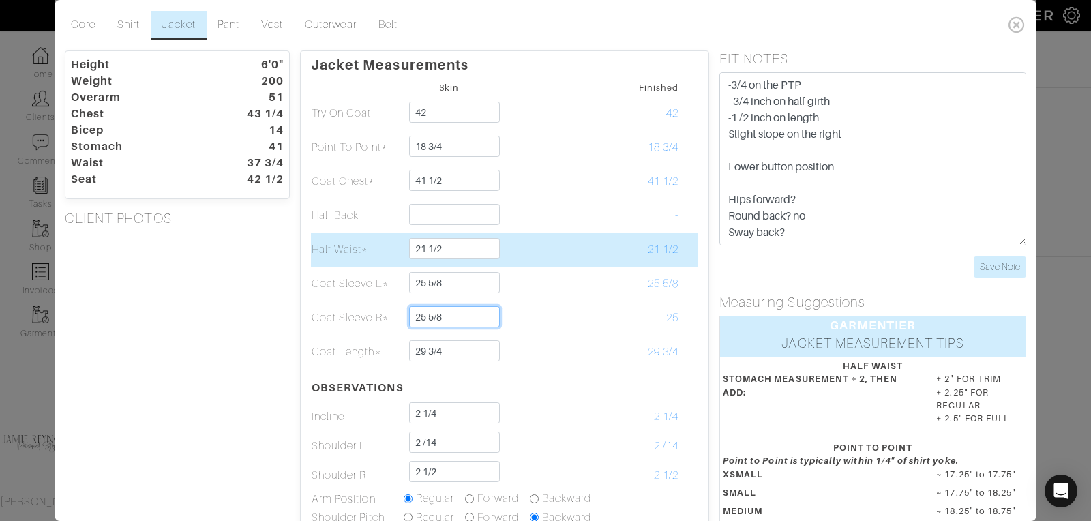
type input "25 5/8"
click at [561, 256] on td at bounding box center [541, 250] width 92 height 34
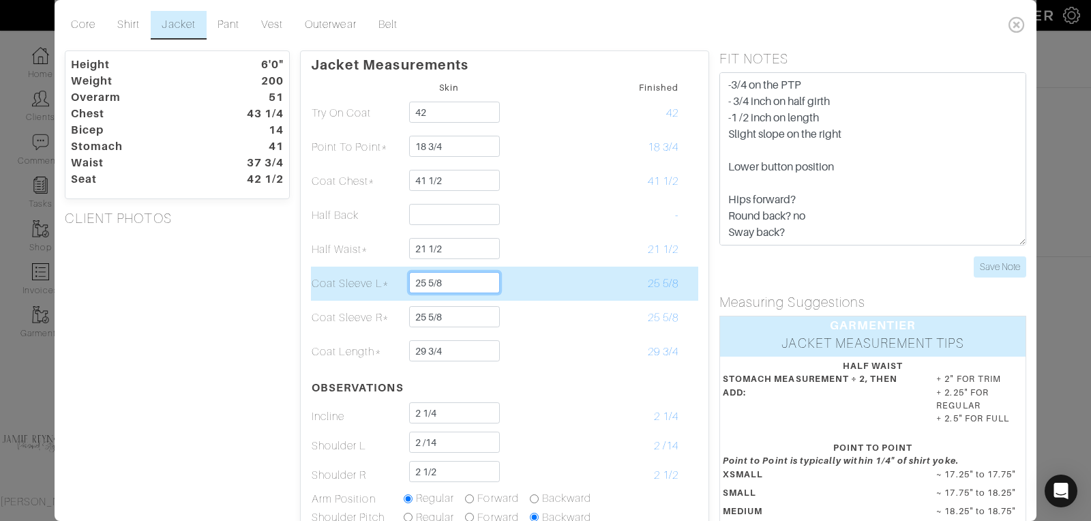
click at [448, 283] on input "25 5/8" at bounding box center [454, 282] width 91 height 21
click at [539, 268] on td at bounding box center [541, 284] width 92 height 34
click at [456, 286] on input "25 1/2" at bounding box center [454, 282] width 91 height 21
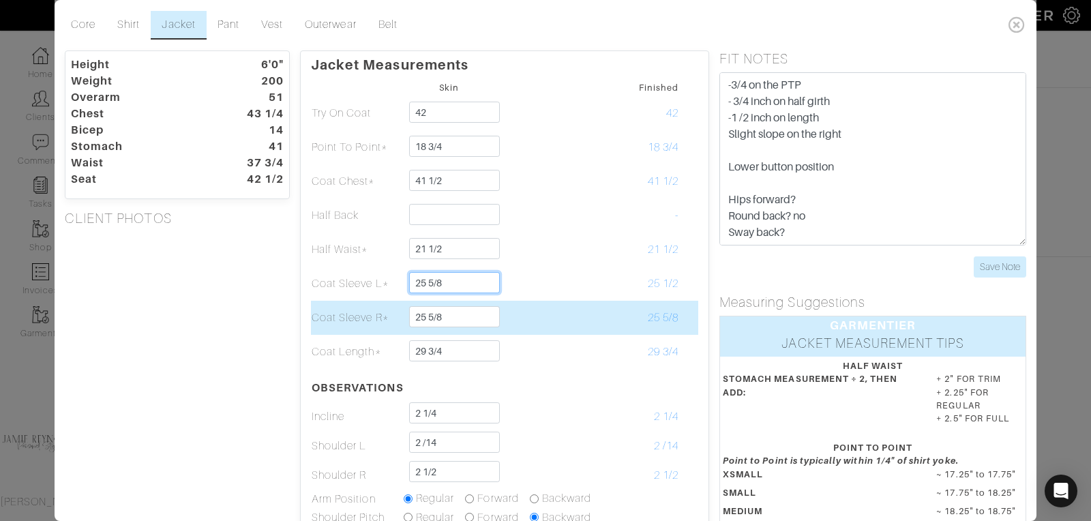
type input "25 5/8"
click at [533, 329] on td at bounding box center [541, 318] width 92 height 34
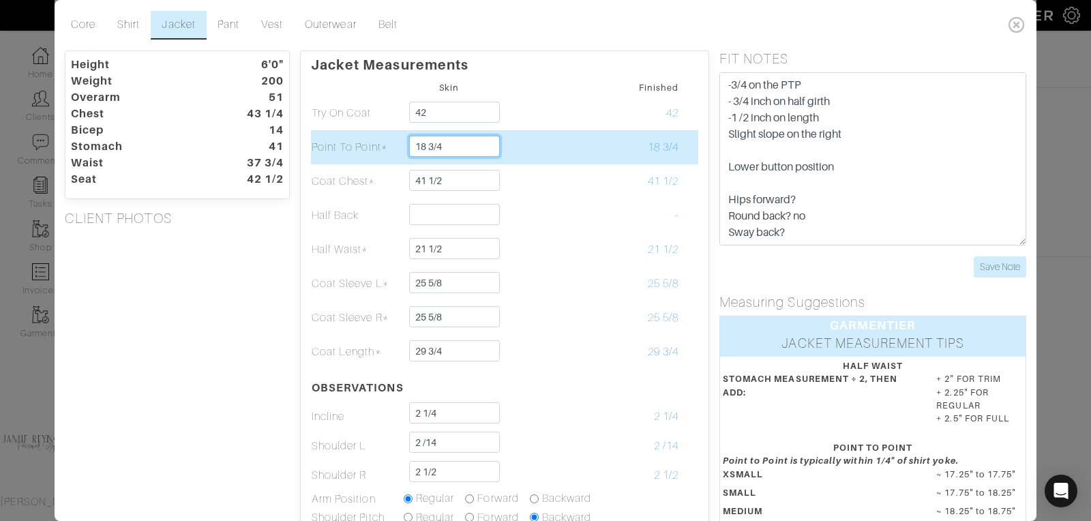
click at [457, 142] on input "18 3/4" at bounding box center [454, 146] width 91 height 21
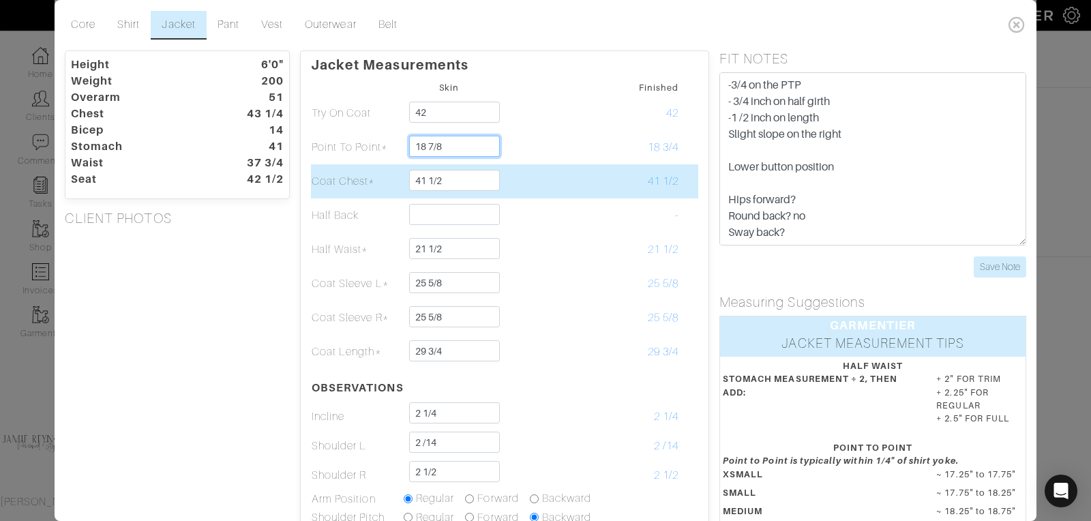
type input "18 7/8"
click at [545, 190] on td at bounding box center [541, 181] width 92 height 34
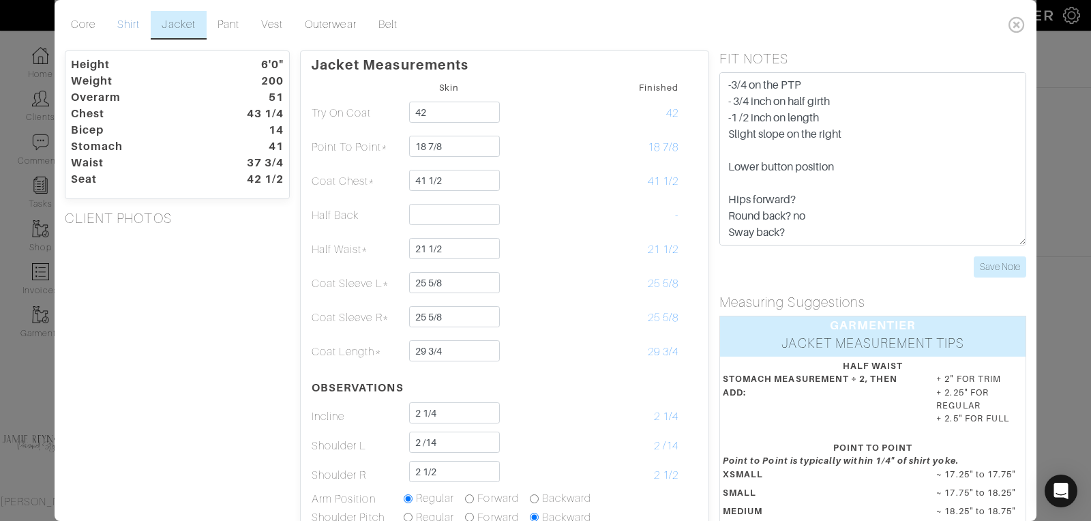
click at [134, 23] on link "Shirt" at bounding box center [128, 25] width 44 height 29
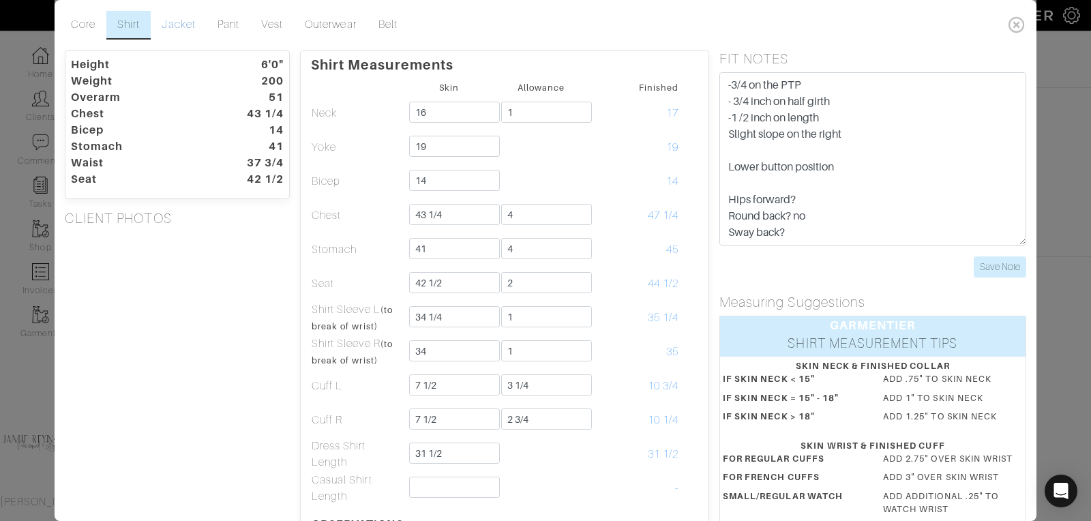
click at [181, 23] on link "Jacket" at bounding box center [178, 25] width 55 height 29
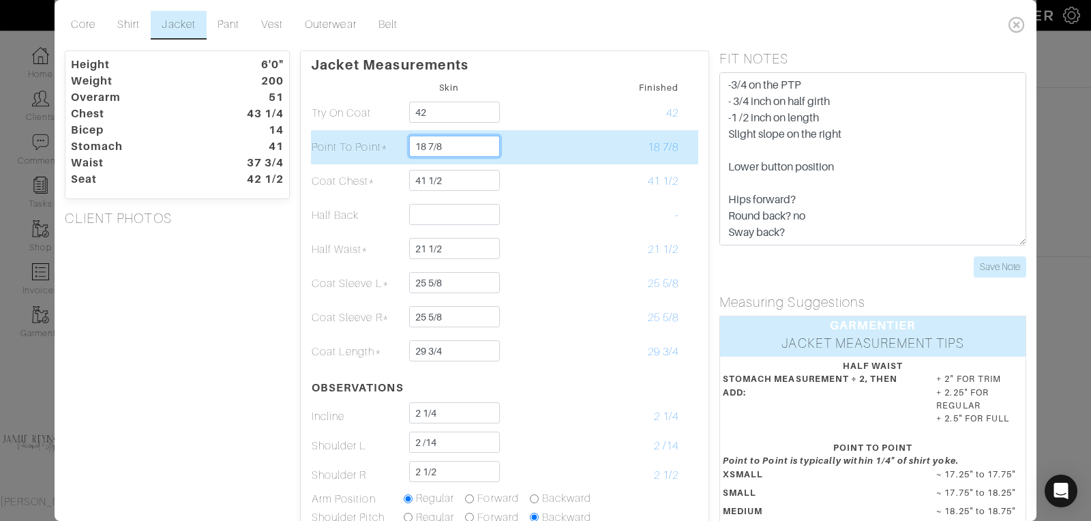
click at [448, 145] on input "18 7/8" at bounding box center [454, 146] width 91 height 21
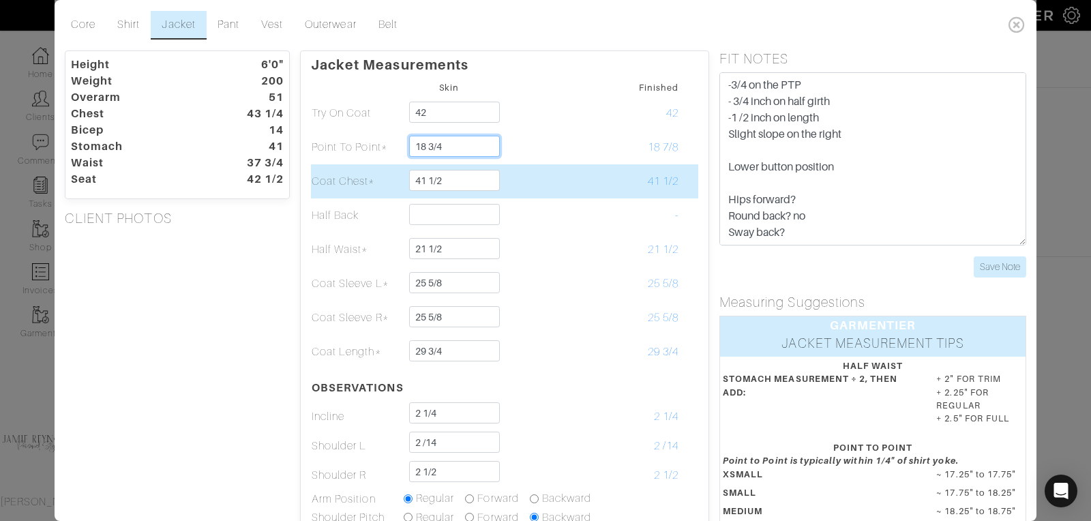
type input "18 3/4"
click at [608, 171] on td "41 1/2" at bounding box center [633, 181] width 92 height 34
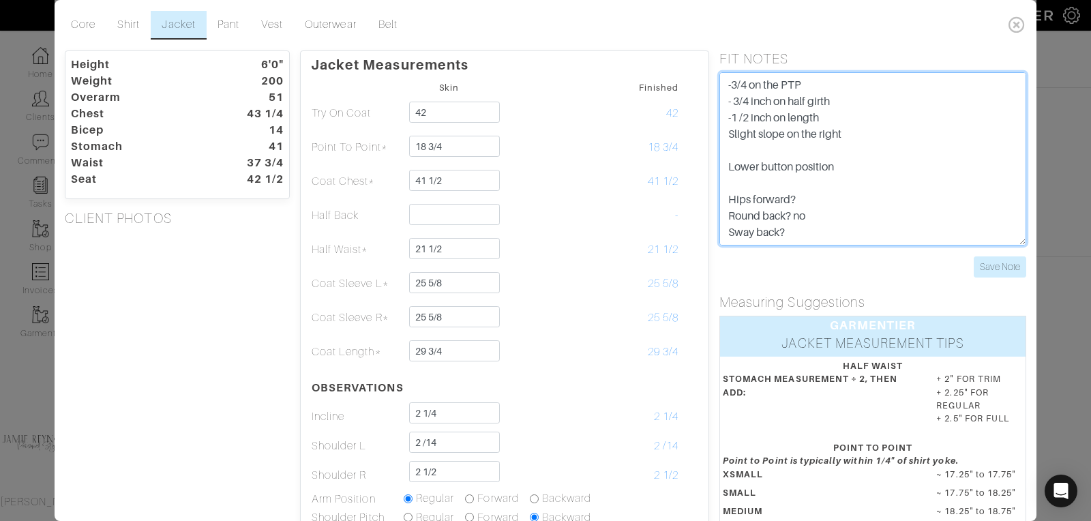
click at [747, 82] on textarea "- 3/4 inch on half girth -1 /2 inch on length Slight slope on the right Lower b…" at bounding box center [872, 158] width 307 height 173
click at [828, 89] on textarea "- 3/4 inch on half girth -1 /2 inch on length Slight slope on the right Lower b…" at bounding box center [872, 158] width 307 height 173
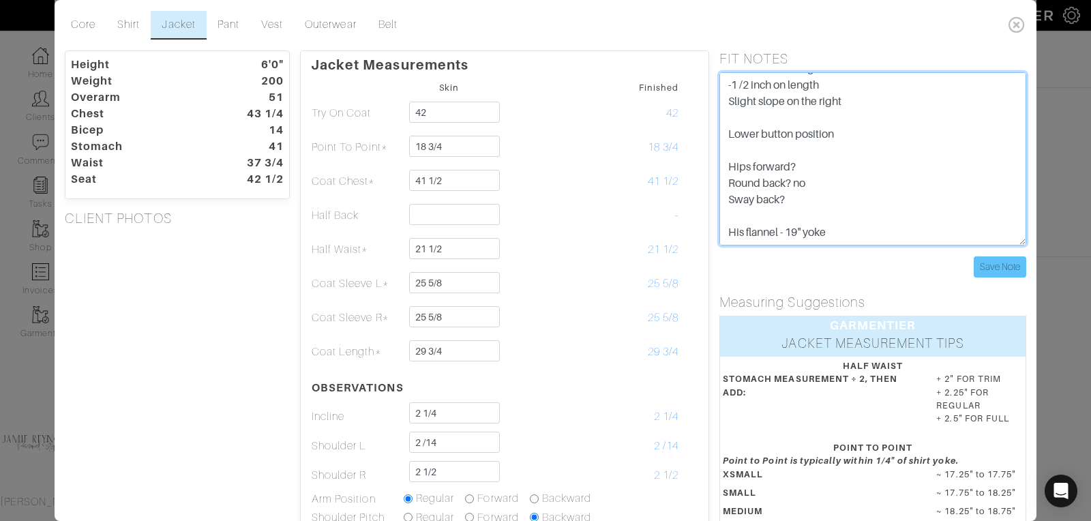
type textarea "-1/2 on the PTP of 19 1/4 test coat - 3/4 inch on half girth -1 /2 inch on leng…"
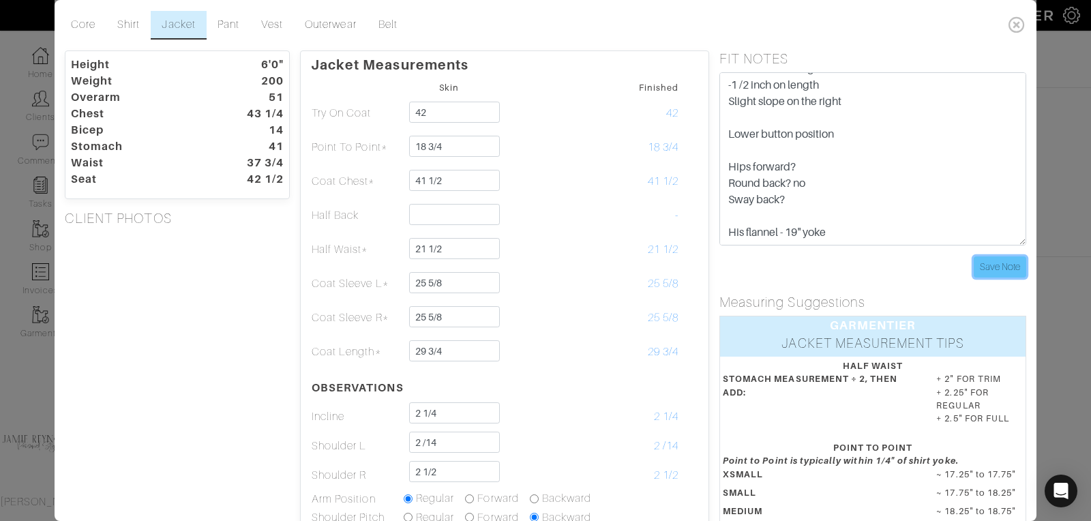
click at [1005, 260] on input "Save Note" at bounding box center [1000, 266] width 53 height 21
click at [128, 23] on link "Shirt" at bounding box center [128, 25] width 44 height 29
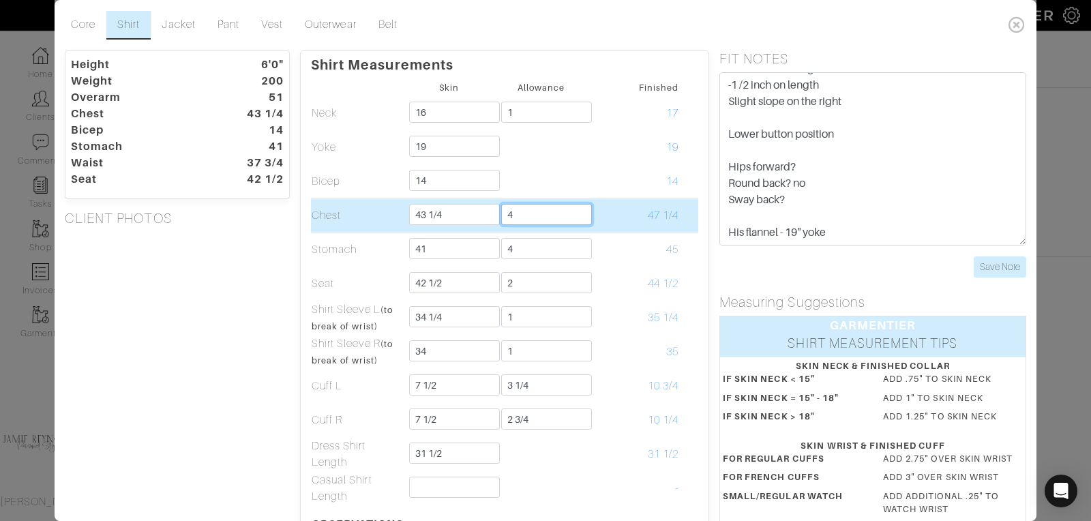
click at [526, 220] on input "4" at bounding box center [546, 214] width 91 height 21
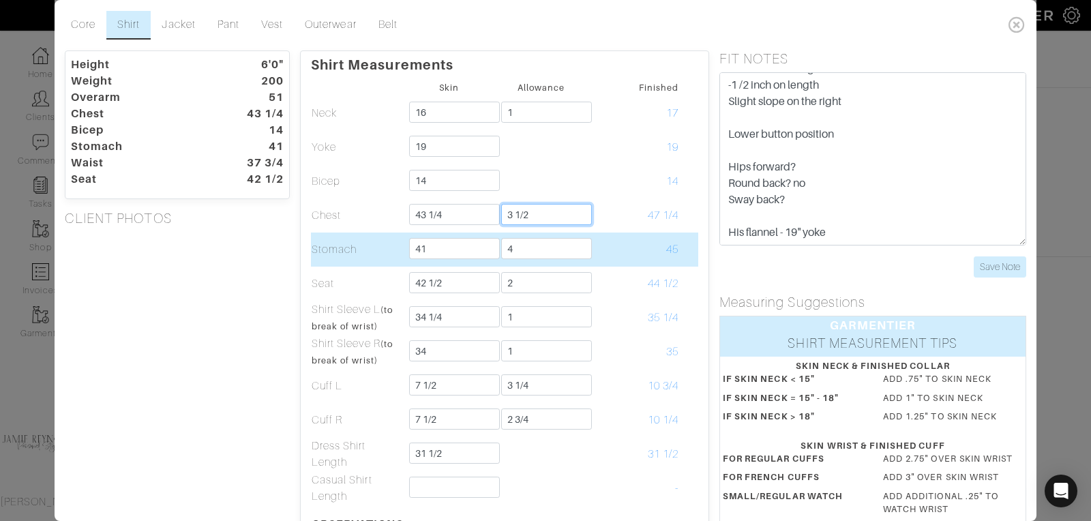
type input "3 1/2"
click at [606, 248] on td "45" at bounding box center [633, 250] width 92 height 34
click at [525, 248] on input "4" at bounding box center [546, 248] width 91 height 21
type input "3 1/2"
click at [612, 239] on td "45" at bounding box center [633, 250] width 92 height 34
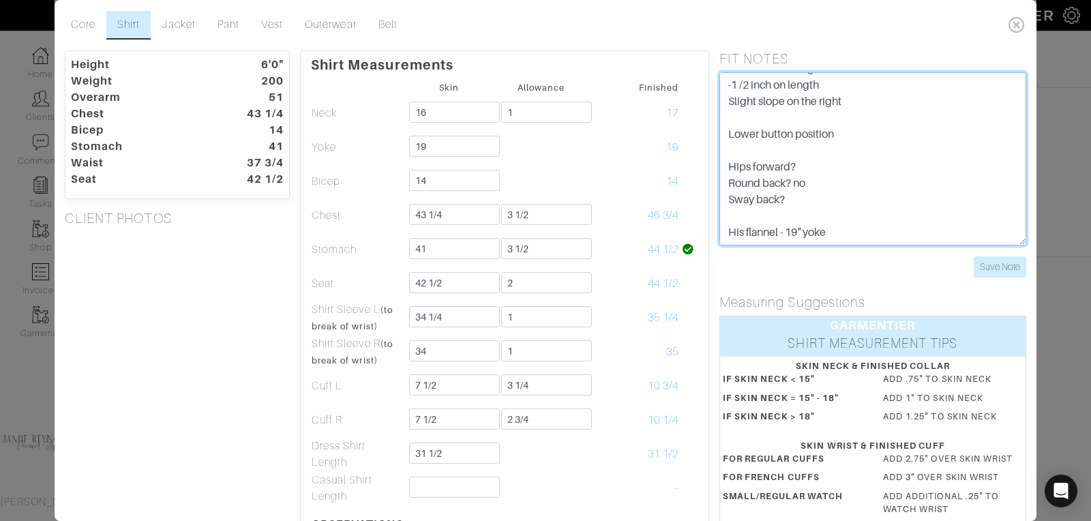
click at [857, 174] on textarea "- 3/4 inch on half girth -1 /2 inch on length Slight slope on the right Lower b…" at bounding box center [872, 158] width 307 height 173
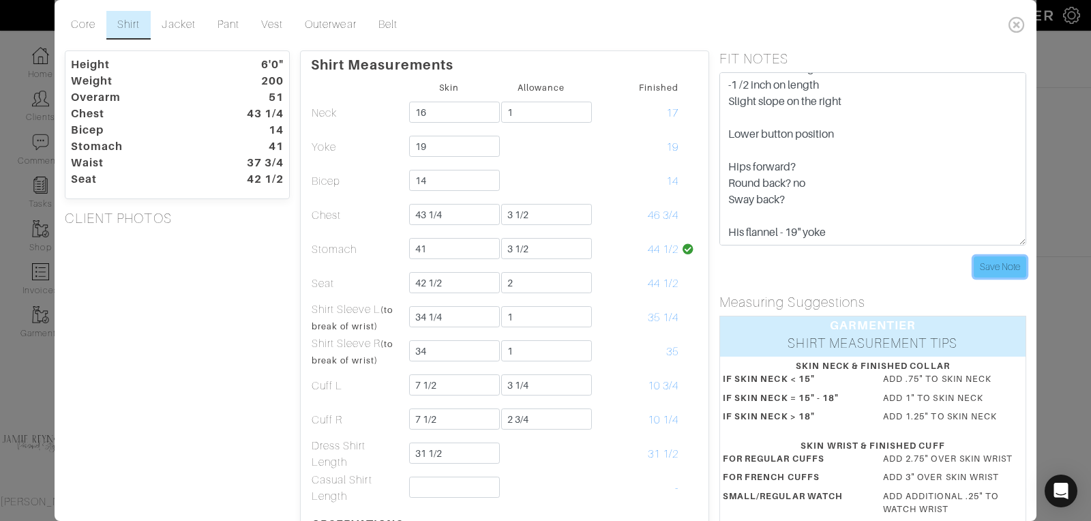
click at [1005, 258] on input "Save Note" at bounding box center [1000, 266] width 53 height 21
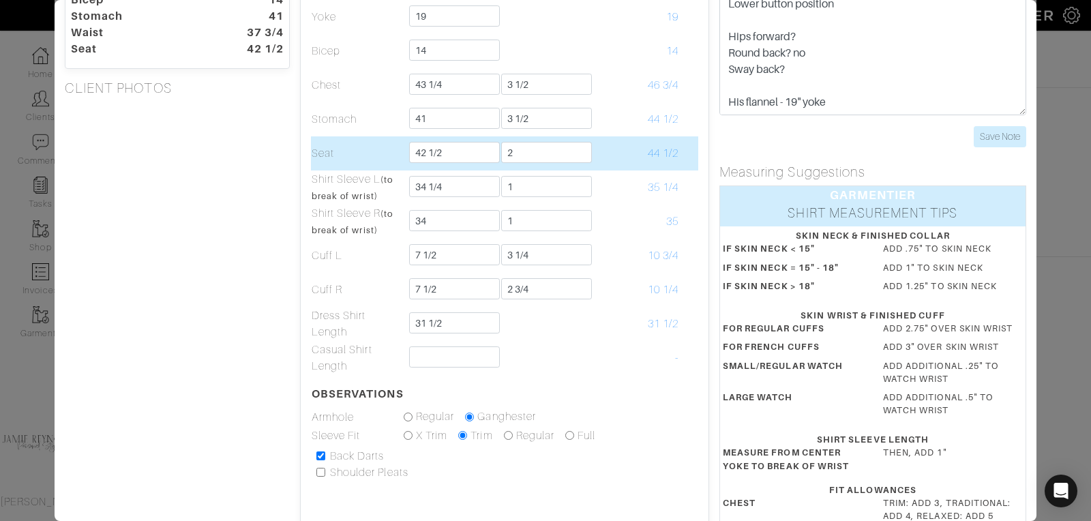
scroll to position [0, 0]
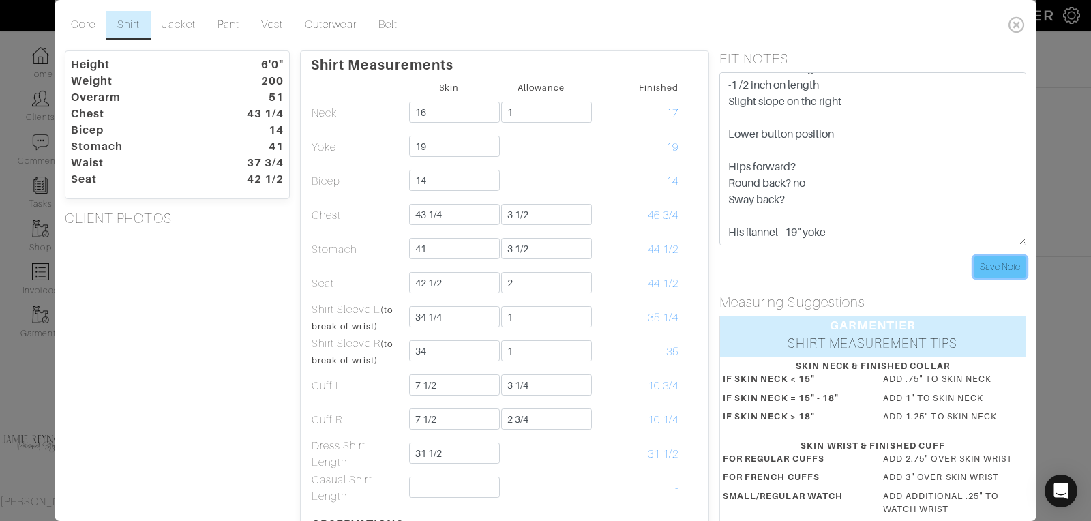
click at [994, 265] on input "Save Note" at bounding box center [1000, 266] width 53 height 21
click at [181, 16] on link "Jacket" at bounding box center [178, 25] width 55 height 29
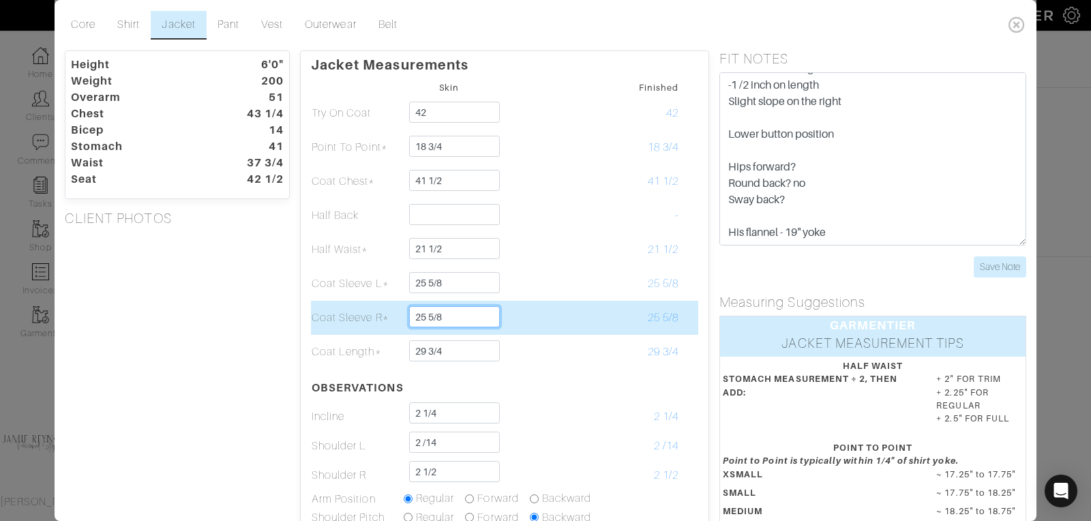
click at [443, 317] on input "25 5/8" at bounding box center [454, 316] width 91 height 21
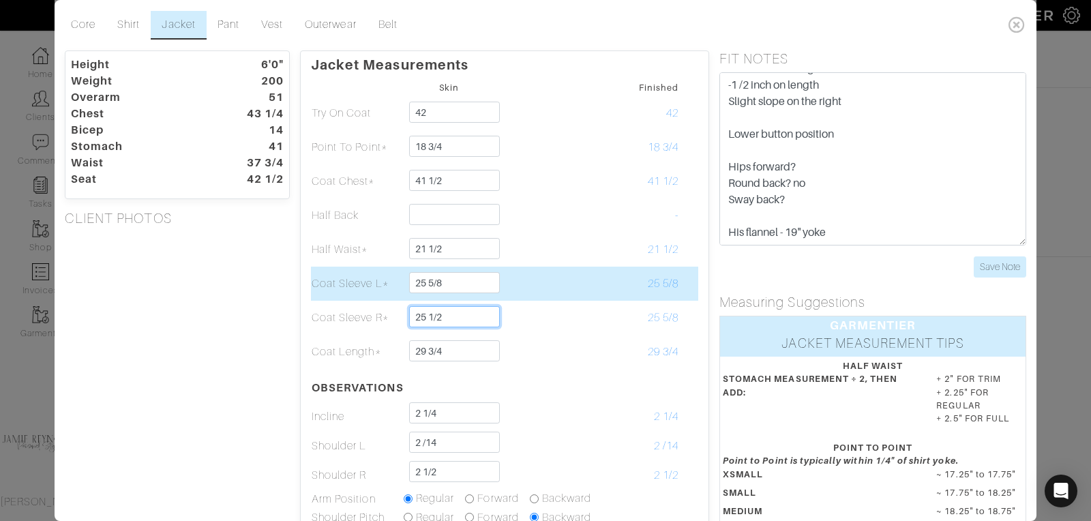
type input "25 1/2"
click at [610, 269] on td "25 5/8" at bounding box center [633, 284] width 92 height 34
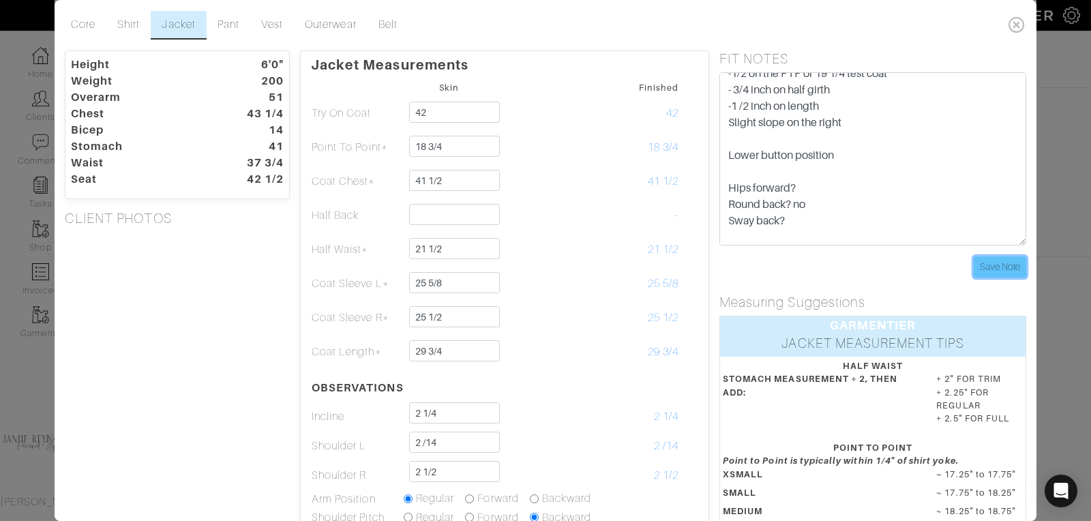
click at [994, 265] on input "Save Note" at bounding box center [1000, 266] width 53 height 21
click at [1021, 23] on icon at bounding box center [1017, 24] width 28 height 27
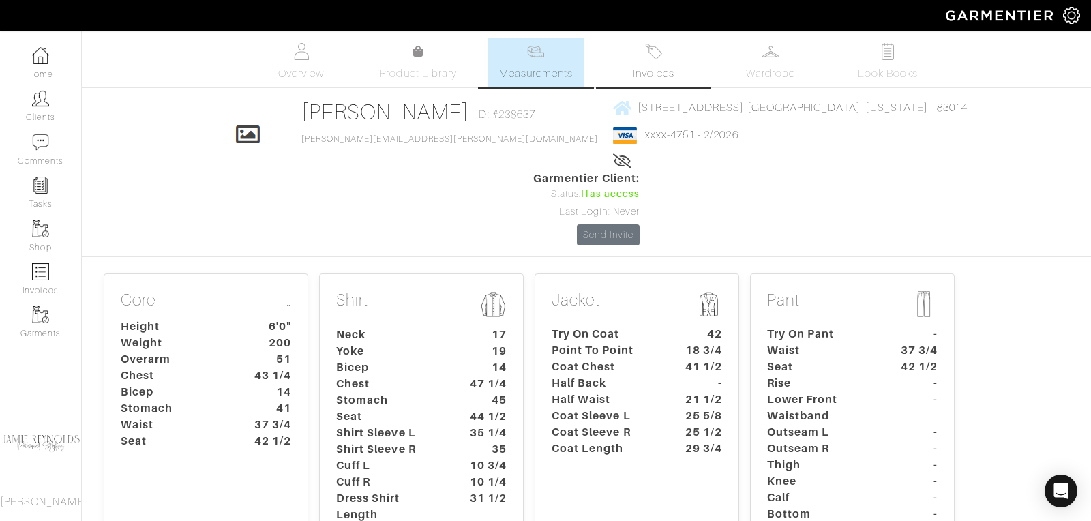
click at [655, 60] on link "Invoices" at bounding box center [653, 63] width 95 height 50
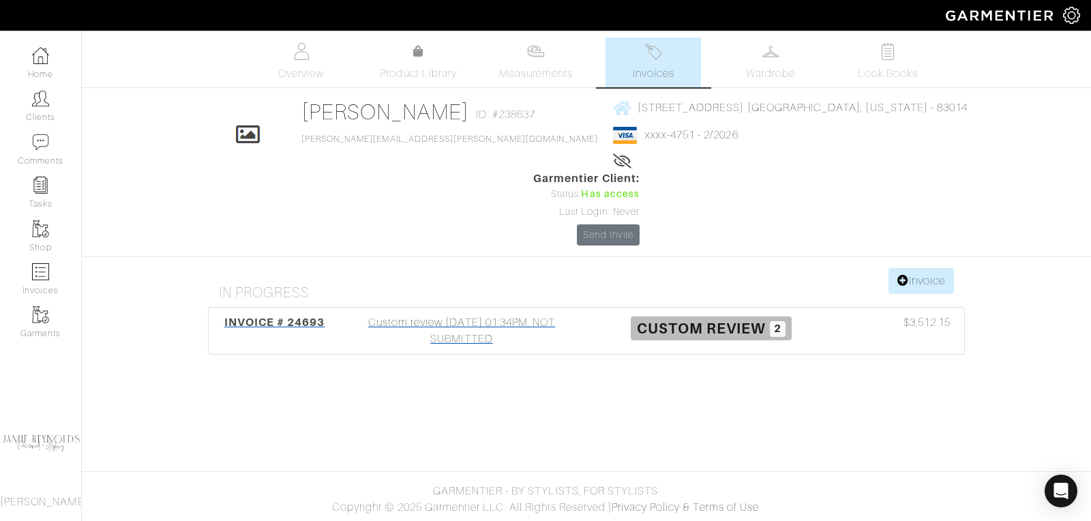
click at [301, 316] on span "INVOICE # 24693" at bounding box center [274, 322] width 101 height 13
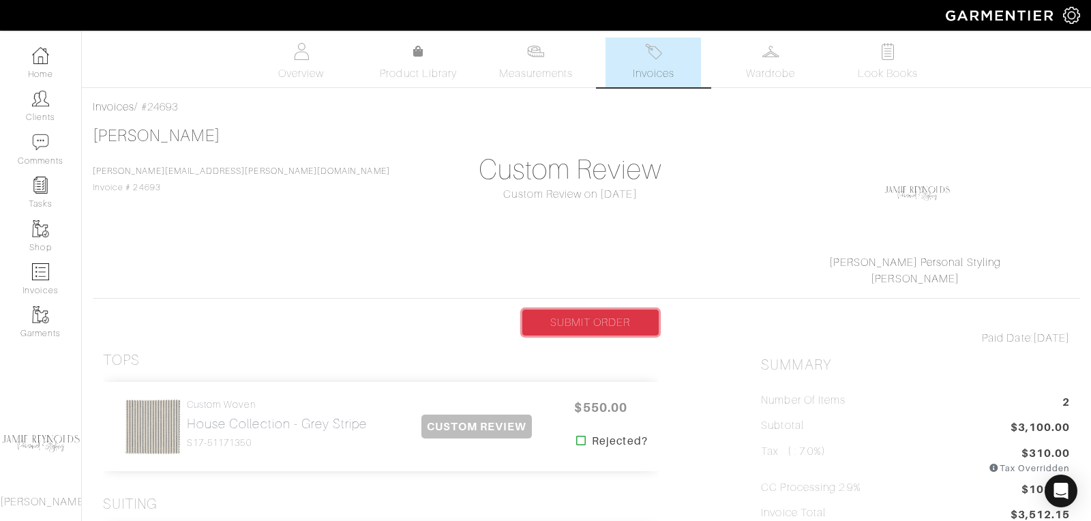
click at [582, 315] on link "SUBMIT ORDER" at bounding box center [590, 323] width 136 height 26
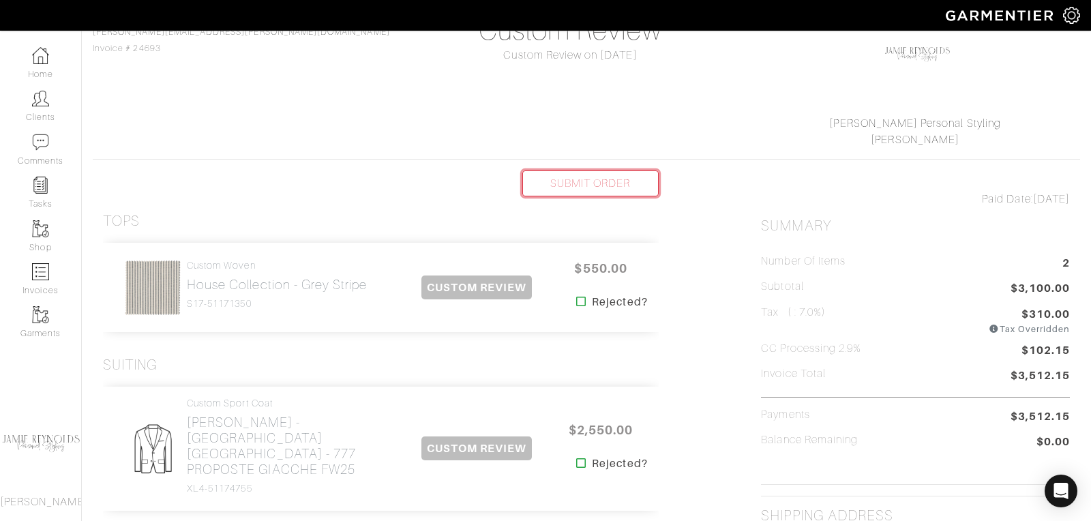
scroll to position [140, 0]
click at [574, 179] on link "SUBMIT ORDER" at bounding box center [590, 183] width 136 height 26
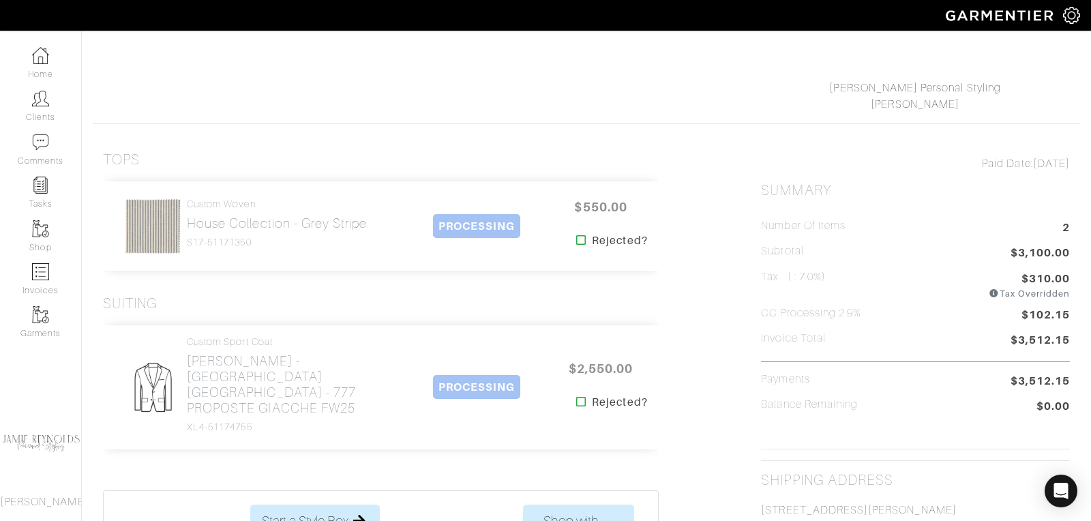
scroll to position [256, 0]
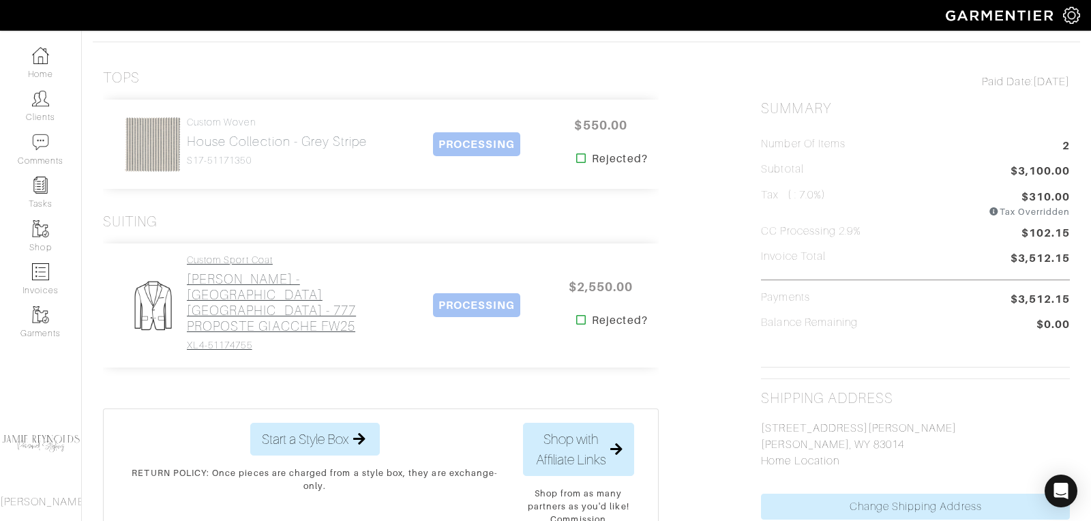
click at [276, 276] on h2 "[PERSON_NAME] - [GEOGRAPHIC_DATA] [GEOGRAPHIC_DATA] - 777 PROPOSTE GIACCHE FW25" at bounding box center [293, 302] width 213 height 63
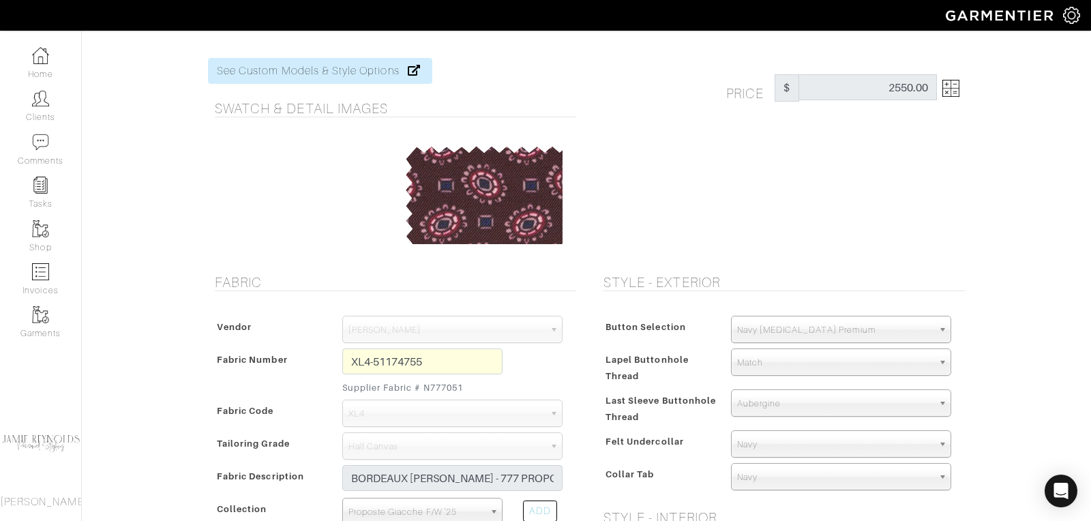
scroll to position [21, 0]
